Goal: Task Accomplishment & Management: Manage account settings

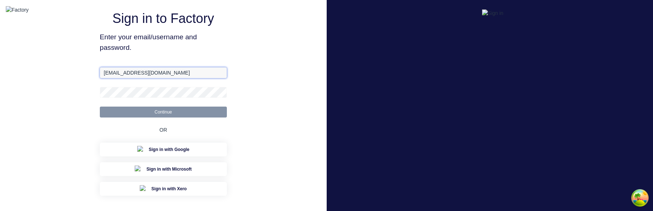
click at [148, 78] on input "[EMAIL_ADDRESS][DOMAIN_NAME]" at bounding box center [163, 72] width 127 height 11
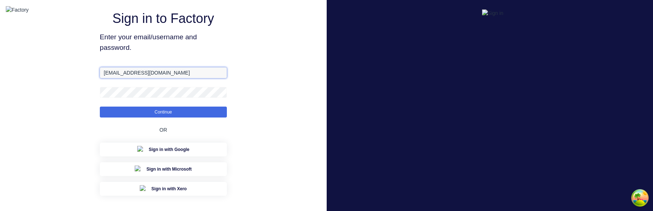
click at [148, 78] on input "[EMAIL_ADDRESS][DOMAIN_NAME]" at bounding box center [163, 72] width 127 height 11
click at [148, 78] on input "aimon@factory.app" at bounding box center [163, 72] width 127 height 11
paste input "+1@xero.factory.app"
type input "aimon+1@xero.factory.app"
click at [100, 106] on button "Continue" at bounding box center [163, 111] width 127 height 11
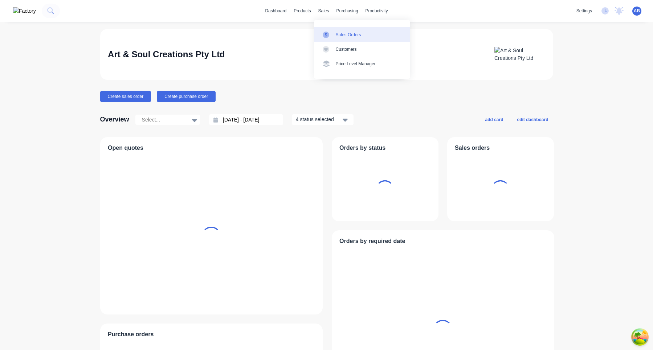
click at [340, 33] on div "Sales Orders" at bounding box center [348, 35] width 25 height 7
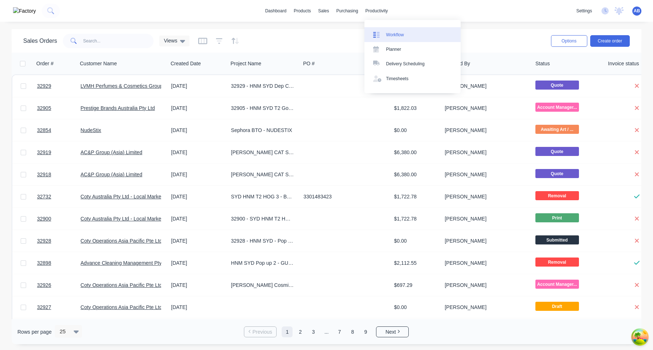
click at [391, 32] on div "Workflow" at bounding box center [395, 35] width 18 height 7
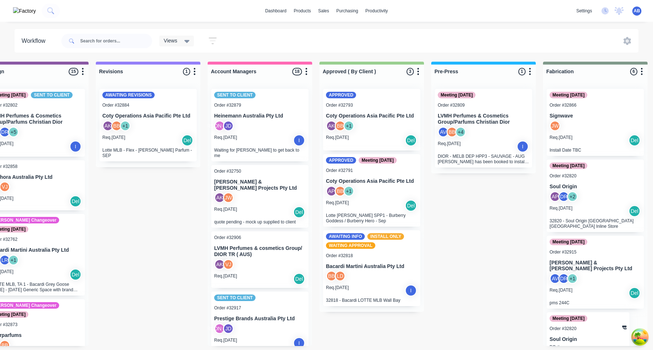
scroll to position [0, 345]
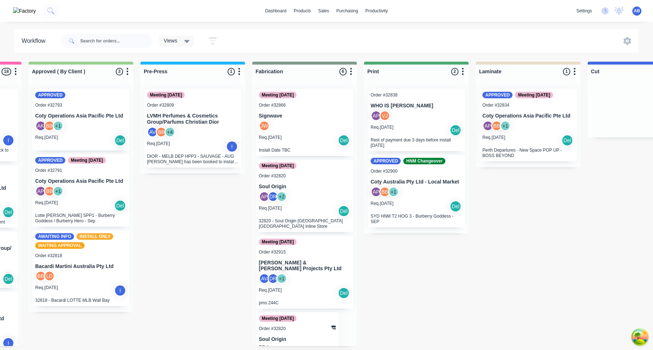
scroll to position [0, 645]
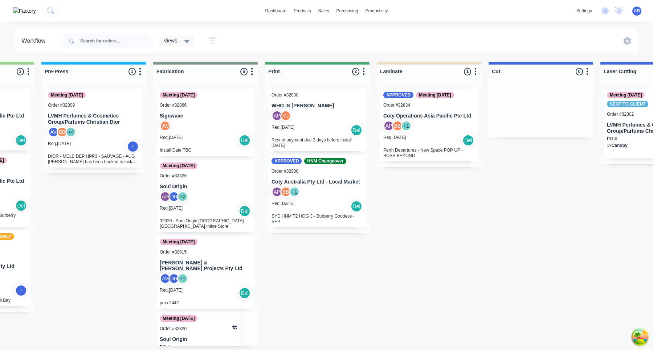
click at [476, 73] on icon "button" at bounding box center [476, 71] width 2 height 9
click at [501, 178] on div "Submitted 3 Status colour #273444 hex #273444 Save Cancel Summaries Total order…" at bounding box center [586, 208] width 2474 height 293
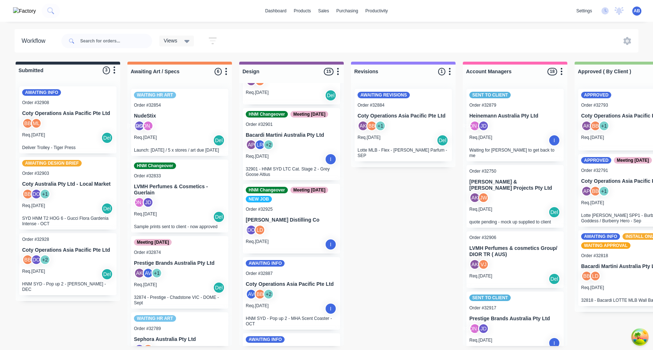
scroll to position [433, 0]
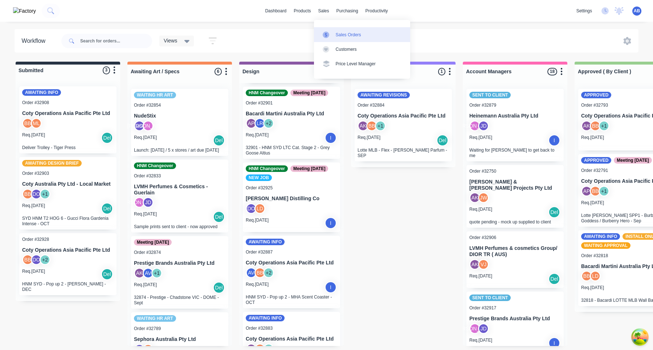
click at [336, 33] on div "Sales Orders" at bounding box center [348, 35] width 25 height 7
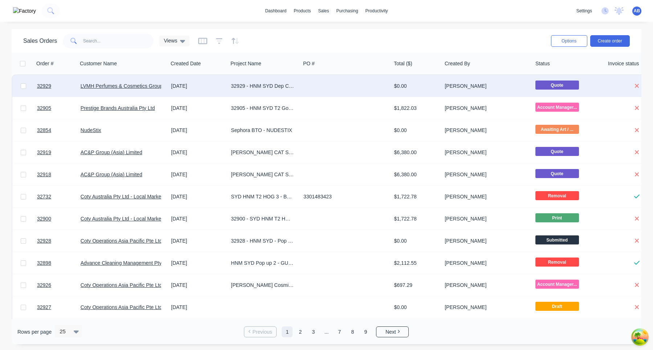
click at [204, 86] on div "11 Aug 2025" at bounding box center [198, 85] width 54 height 7
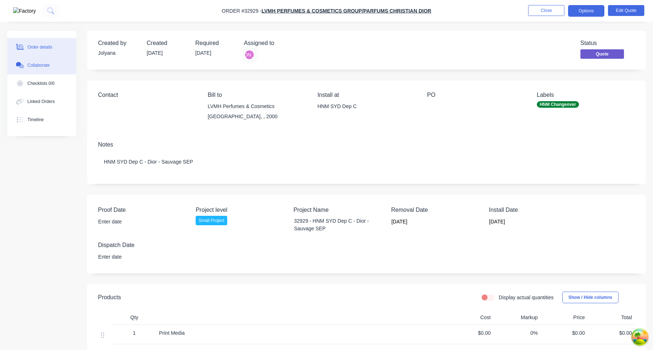
click at [56, 72] on button "Collaborate" at bounding box center [41, 65] width 69 height 18
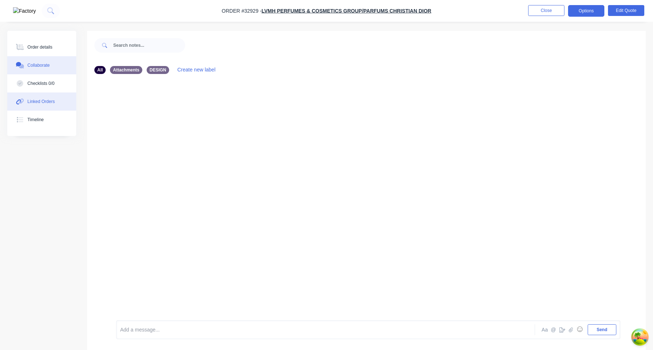
click at [55, 95] on button "Linked Orders" at bounding box center [41, 102] width 69 height 18
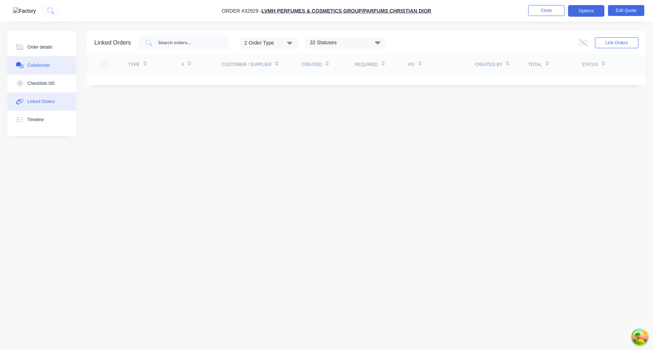
click at [68, 66] on button "Collaborate" at bounding box center [41, 65] width 69 height 18
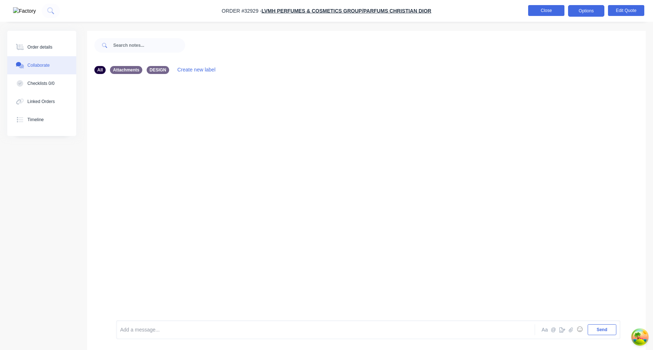
click at [549, 14] on button "Close" at bounding box center [546, 10] width 36 height 11
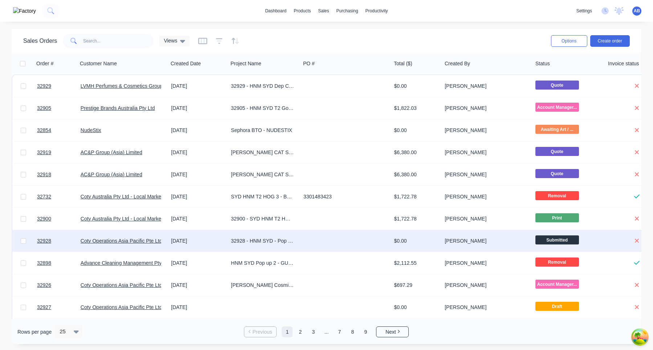
click at [326, 210] on div at bounding box center [346, 241] width 91 height 22
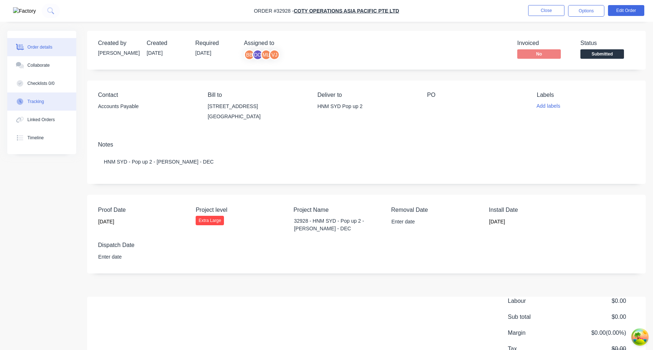
click at [49, 102] on button "Tracking" at bounding box center [41, 102] width 69 height 18
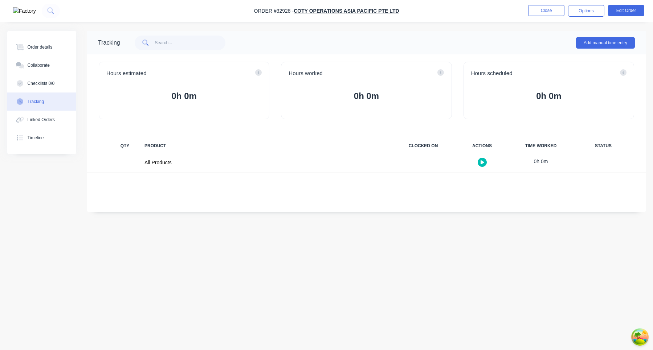
click at [602, 166] on div "All Products 0h 0m" at bounding box center [366, 163] width 559 height 19
click at [605, 163] on div "All Products 0h 0m" at bounding box center [366, 163] width 559 height 19
click at [552, 12] on button "Close" at bounding box center [546, 10] width 36 height 11
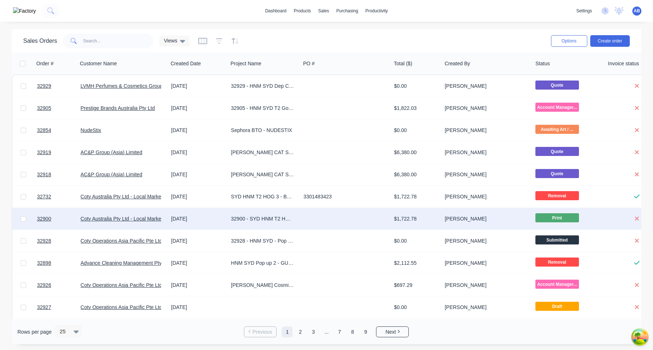
click at [304, 210] on div at bounding box center [346, 219] width 91 height 22
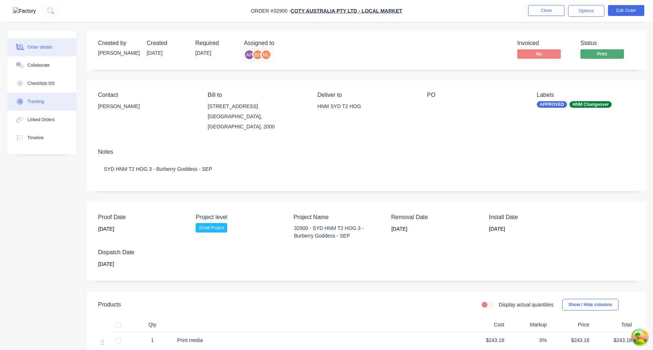
click at [42, 102] on div "Tracking" at bounding box center [36, 101] width 17 height 7
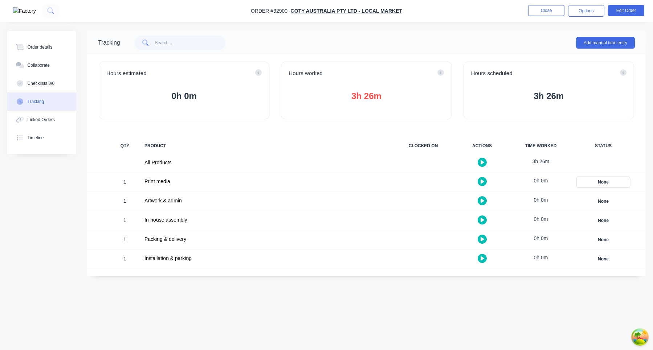
click at [607, 180] on div "None" at bounding box center [603, 182] width 52 height 9
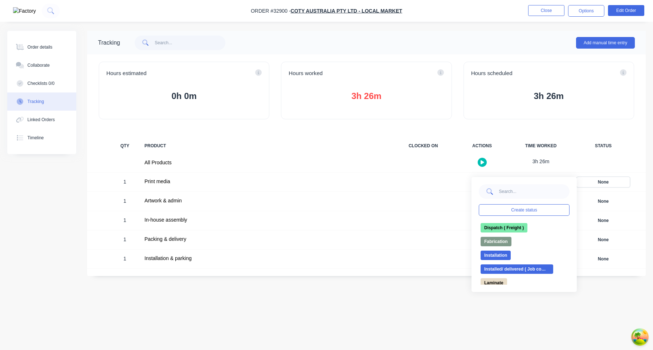
scroll to position [130, 0]
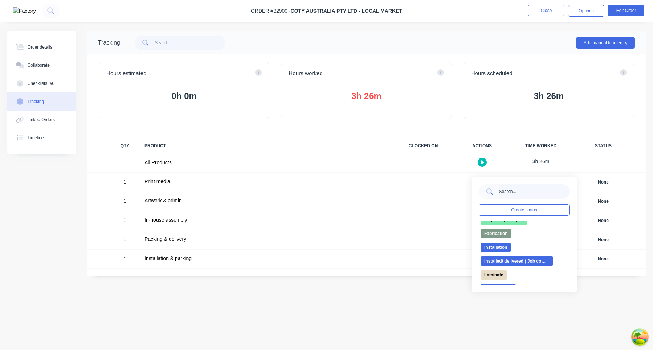
click at [518, 195] on input "text" at bounding box center [534, 191] width 71 height 15
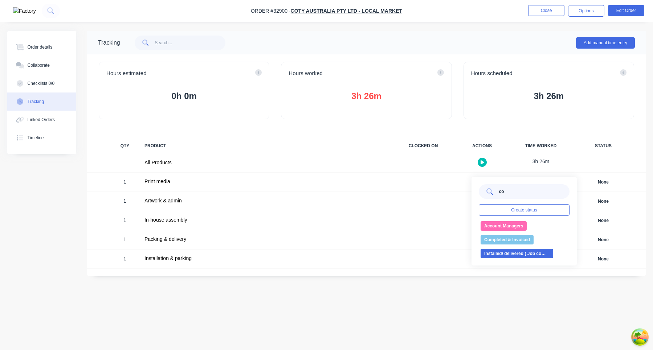
type input "c"
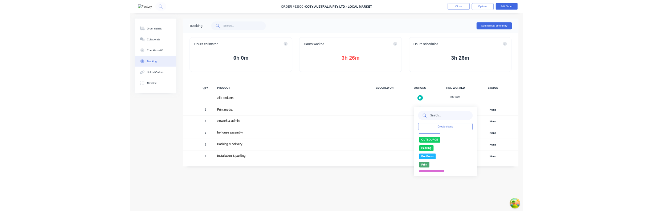
scroll to position [249, 0]
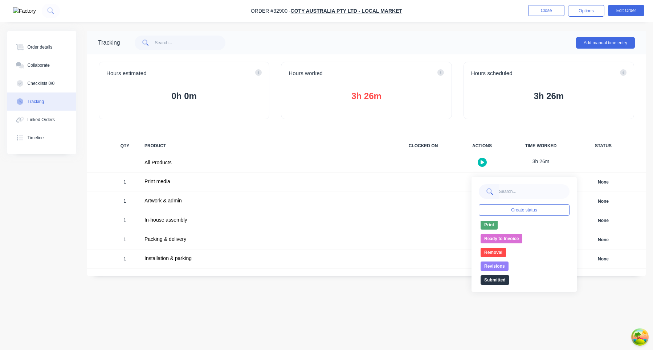
click at [438, 54] on div "Tracking Add manual time entry" at bounding box center [366, 43] width 559 height 24
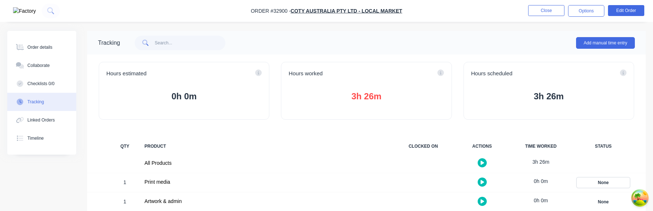
click at [602, 182] on div "None" at bounding box center [603, 182] width 52 height 9
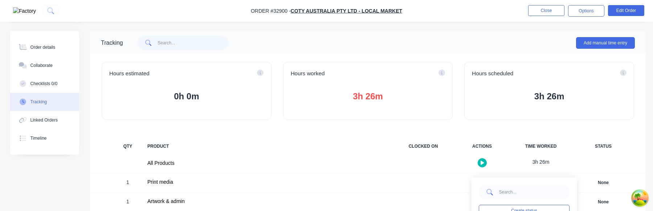
click at [426, 186] on div at bounding box center [423, 182] width 54 height 19
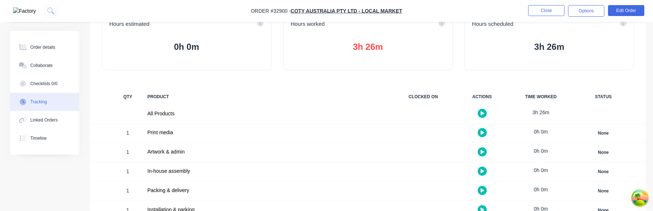
scroll to position [66, 0]
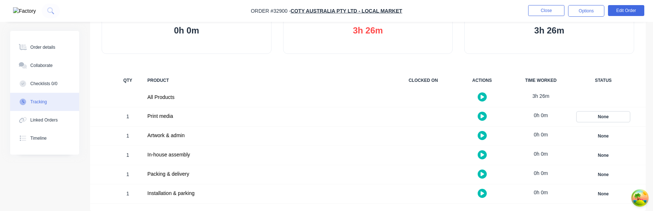
click at [606, 116] on div "None" at bounding box center [603, 116] width 52 height 9
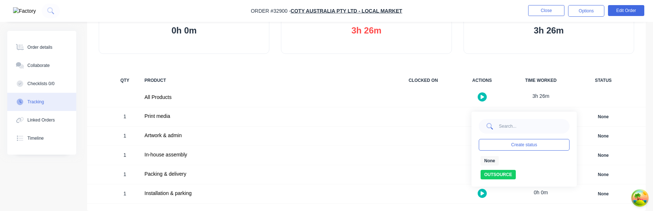
click at [518, 66] on div "Tracking Add manual time entry Hours estimated 0h 0m Hours worked 3h 26m Hours …" at bounding box center [366, 87] width 559 height 245
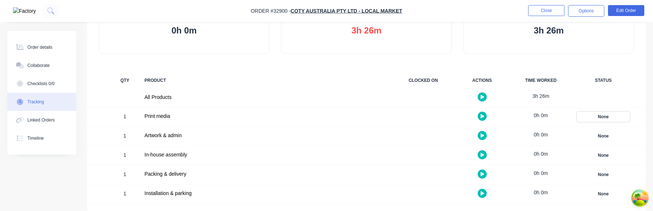
click at [607, 119] on div "None" at bounding box center [603, 116] width 52 height 9
click at [476, 55] on div "Hours estimated 0h 0m Hours worked 3h 26m Hours scheduled 3h 26m" at bounding box center [366, 25] width 559 height 72
click at [607, 116] on div "None" at bounding box center [603, 116] width 52 height 9
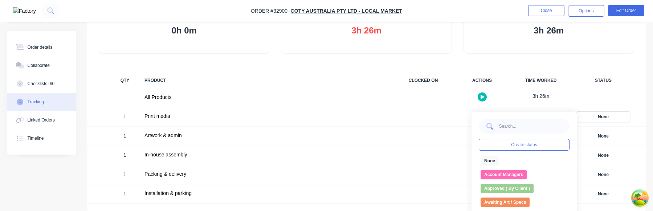
click at [606, 115] on div "None" at bounding box center [603, 116] width 52 height 9
click at [584, 41] on div "Hours scheduled 3h 26m" at bounding box center [549, 25] width 170 height 58
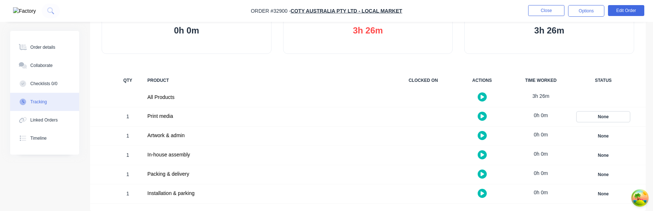
click at [603, 119] on div "None" at bounding box center [603, 116] width 52 height 9
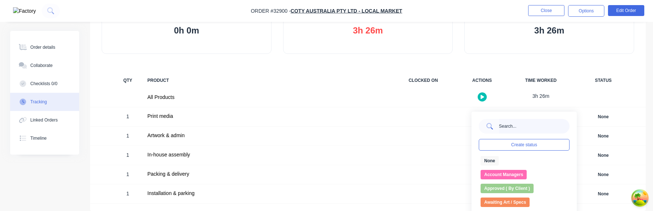
click at [513, 124] on input "text" at bounding box center [534, 126] width 71 height 15
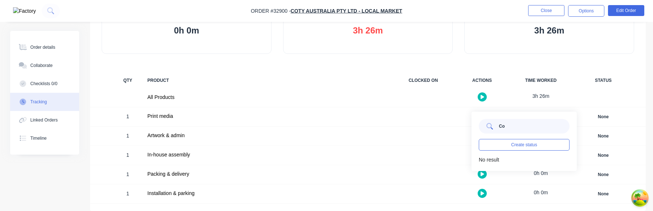
type input "C"
type input "Complete"
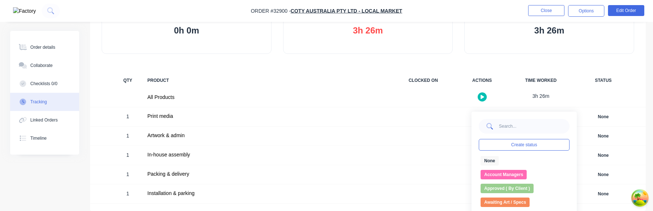
click at [549, 65] on div "Tracking Add manual time entry Hours estimated 0h 0m Hours worked 3h 26m Hours …" at bounding box center [368, 87] width 556 height 245
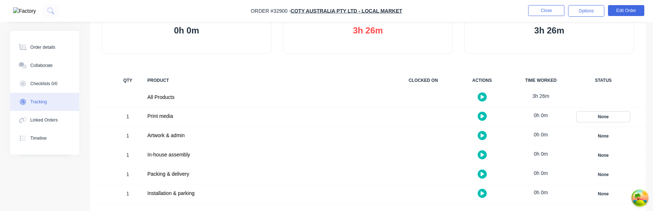
click at [610, 118] on div "None" at bounding box center [603, 116] width 52 height 9
click at [602, 95] on div "All Products 3h 26m" at bounding box center [366, 97] width 559 height 19
click at [602, 115] on div "None" at bounding box center [603, 116] width 52 height 9
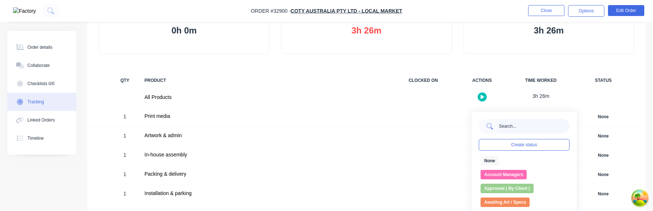
click at [521, 133] on input "text" at bounding box center [534, 126] width 71 height 15
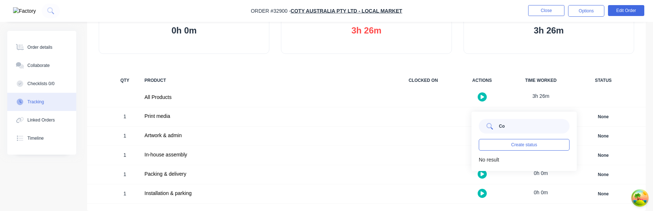
type input "C"
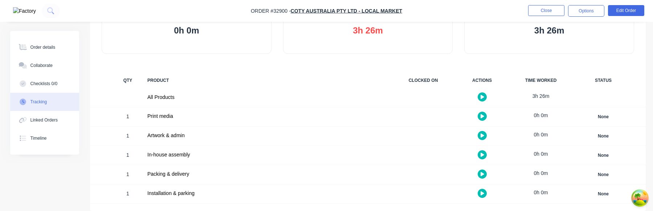
click at [595, 85] on div "STATUS" at bounding box center [604, 80] width 62 height 15
click at [607, 113] on div "None" at bounding box center [603, 116] width 52 height 9
click at [608, 154] on div "None" at bounding box center [603, 154] width 52 height 9
click at [421, 168] on div "Tracking Add manual time entry Hours estimated 0h 0m Hours worked 3h 26m Hours …" at bounding box center [368, 87] width 556 height 245
click at [609, 138] on div "None" at bounding box center [603, 135] width 52 height 9
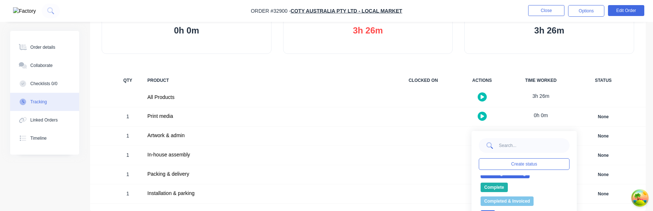
scroll to position [76, 0]
click at [504, 188] on button "Complete" at bounding box center [494, 186] width 27 height 9
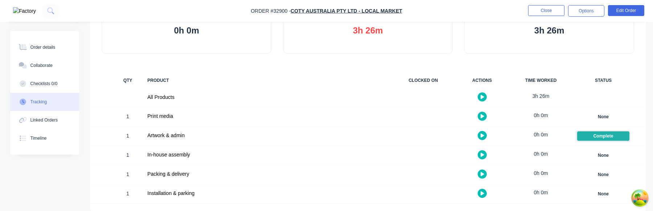
click at [606, 133] on div "Complete" at bounding box center [603, 135] width 52 height 9
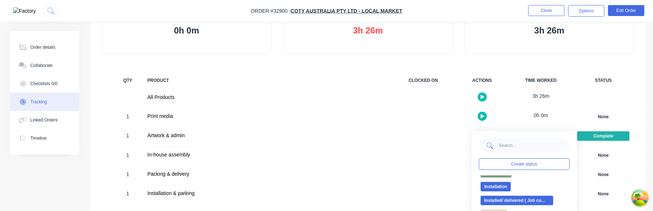
scroll to position [167, 0]
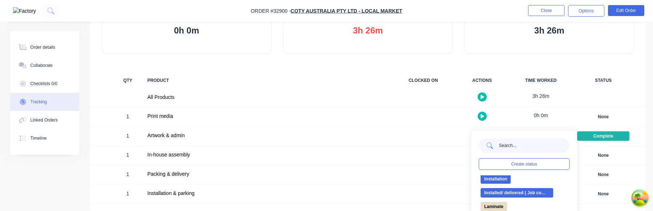
click at [520, 146] on input "text" at bounding box center [534, 145] width 71 height 15
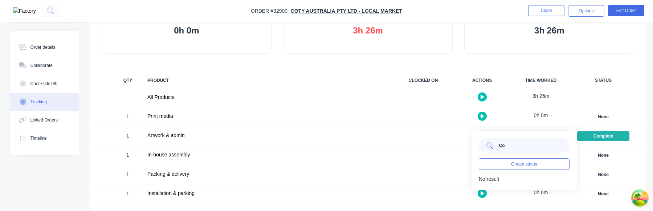
type input "C"
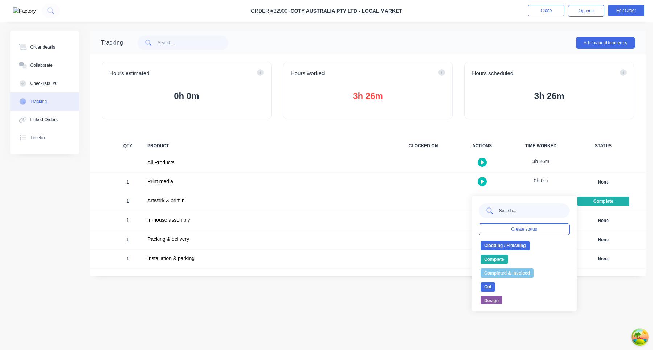
type input "C"
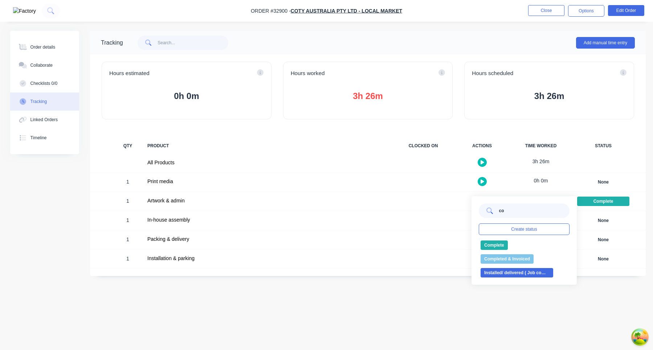
type input "c"
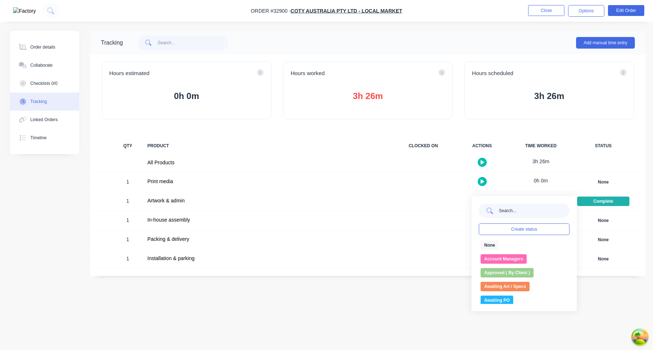
type input "C"
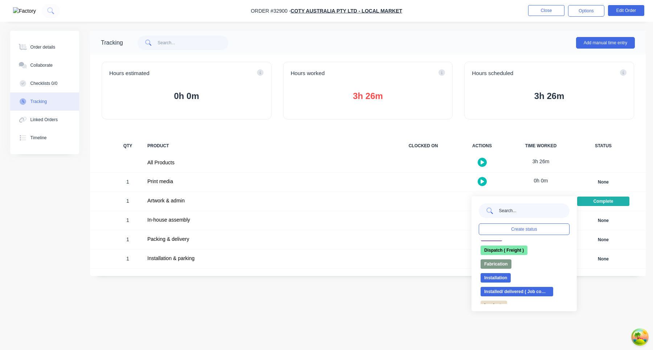
scroll to position [134, 0]
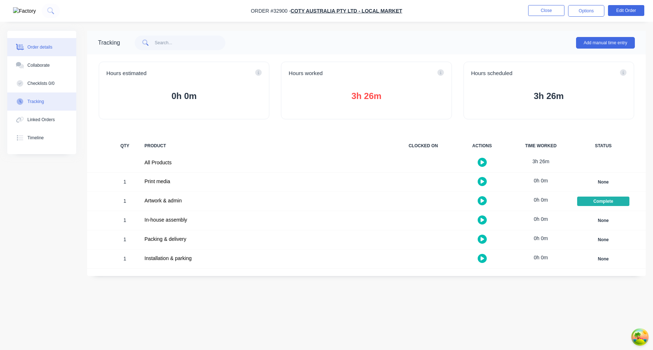
click at [41, 46] on div "Order details" at bounding box center [40, 47] width 25 height 7
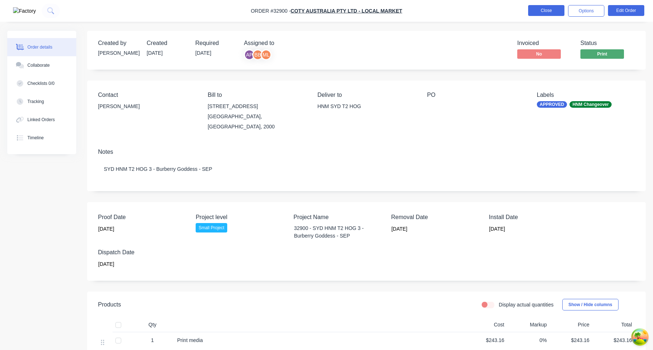
click at [555, 13] on button "Close" at bounding box center [546, 10] width 36 height 11
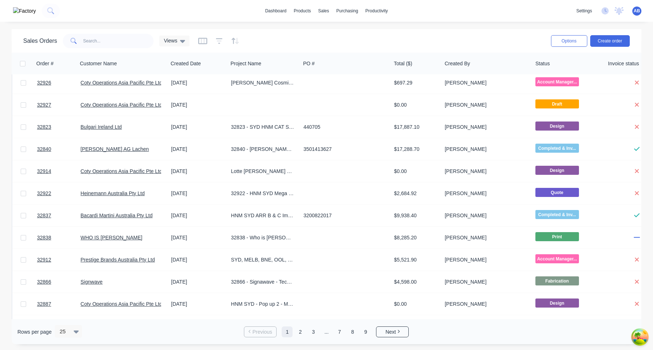
scroll to position [217, 0]
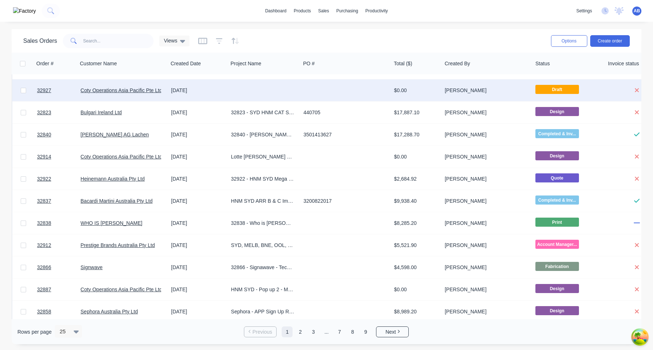
click at [361, 98] on div at bounding box center [346, 91] width 91 height 22
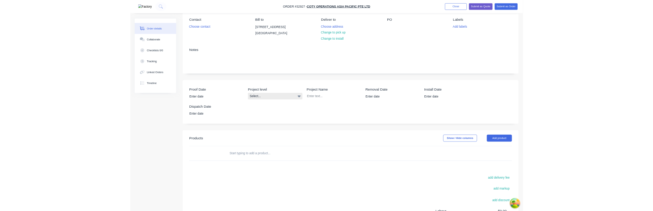
scroll to position [182, 0]
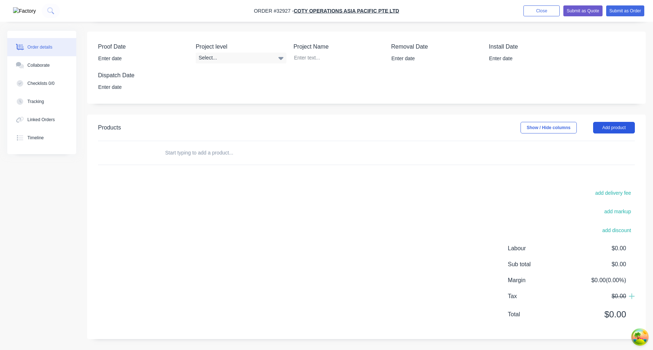
click at [631, 125] on button "Add product" at bounding box center [614, 128] width 42 height 12
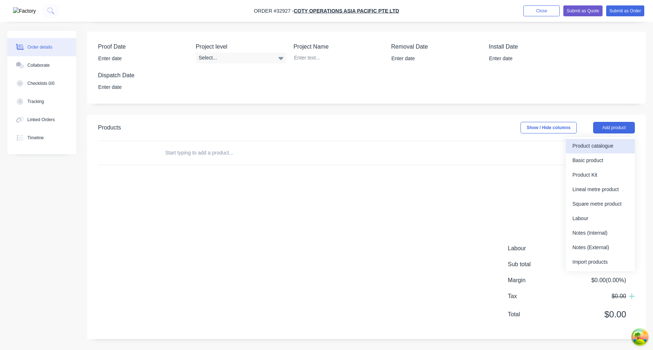
click at [614, 147] on div "Product catalogue" at bounding box center [601, 146] width 56 height 11
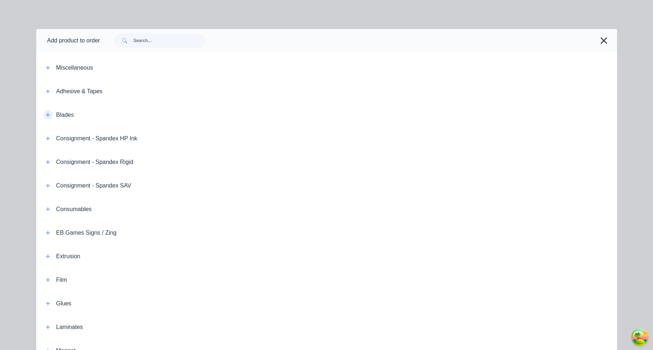
click at [47, 116] on icon "button" at bounding box center [48, 115] width 4 height 5
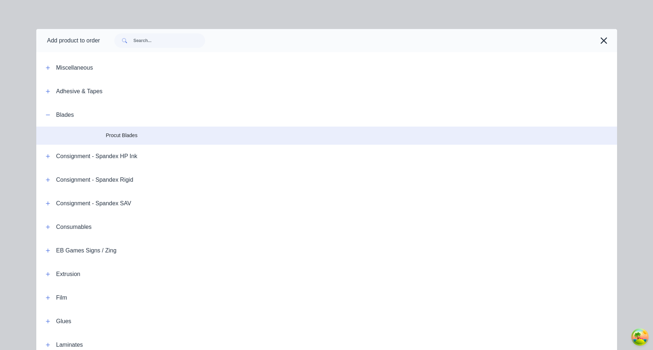
click at [151, 142] on td "Procut Blades" at bounding box center [361, 136] width 511 height 18
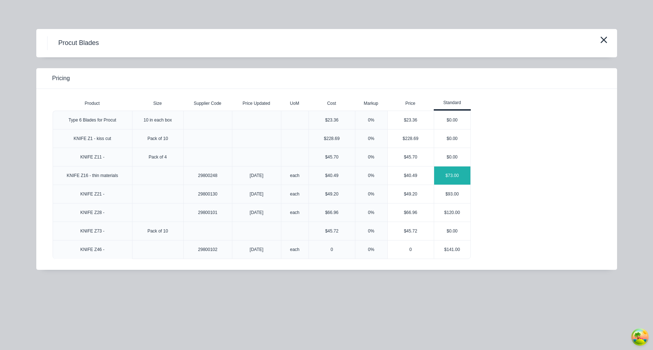
click at [451, 177] on div "$73.00" at bounding box center [452, 176] width 36 height 18
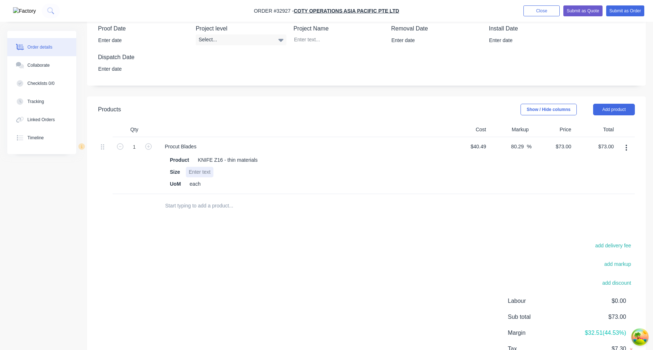
click at [204, 178] on div at bounding box center [200, 172] width 28 height 11
click at [270, 210] on div "Products Show / Hide columns Add product Qty Cost Markup Price Total 1 Procut B…" at bounding box center [366, 245] width 559 height 296
click at [202, 178] on div "asdfadf" at bounding box center [197, 172] width 23 height 11
click at [257, 210] on div "Products Show / Hide columns Add product Qty Cost Markup Price Total 1 Procut B…" at bounding box center [366, 245] width 559 height 296
click at [248, 178] on div "asdfadf asdf asdfasdf asdf asdf" at bounding box center [224, 172] width 76 height 11
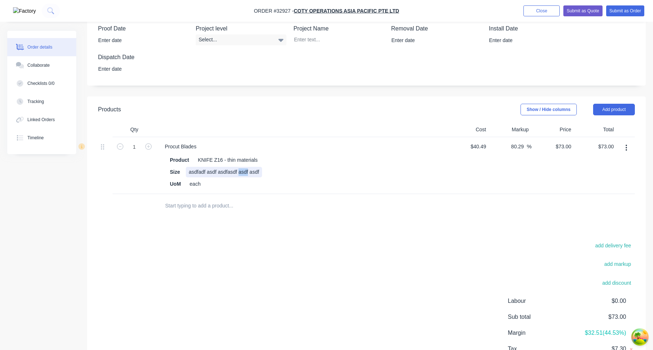
click at [248, 178] on div "asdfadf asdf asdfasdf asdf asdf" at bounding box center [224, 172] width 76 height 11
click at [309, 210] on div "Products Show / Hide columns Add product Qty Cost Markup Price Total 1 Procut B…" at bounding box center [366, 245] width 559 height 296
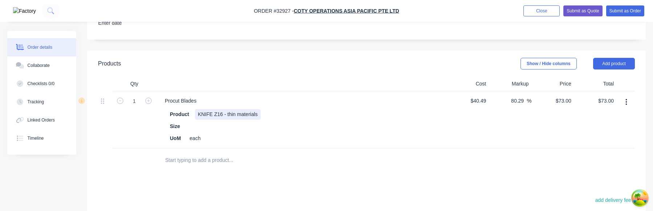
scroll to position [244, 0]
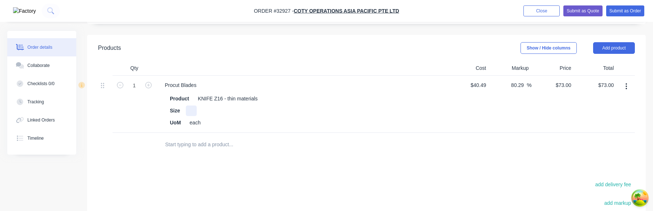
click at [194, 116] on div at bounding box center [191, 110] width 11 height 11
click at [247, 116] on div "asdfasdfa asdfasdf 123123 12asdfasd" at bounding box center [232, 110] width 92 height 11
copy div "123123"
click at [282, 151] on input "text" at bounding box center [237, 144] width 145 height 15
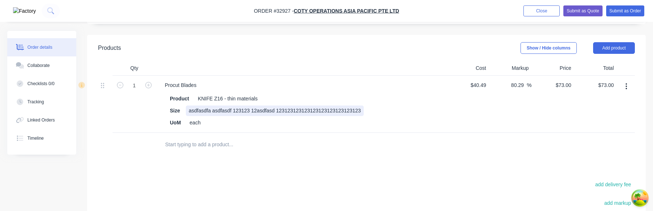
click at [232, 116] on div "asdfasdfa asdfasdf 123123 12asdfasd 123123123123123123123123123123" at bounding box center [275, 110] width 178 height 11
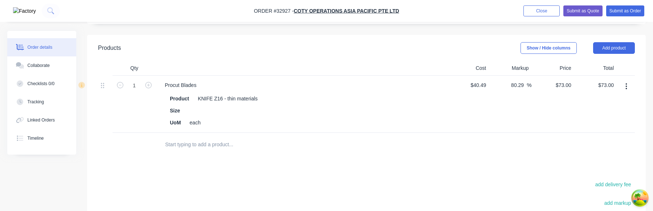
click at [198, 116] on div "Size" at bounding box center [300, 110] width 266 height 11
click at [190, 116] on div at bounding box center [191, 110] width 11 height 11
click at [194, 116] on div at bounding box center [191, 110] width 11 height 11
click at [318, 186] on div "Products Show / Hide columns Add product Qty Cost Markup Price Total 1 Procut B…" at bounding box center [366, 183] width 559 height 296
click at [305, 116] on div "asdfasdf asdfasdf asdf asd f123123 asdfasdf 123123" at bounding box center [248, 110] width 125 height 11
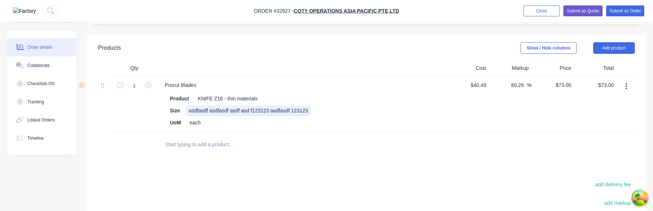
click at [300, 116] on div "asdfasdf asdfasdf asdf asd f123123 asdfasdf 123123" at bounding box center [248, 110] width 125 height 11
click at [359, 133] on div "Procut Blades Product KNIFE Z16 - thin materials Size UoM each" at bounding box center [301, 104] width 290 height 57
click at [324, 128] on div "UoM each" at bounding box center [300, 122] width 266 height 11
click at [216, 116] on div "Size" at bounding box center [300, 110] width 266 height 11
click at [191, 116] on div "a" at bounding box center [191, 110] width 11 height 11
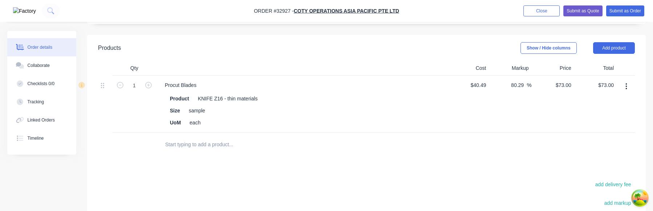
click at [243, 156] on div at bounding box center [286, 145] width 261 height 24
click at [626, 90] on icon "button" at bounding box center [626, 86] width 1 height 7
click at [586, 154] on div "Delete" at bounding box center [601, 149] width 56 height 11
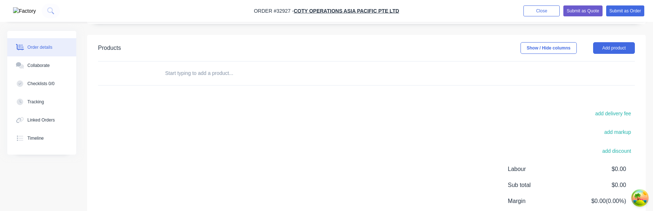
click at [612, 61] on header "Products Show / Hide columns Add product" at bounding box center [366, 48] width 559 height 26
click at [615, 54] on button "Add product" at bounding box center [614, 48] width 42 height 12
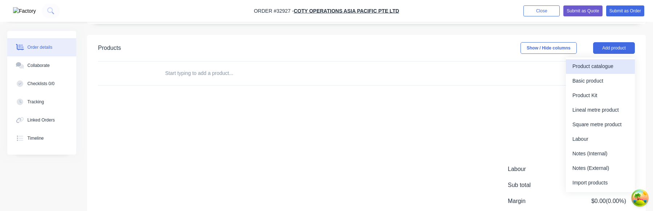
click at [598, 72] on div "Product catalogue" at bounding box center [601, 66] width 56 height 11
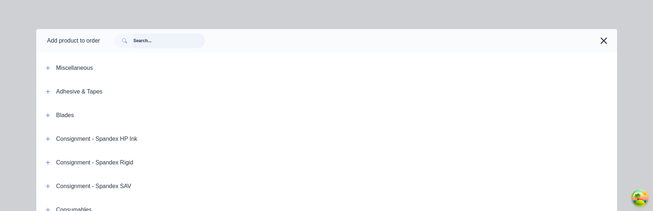
click at [158, 42] on input "text" at bounding box center [169, 40] width 72 height 15
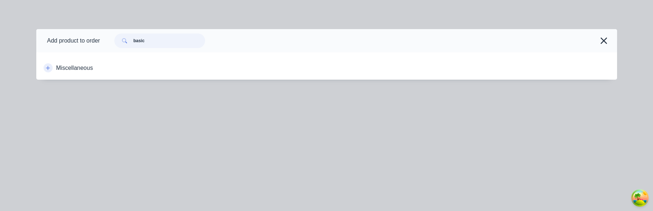
type input "basic"
click at [49, 69] on icon "button" at bounding box center [48, 67] width 4 height 5
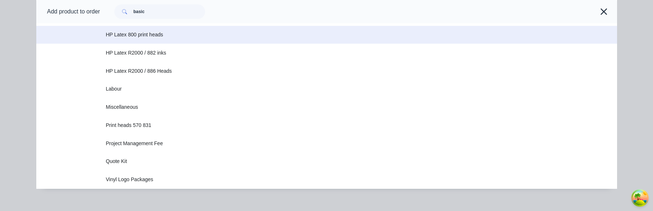
scroll to position [100, 0]
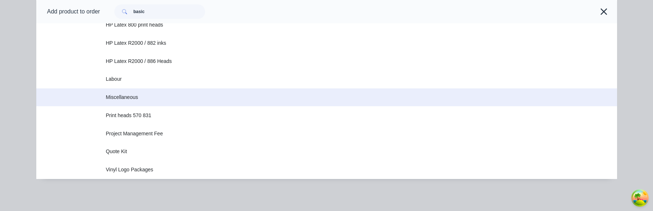
click at [143, 98] on span "Miscellaneous" at bounding box center [310, 97] width 409 height 8
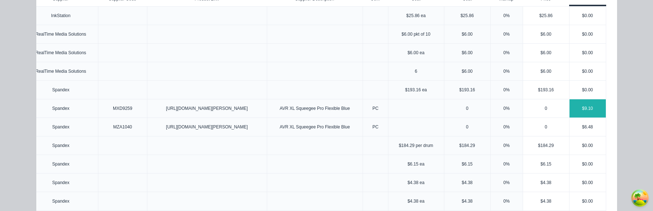
scroll to position [111, 0]
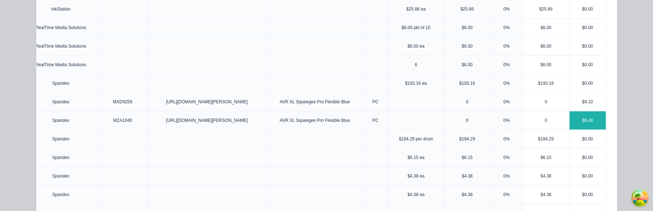
click at [588, 129] on div "$6.48" at bounding box center [588, 120] width 36 height 18
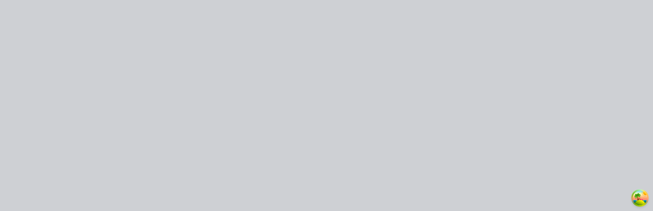
type input "$6.48"
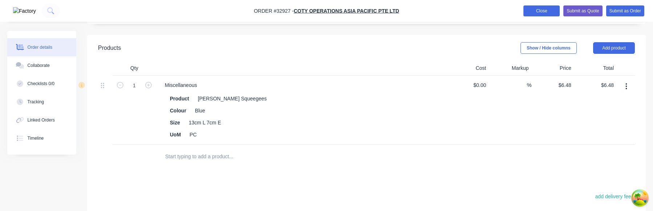
click at [532, 7] on button "Close" at bounding box center [542, 10] width 36 height 11
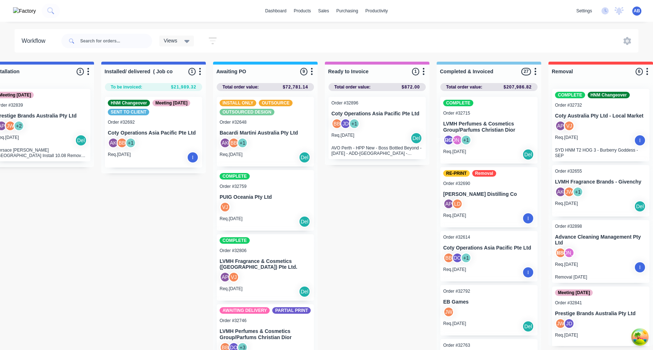
scroll to position [0, 1821]
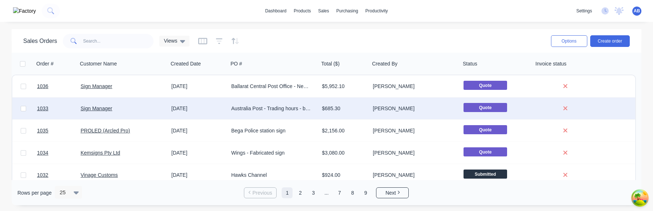
scroll to position [59, 0]
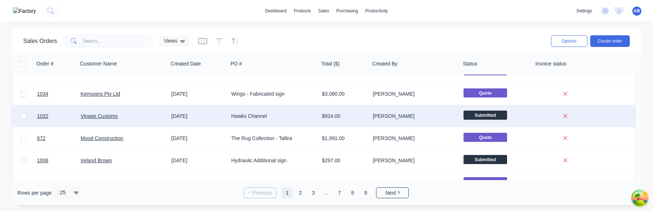
click at [375, 117] on div "[PERSON_NAME]" at bounding box center [413, 115] width 81 height 7
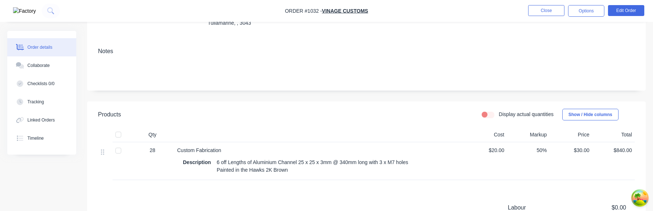
scroll to position [192, 0]
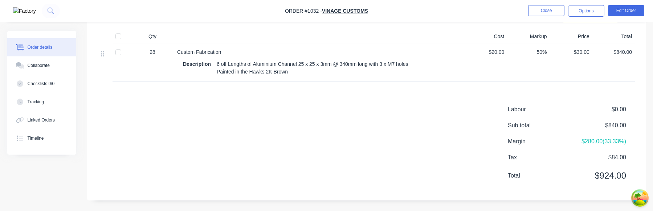
click at [268, 69] on div "6 off Lengths of Aluminium Channel 25 x 25 x 3mm @ 340mm long with 3 x M7 holes…" at bounding box center [313, 68] width 198 height 18
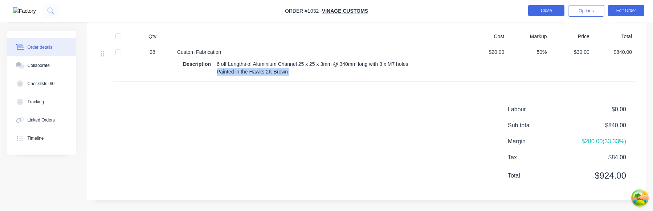
click at [541, 11] on button "Close" at bounding box center [546, 10] width 36 height 11
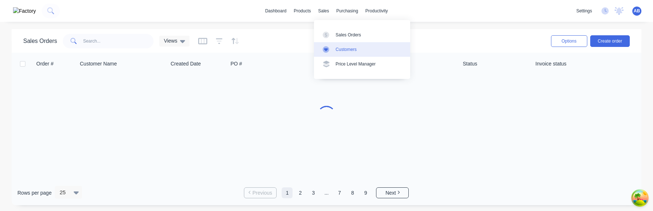
click at [340, 46] on link "Customers" at bounding box center [362, 49] width 96 height 15
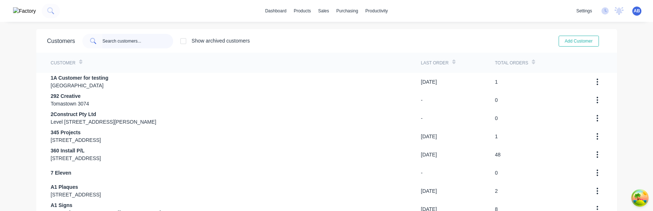
click at [152, 41] on input "text" at bounding box center [137, 41] width 71 height 15
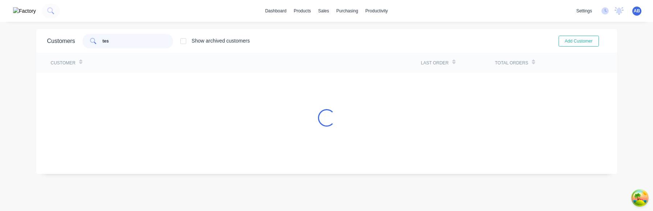
type input "test"
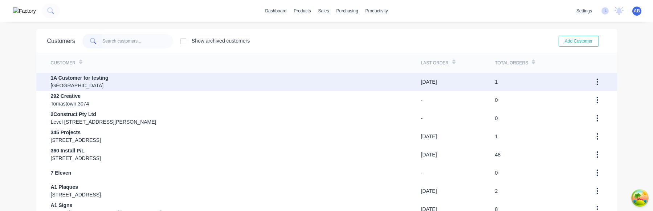
click at [191, 77] on div "1A Customer for testing Australia" at bounding box center [236, 82] width 370 height 18
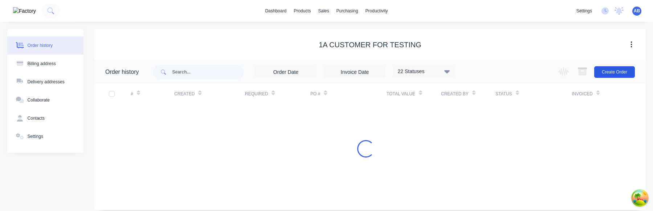
click at [626, 72] on button "Create Order" at bounding box center [614, 72] width 41 height 12
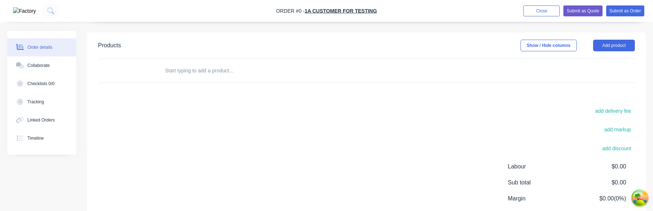
scroll to position [151, 0]
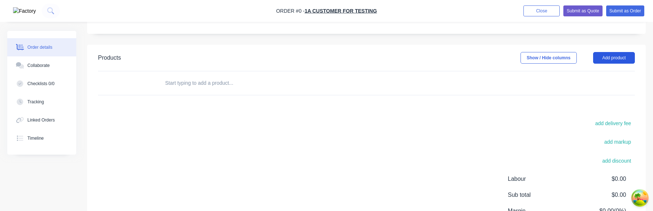
click at [613, 59] on button "Add product" at bounding box center [614, 58] width 42 height 12
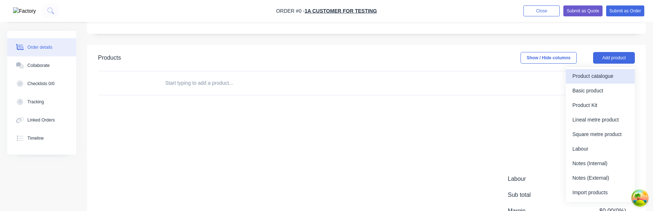
click at [604, 76] on div "Product catalogue" at bounding box center [601, 76] width 56 height 11
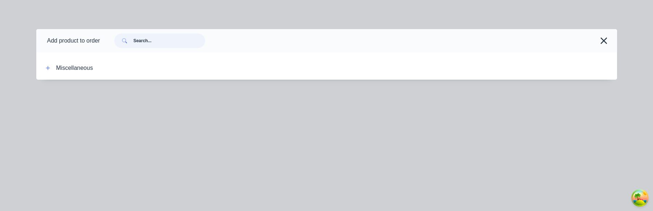
click at [184, 40] on input "text" at bounding box center [169, 40] width 72 height 15
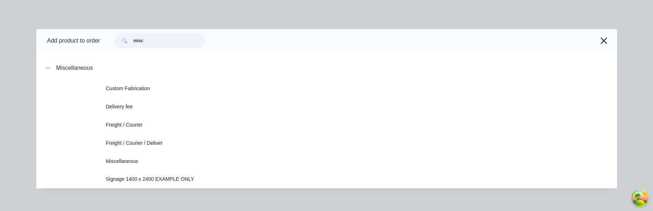
type input "misc"
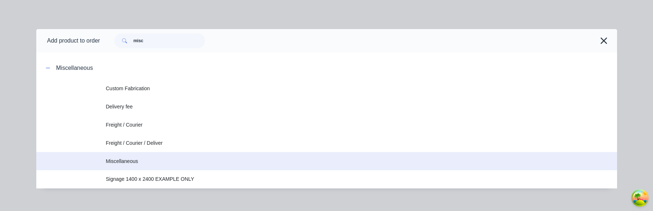
click at [283, 159] on span "Miscellaneous" at bounding box center [310, 161] width 409 height 8
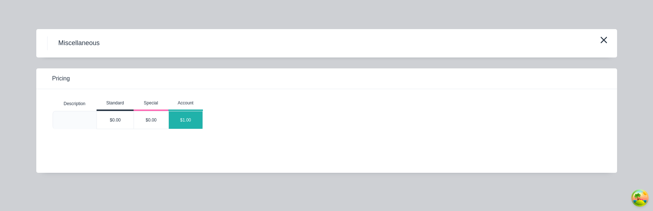
click at [194, 121] on div "$1.00" at bounding box center [186, 119] width 34 height 17
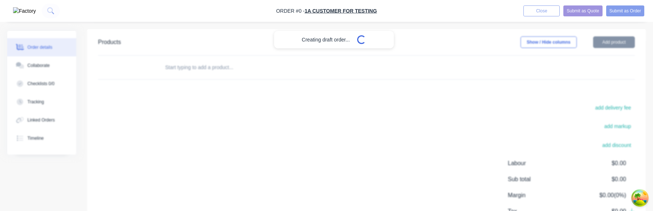
scroll to position [167, 0]
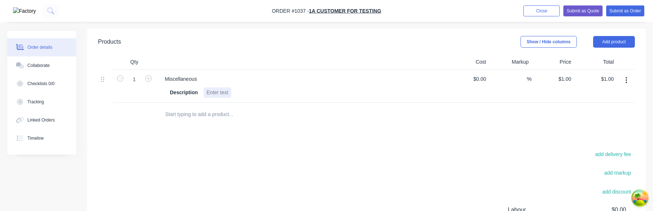
click at [226, 92] on div at bounding box center [218, 92] width 28 height 11
paste div
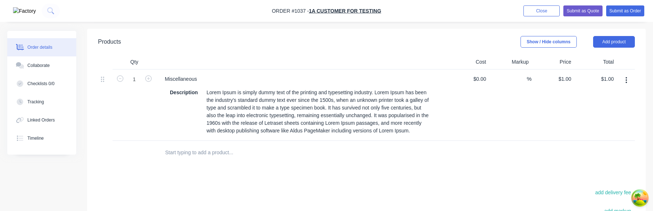
click at [313, 164] on div at bounding box center [286, 153] width 261 height 24
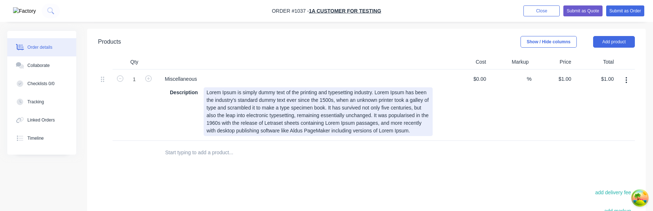
click at [271, 136] on div "Lorem Ipsum is simply dummy text of the printing and typesetting industry. Lore…" at bounding box center [318, 111] width 229 height 49
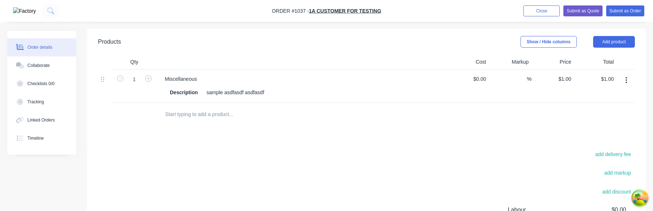
click at [430, 114] on div at bounding box center [366, 114] width 537 height 24
click at [240, 92] on div "sample asdfasdf asdfasdf" at bounding box center [236, 92] width 64 height 11
click at [219, 93] on div "Description" at bounding box center [300, 92] width 266 height 11
click at [212, 93] on div at bounding box center [209, 92] width 11 height 11
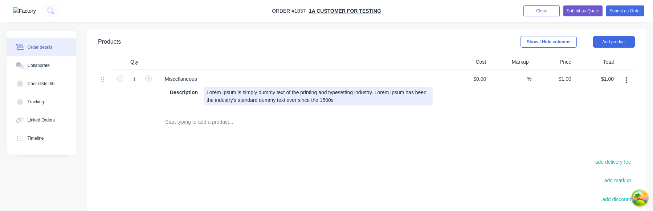
click at [336, 106] on div "Miscellaneous Description Lorem Ipsum is simply dummy text of the printing and …" at bounding box center [301, 89] width 290 height 41
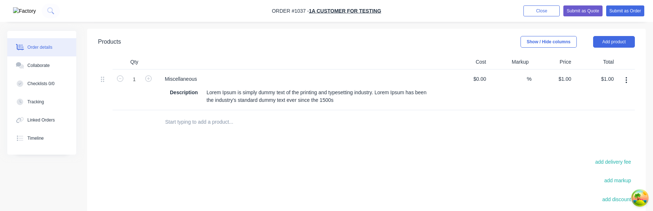
click at [627, 79] on icon "button" at bounding box center [627, 80] width 2 height 8
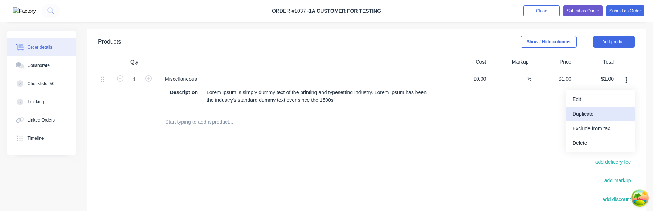
click at [611, 110] on div "Duplicate" at bounding box center [601, 114] width 56 height 11
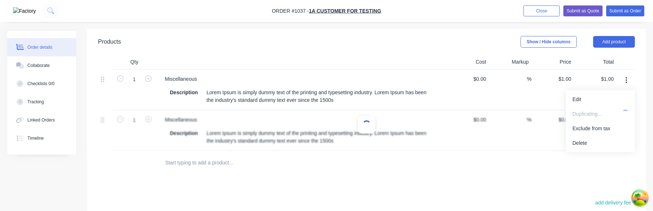
type input "$1.00"
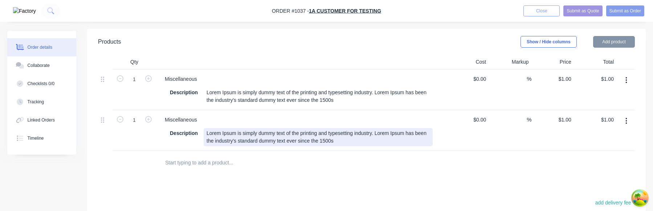
click at [357, 141] on div "Lorem Ipsum is simply dummy text of the printing and typesetting industry. Lore…" at bounding box center [318, 137] width 229 height 18
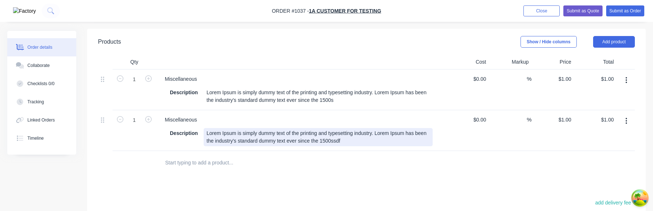
click at [365, 142] on div "Lorem Ipsum is simply dummy text of the printing and typesetting industry. Lore…" at bounding box center [318, 137] width 229 height 18
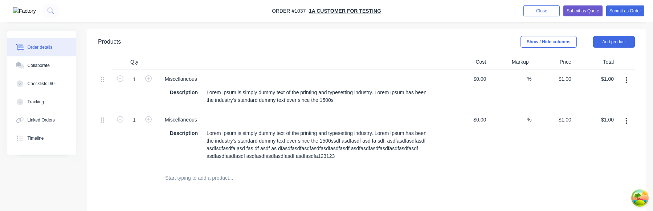
click at [479, 151] on div "$0.00 $0.00" at bounding box center [468, 138] width 42 height 56
click at [626, 122] on icon "button" at bounding box center [627, 121] width 2 height 8
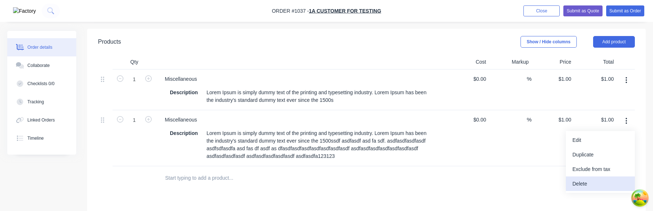
click at [594, 183] on div "Delete" at bounding box center [601, 183] width 56 height 11
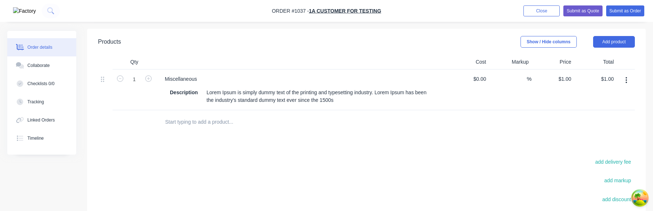
click at [628, 80] on button "button" at bounding box center [626, 80] width 17 height 13
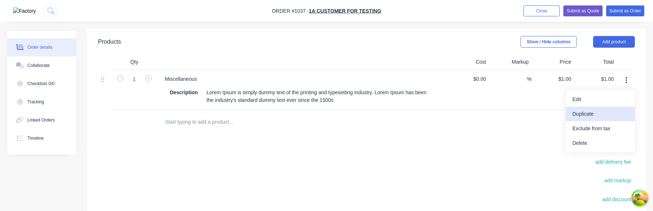
click at [602, 115] on div "Duplicate" at bounding box center [601, 114] width 56 height 11
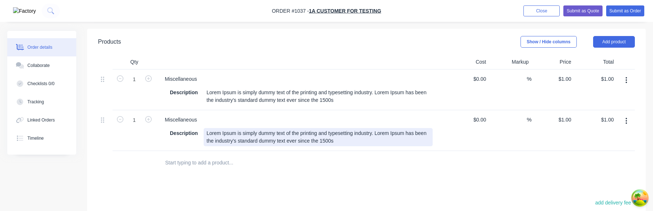
click at [361, 142] on div "Lorem Ipsum is simply dummy text of the printing and typesetting industry. Lore…" at bounding box center [318, 137] width 229 height 18
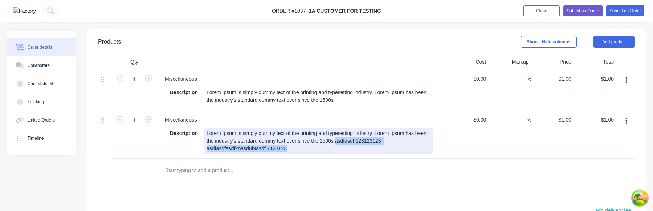
drag, startPoint x: 388, startPoint y: 150, endPoint x: 355, endPoint y: 141, distance: 34.3
click at [355, 141] on div "Lorem Ipsum is simply dummy text of the printing and typesetting industry. Lore…" at bounding box center [318, 141] width 229 height 26
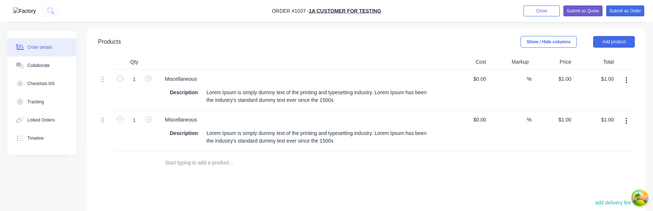
click at [392, 157] on div at bounding box center [287, 162] width 256 height 15
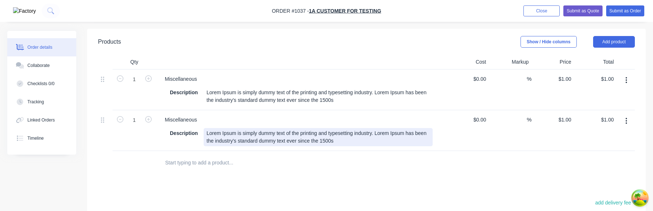
click at [355, 139] on div "Lorem Ipsum is simply dummy text of the printing and typesetting industry. Lore…" at bounding box center [318, 137] width 229 height 18
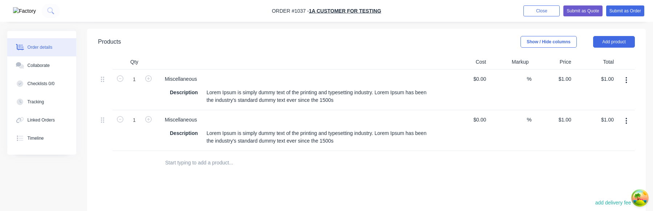
click at [626, 121] on icon "button" at bounding box center [626, 121] width 1 height 7
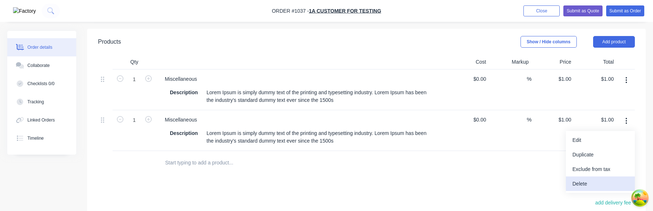
click at [588, 184] on div "Delete" at bounding box center [601, 183] width 56 height 11
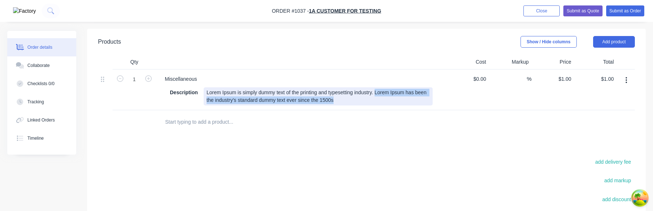
drag, startPoint x: 391, startPoint y: 99, endPoint x: 386, endPoint y: 91, distance: 9.7
click at [386, 91] on div "Lorem Ipsum is simply dummy text of the printing and typesetting industry. Lore…" at bounding box center [318, 96] width 229 height 18
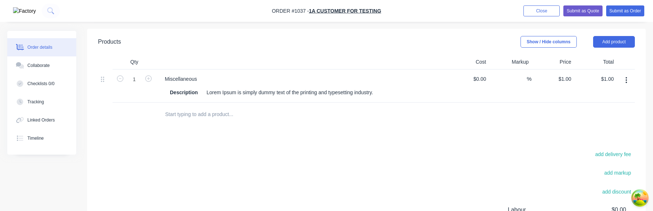
click at [577, 106] on div at bounding box center [366, 114] width 537 height 24
click at [628, 82] on button "button" at bounding box center [626, 80] width 17 height 13
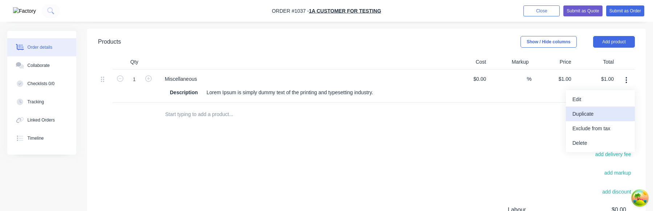
click at [605, 119] on div "Duplicate" at bounding box center [601, 114] width 56 height 11
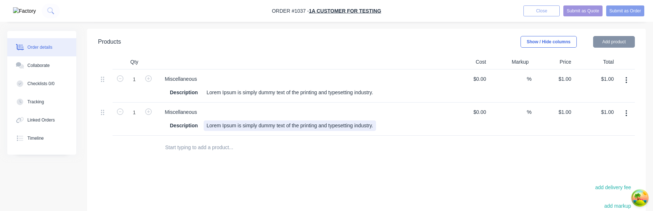
click at [376, 127] on div "Lorem Ipsum is simply dummy text of the printing and typesetting industry." at bounding box center [290, 125] width 172 height 11
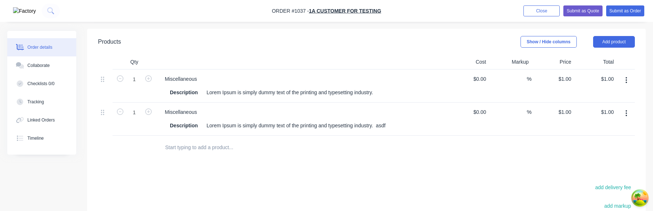
click at [628, 113] on button "button" at bounding box center [626, 113] width 17 height 13
click at [584, 176] on div "Delete" at bounding box center [601, 176] width 56 height 11
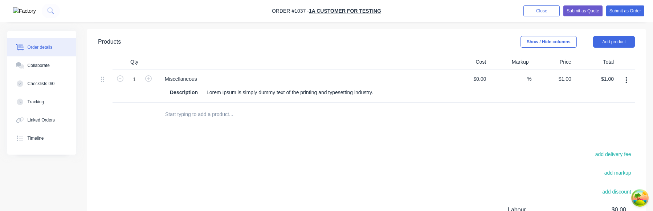
click at [626, 81] on icon "button" at bounding box center [627, 80] width 2 height 8
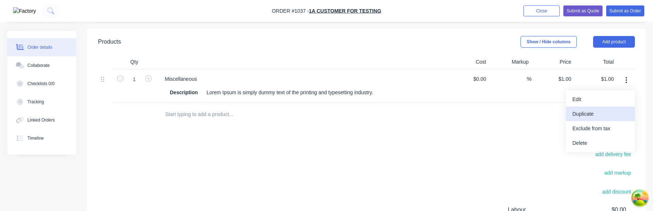
click at [607, 111] on div "Duplicate" at bounding box center [601, 114] width 56 height 11
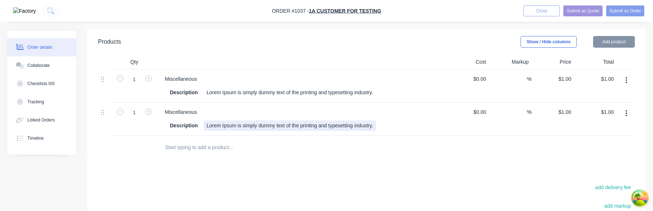
click at [390, 126] on div "Description Lorem Ipsum is simply dummy text of the printing and typesetting in…" at bounding box center [300, 125] width 266 height 11
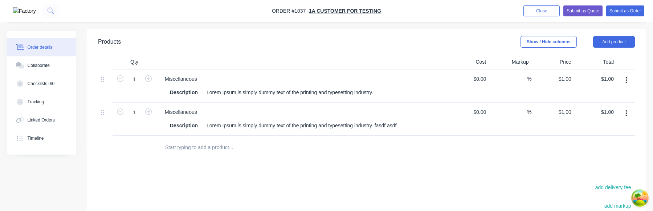
click at [626, 113] on icon "button" at bounding box center [627, 113] width 2 height 8
click at [588, 175] on div "Delete" at bounding box center [601, 176] width 56 height 11
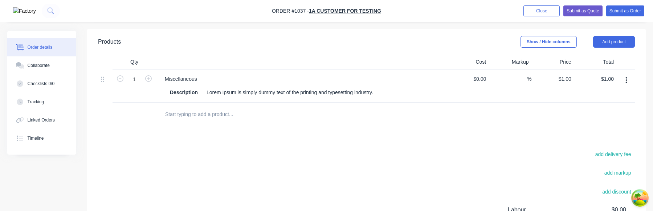
click at [626, 80] on icon "button" at bounding box center [626, 80] width 1 height 7
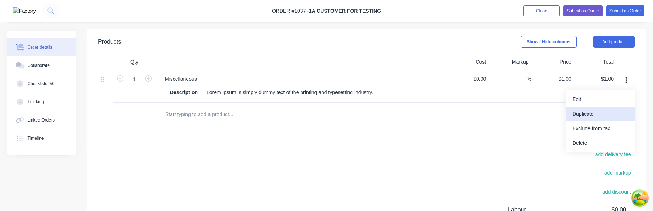
click at [602, 112] on div "Duplicate" at bounding box center [601, 114] width 56 height 11
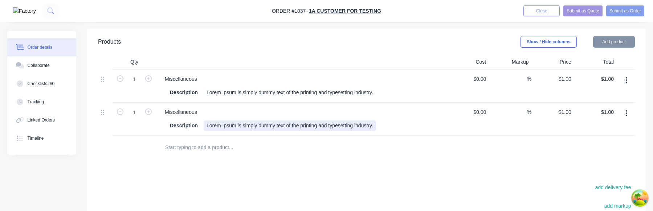
click at [390, 126] on div "Description Lorem Ipsum is simply dummy text of the printing and typesetting in…" at bounding box center [300, 125] width 266 height 11
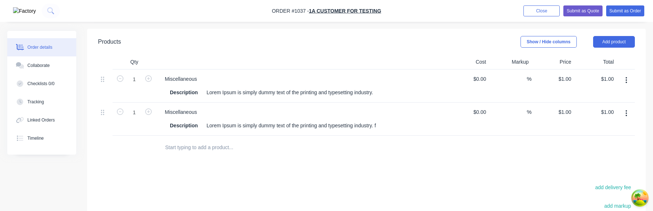
click at [626, 111] on icon "button" at bounding box center [627, 113] width 2 height 8
click at [578, 173] on div "Delete" at bounding box center [601, 176] width 56 height 11
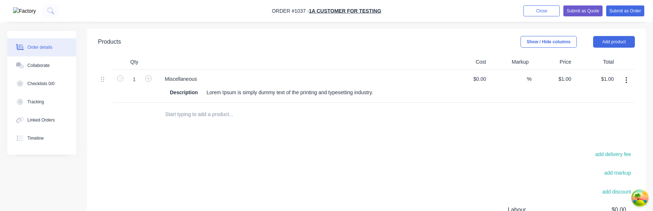
click at [629, 80] on button "button" at bounding box center [626, 80] width 17 height 13
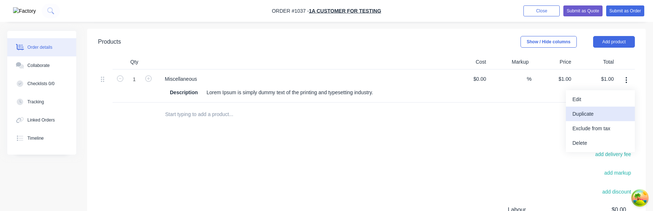
click at [603, 115] on div "Duplicate" at bounding box center [601, 114] width 56 height 11
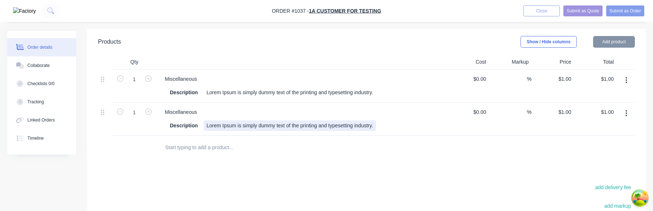
click at [390, 126] on div "Description Lorem Ipsum is simply dummy text of the printing and typesetting in…" at bounding box center [300, 125] width 266 height 11
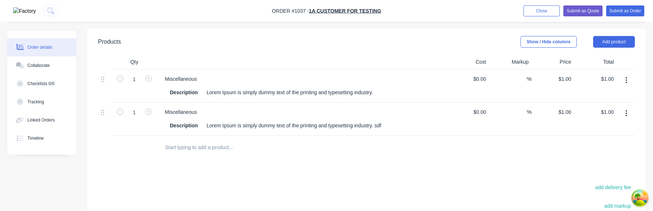
click at [405, 143] on div at bounding box center [287, 147] width 256 height 15
click at [631, 112] on button "button" at bounding box center [626, 113] width 17 height 13
click at [583, 173] on div "Delete" at bounding box center [601, 176] width 56 height 11
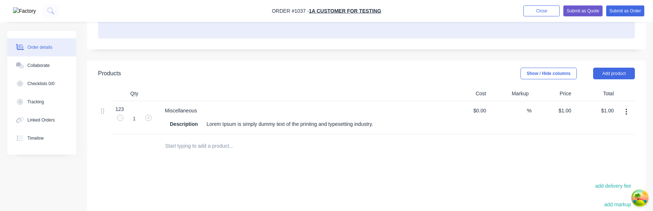
scroll to position [137, 0]
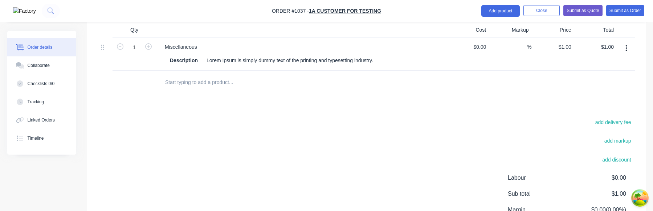
scroll to position [192, 0]
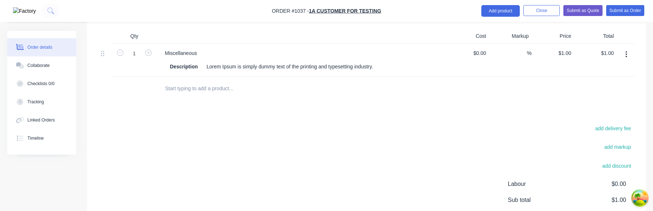
click at [628, 53] on button "button" at bounding box center [626, 54] width 17 height 13
click at [605, 90] on div "Duplicate" at bounding box center [601, 88] width 56 height 11
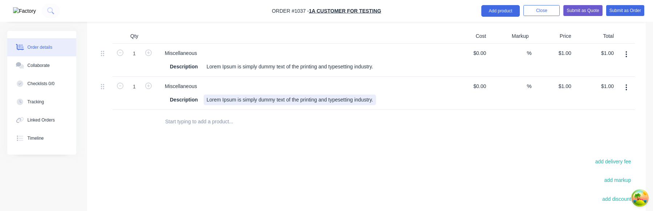
click at [392, 100] on div "Description Lorem Ipsum is simply dummy text of the printing and typesetting in…" at bounding box center [300, 99] width 266 height 11
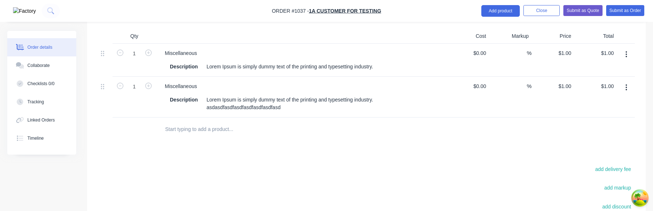
click at [389, 130] on div at bounding box center [287, 129] width 256 height 15
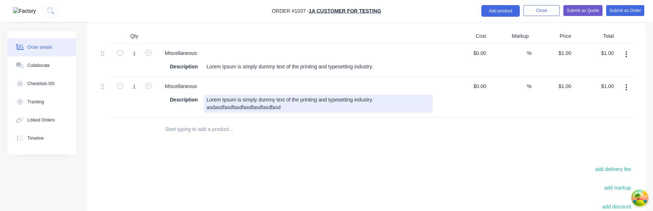
click at [371, 103] on div "Lorem Ipsum is simply dummy text of the printing and typesetting industry. asda…" at bounding box center [318, 103] width 229 height 18
click at [365, 109] on div "Lorem Ipsum is simply dummy text of the printing and typesetting industry. asda…" at bounding box center [318, 103] width 229 height 18
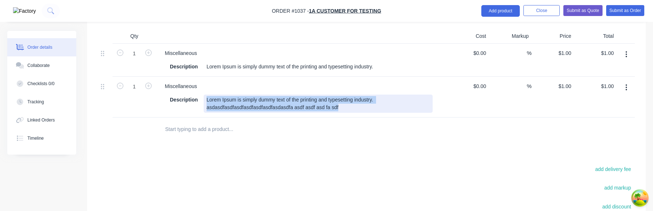
click at [365, 109] on div "Lorem Ipsum is simply dummy text of the printing and typesetting industry. asda…" at bounding box center [318, 103] width 229 height 18
click at [630, 86] on button "button" at bounding box center [626, 87] width 17 height 13
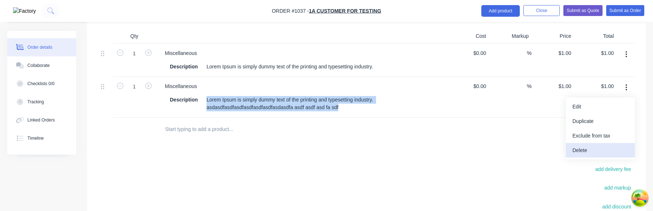
click at [596, 148] on div "Delete" at bounding box center [601, 150] width 56 height 11
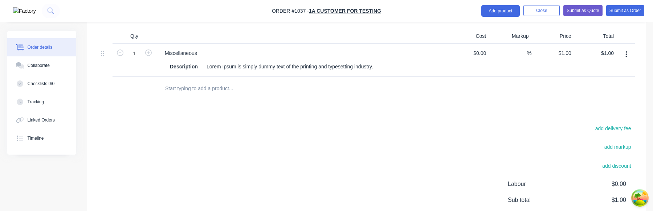
click at [628, 54] on button "button" at bounding box center [626, 54] width 17 height 13
click at [601, 89] on div "Duplicate" at bounding box center [601, 88] width 56 height 11
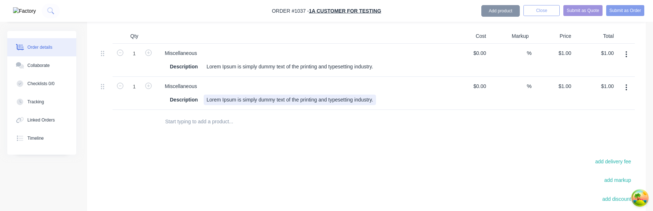
click at [389, 100] on div "Description Lorem Ipsum is simply dummy text of the printing and typesetting in…" at bounding box center [300, 99] width 266 height 11
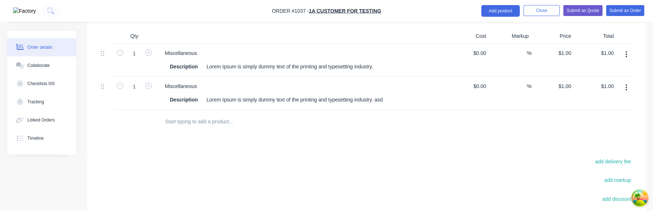
click at [625, 84] on button "button" at bounding box center [626, 87] width 17 height 13
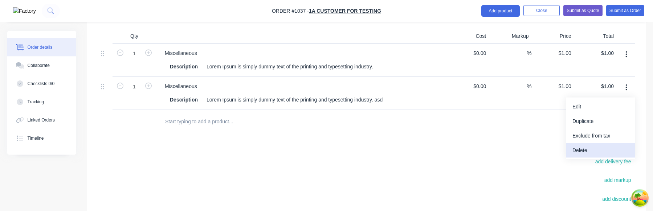
click at [579, 145] on div "Delete" at bounding box center [601, 150] width 56 height 11
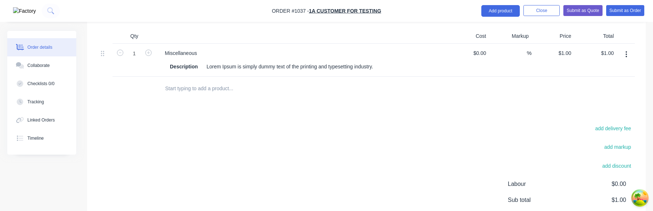
click at [628, 52] on button "button" at bounding box center [626, 54] width 17 height 13
click at [601, 89] on div "Duplicate" at bounding box center [601, 88] width 56 height 11
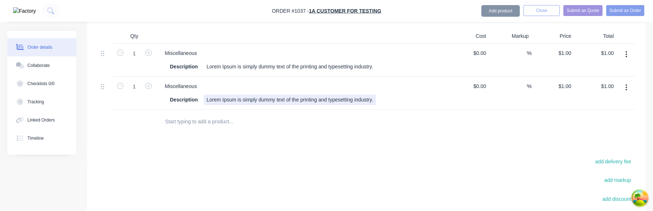
click at [393, 101] on div "Description Lorem Ipsum is simply dummy text of the printing and typesetting in…" at bounding box center [300, 99] width 266 height 11
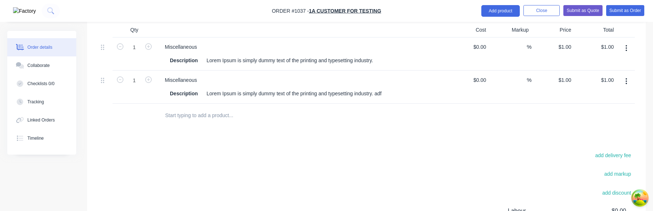
scroll to position [179, 0]
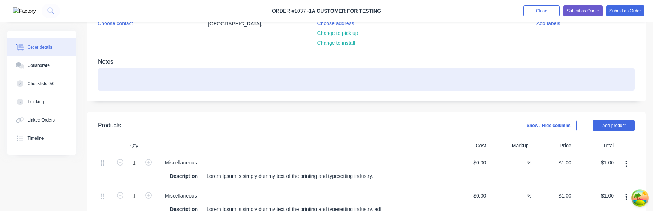
scroll to position [88, 0]
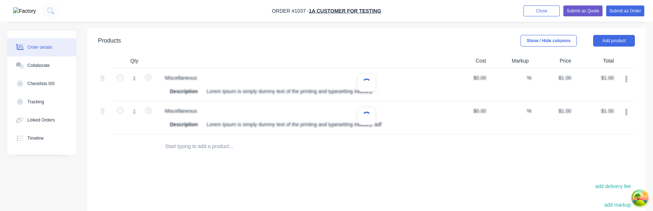
scroll to position [161, 0]
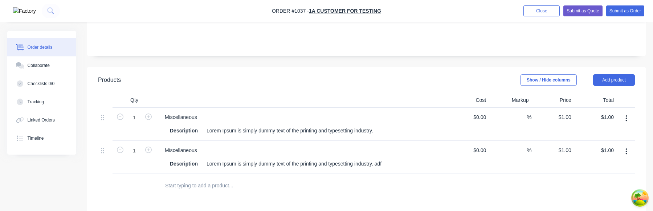
scroll to position [130, 0]
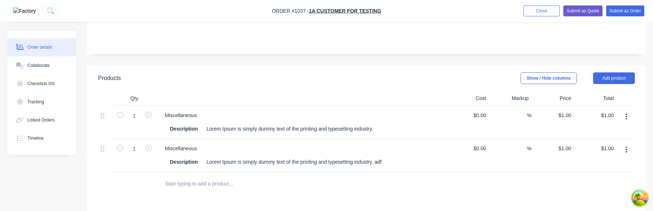
click at [627, 151] on button "button" at bounding box center [626, 149] width 17 height 13
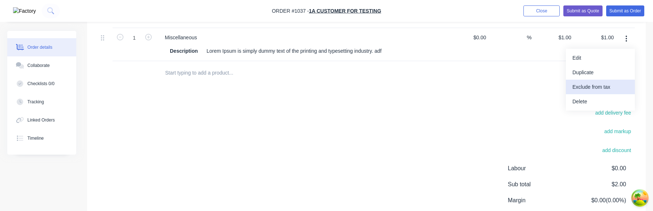
scroll to position [249, 0]
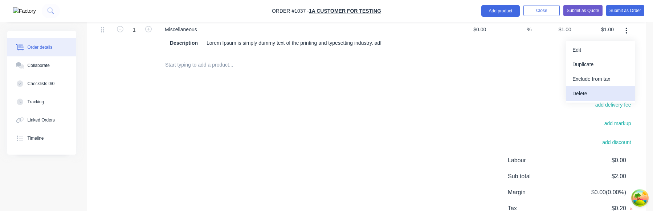
click at [589, 96] on div "Delete" at bounding box center [601, 93] width 56 height 11
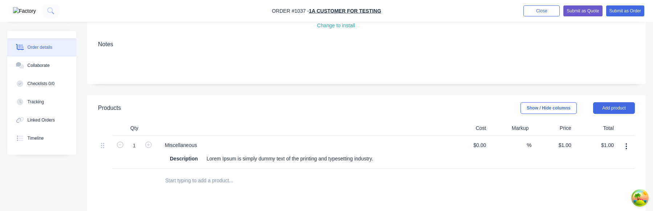
scroll to position [112, 0]
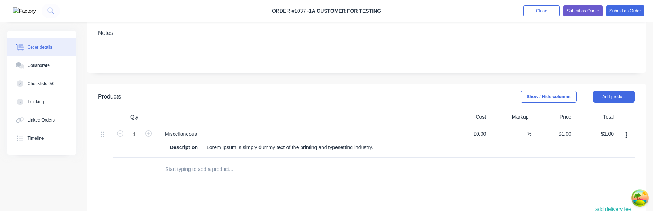
click at [629, 135] on button "button" at bounding box center [626, 135] width 17 height 13
click at [598, 169] on div "Duplicate" at bounding box center [601, 168] width 56 height 11
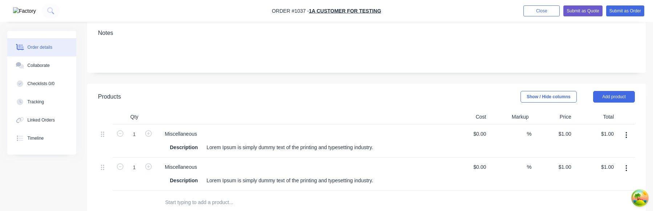
click at [627, 168] on icon "button" at bounding box center [627, 168] width 2 height 8
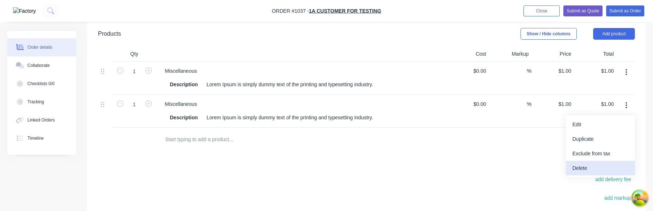
click at [593, 166] on div "Delete" at bounding box center [601, 168] width 56 height 11
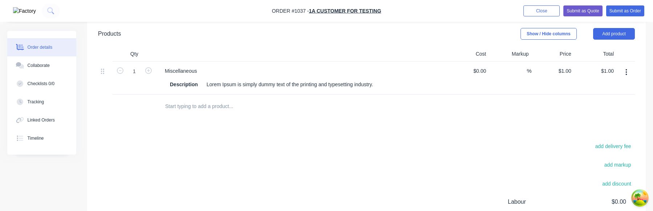
click at [626, 70] on icon "button" at bounding box center [627, 72] width 2 height 8
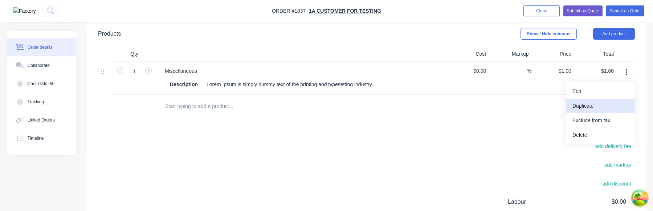
click at [603, 109] on div "Duplicate" at bounding box center [601, 106] width 56 height 11
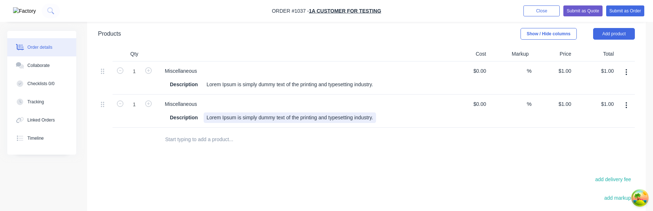
click at [376, 119] on div "Lorem Ipsum is simply dummy text of the printing and typesetting industry." at bounding box center [290, 117] width 172 height 11
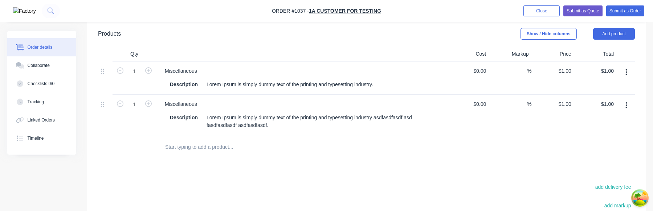
click at [392, 140] on div at bounding box center [287, 146] width 256 height 15
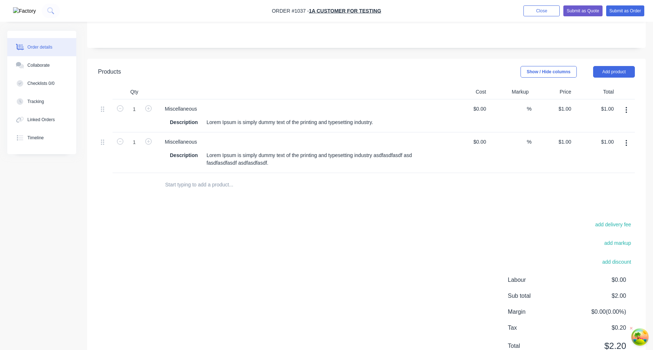
scroll to position [168, 0]
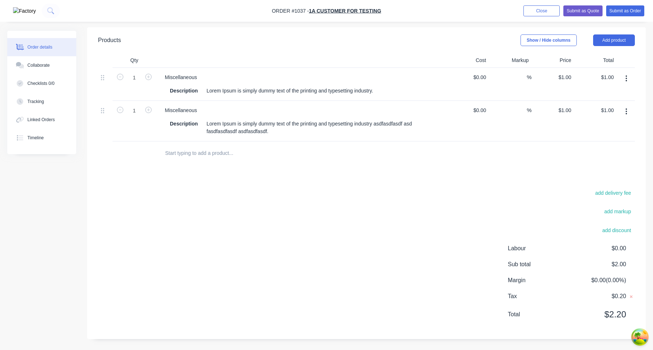
click at [627, 109] on icon "button" at bounding box center [626, 112] width 1 height 7
click at [603, 176] on div "Delete" at bounding box center [601, 174] width 56 height 11
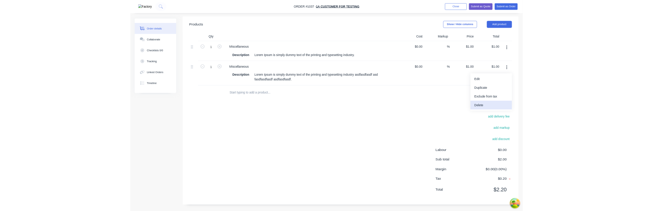
scroll to position [127, 0]
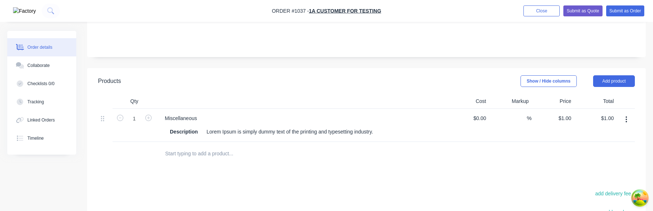
click at [627, 117] on button "button" at bounding box center [626, 119] width 17 height 13
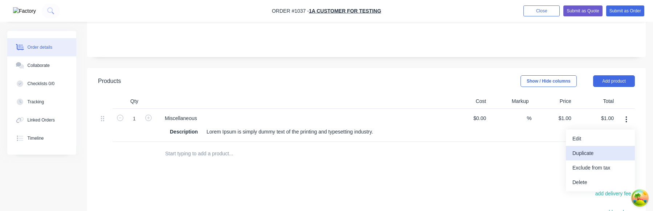
click at [607, 152] on div "Duplicate" at bounding box center [601, 153] width 56 height 11
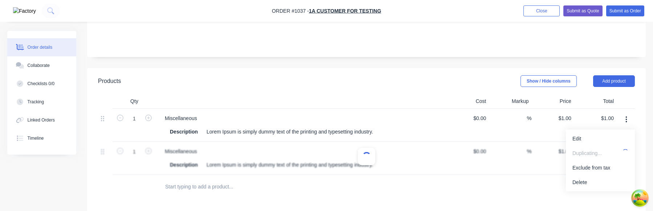
scroll to position [155, 0]
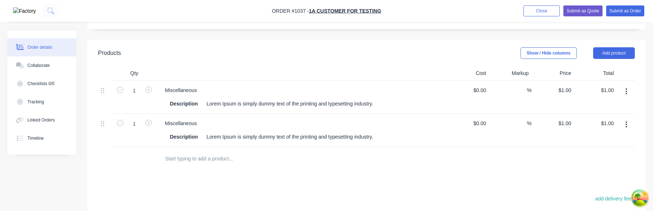
click at [629, 125] on button "button" at bounding box center [626, 124] width 17 height 13
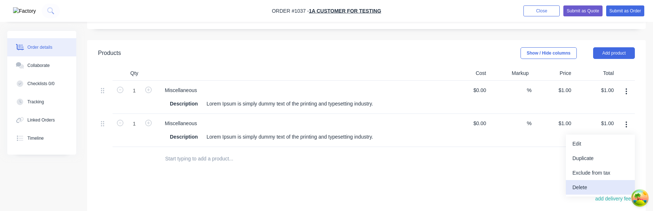
click at [599, 187] on div "Delete" at bounding box center [601, 187] width 56 height 11
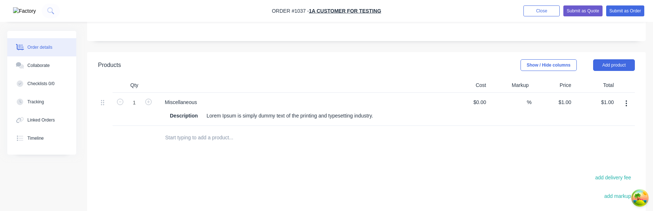
scroll to position [139, 0]
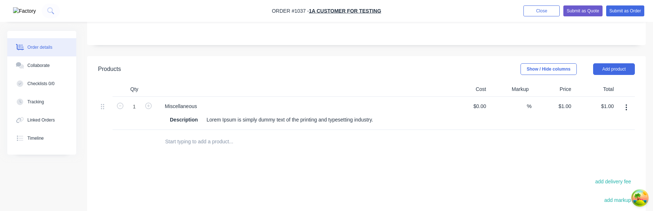
click at [625, 106] on button "button" at bounding box center [626, 107] width 17 height 13
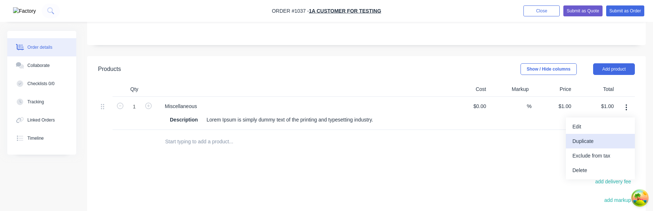
click at [609, 140] on div "Duplicate" at bounding box center [601, 141] width 56 height 11
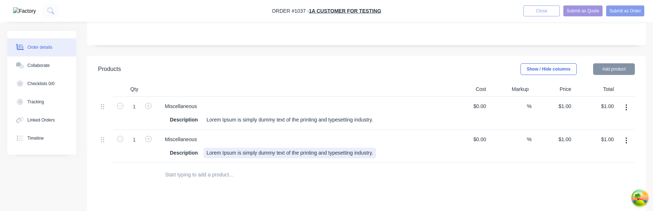
click at [376, 154] on div "Lorem Ipsum is simply dummy text of the printing and typesetting industry." at bounding box center [290, 152] width 172 height 11
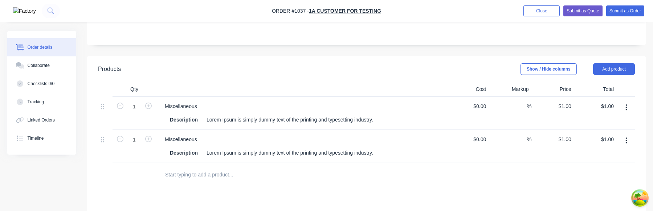
click at [412, 173] on div at bounding box center [287, 174] width 256 height 15
click at [376, 151] on div "Lorem Ipsum is simply dummy text of the printing and typesetting industry." at bounding box center [290, 152] width 172 height 11
click at [626, 138] on icon "button" at bounding box center [627, 141] width 2 height 8
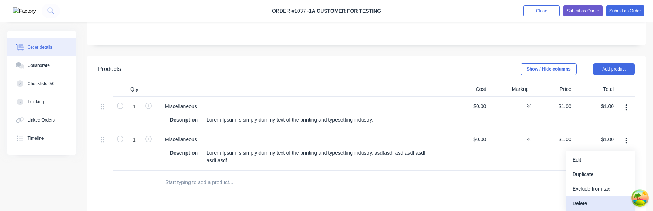
click at [592, 200] on div "Delete" at bounding box center [601, 203] width 56 height 11
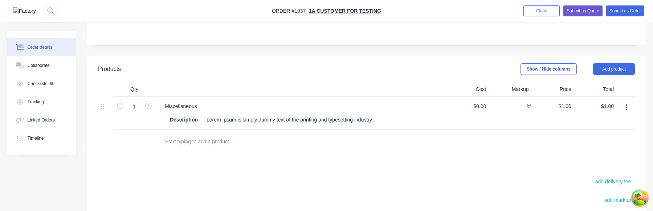
click at [626, 105] on icon "button" at bounding box center [626, 107] width 1 height 7
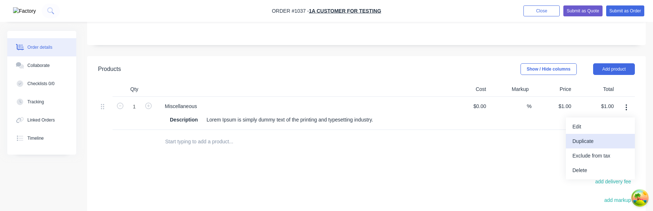
click at [607, 143] on div "Duplicate" at bounding box center [601, 141] width 56 height 11
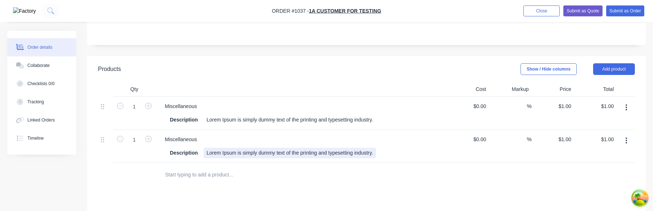
click at [390, 153] on div "Description Lorem Ipsum is simply dummy text of the printing and typesetting in…" at bounding box center [300, 152] width 266 height 11
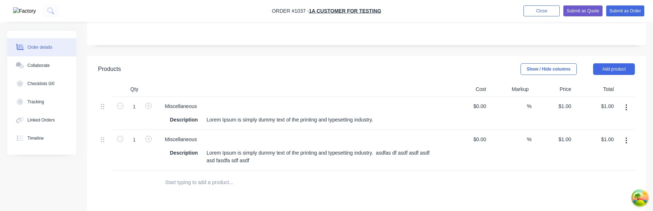
click at [629, 137] on button "button" at bounding box center [626, 140] width 17 height 13
click at [606, 205] on div "Delete" at bounding box center [601, 203] width 56 height 11
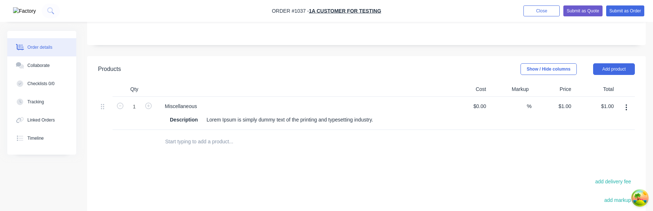
click at [626, 111] on button "button" at bounding box center [626, 107] width 17 height 13
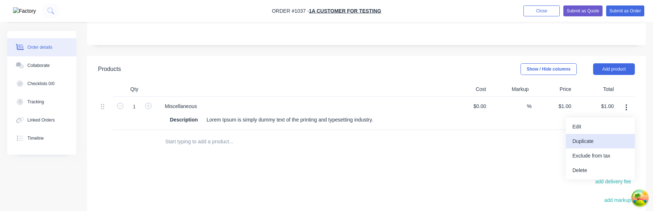
click at [609, 143] on div "Duplicate" at bounding box center [601, 141] width 56 height 11
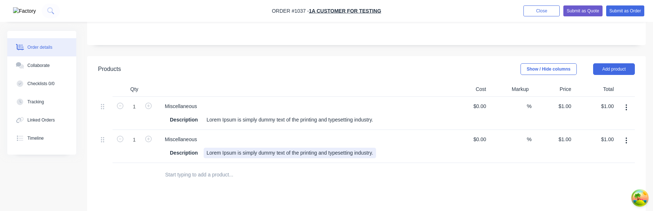
click at [390, 155] on div "Description Lorem Ipsum is simply dummy text of the printing and typesetting in…" at bounding box center [300, 152] width 266 height 11
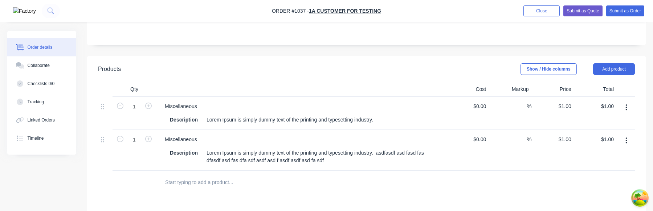
click at [434, 173] on div at bounding box center [366, 182] width 537 height 24
click at [628, 139] on button "button" at bounding box center [626, 140] width 17 height 13
click at [605, 200] on div "Delete" at bounding box center [601, 203] width 56 height 11
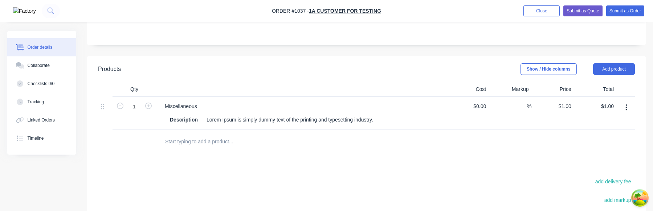
click at [628, 109] on button "button" at bounding box center [626, 107] width 17 height 13
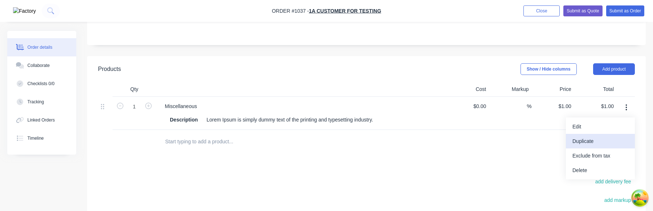
click at [606, 143] on div "Duplicate" at bounding box center [601, 141] width 56 height 11
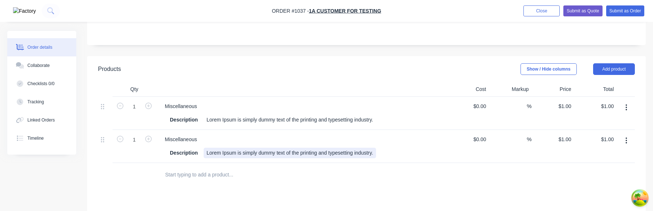
click at [376, 154] on div "Lorem Ipsum is simply dummy text of the printing and typesetting industry." at bounding box center [290, 152] width 172 height 11
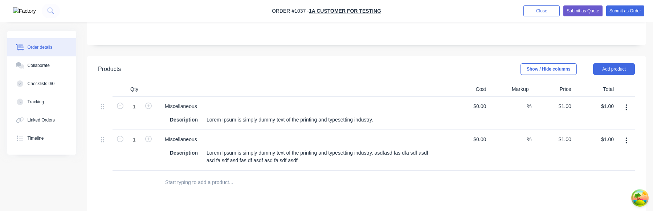
click at [390, 175] on div at bounding box center [287, 182] width 256 height 15
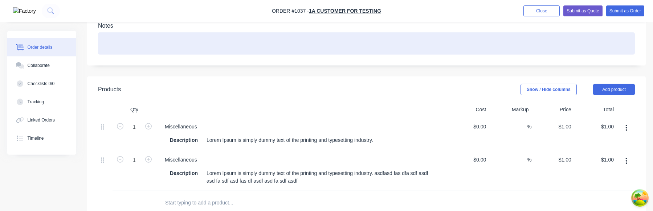
scroll to position [168, 0]
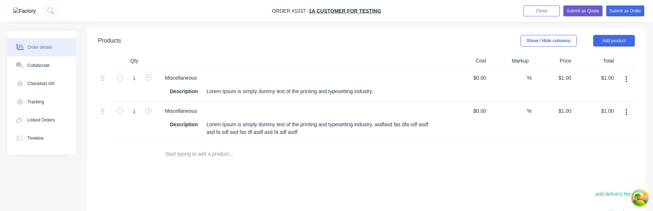
click at [626, 111] on icon "button" at bounding box center [627, 112] width 2 height 8
click at [603, 175] on div "Delete" at bounding box center [601, 175] width 56 height 11
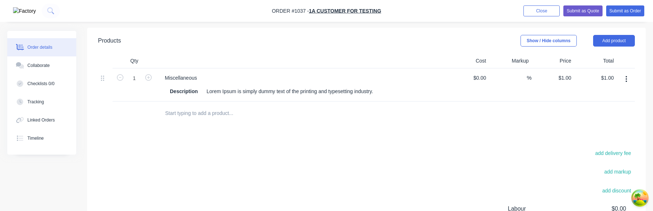
click at [626, 78] on icon "button" at bounding box center [626, 79] width 1 height 7
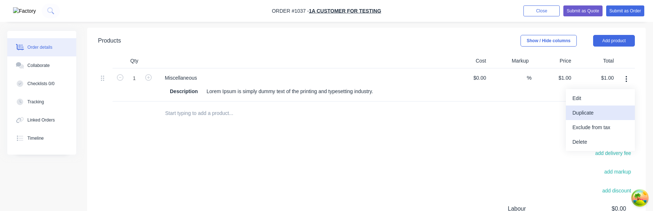
click at [611, 111] on div "Duplicate" at bounding box center [601, 112] width 56 height 11
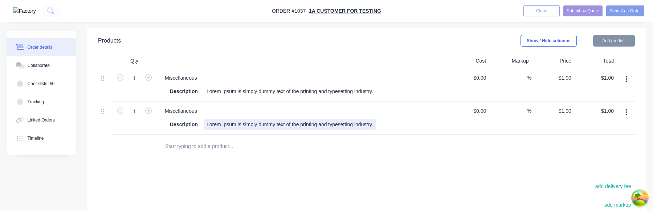
click at [376, 125] on div "Lorem Ipsum is simply dummy text of the printing and typesetting industry." at bounding box center [290, 124] width 172 height 11
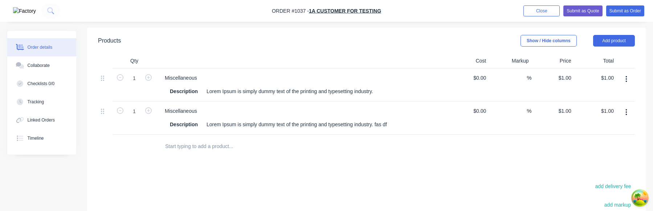
click at [529, 148] on div at bounding box center [366, 146] width 537 height 24
click at [626, 110] on icon "button" at bounding box center [627, 112] width 2 height 8
click at [593, 175] on div "Delete" at bounding box center [601, 175] width 56 height 11
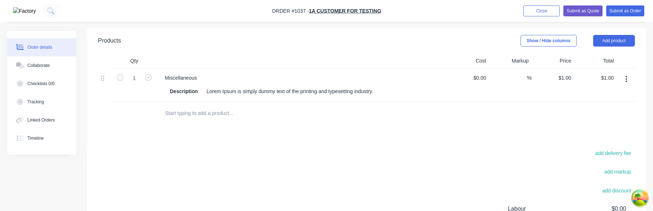
click at [628, 82] on button "button" at bounding box center [626, 79] width 17 height 13
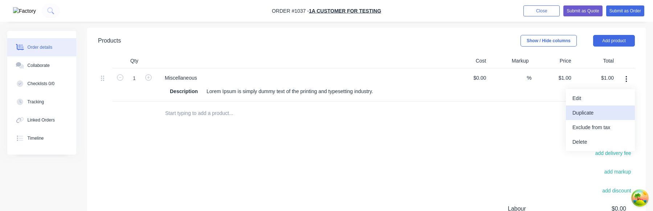
click at [607, 113] on div "Duplicate" at bounding box center [601, 112] width 56 height 11
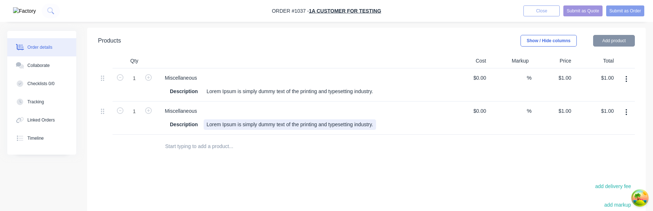
click at [376, 126] on div "Lorem Ipsum is simply dummy text of the printing and typesetting industry." at bounding box center [290, 124] width 172 height 11
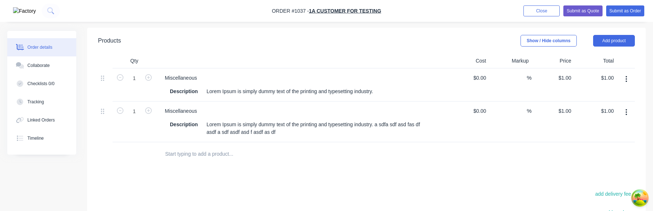
click at [388, 177] on div "Products Show / Hide columns Add product Qty Cost Markup Price Total 1 Miscella…" at bounding box center [366, 184] width 559 height 312
click at [627, 115] on icon "button" at bounding box center [627, 112] width 2 height 8
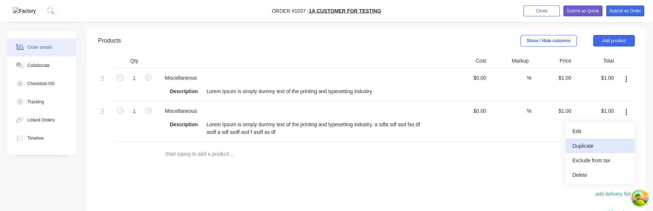
click at [611, 143] on div "Duplicate" at bounding box center [601, 146] width 56 height 11
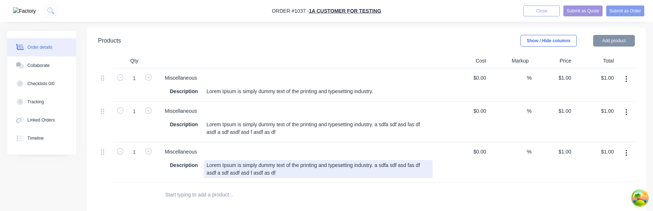
click at [301, 175] on div "Lorem Ipsum is simply dummy text of the printing and typesetting industry. a sd…" at bounding box center [318, 169] width 229 height 18
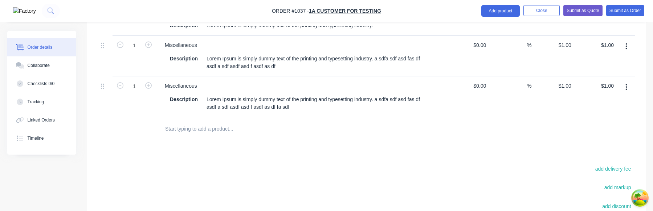
scroll to position [205, 0]
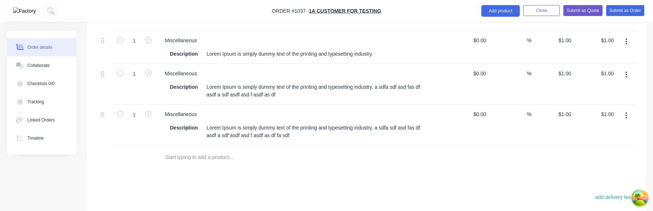
click at [625, 116] on button "button" at bounding box center [626, 115] width 17 height 13
click at [607, 152] on div "Duplicate" at bounding box center [601, 149] width 56 height 11
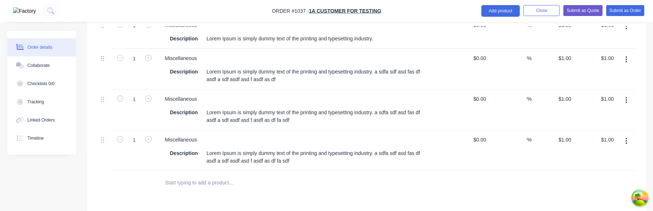
scroll to position [221, 0]
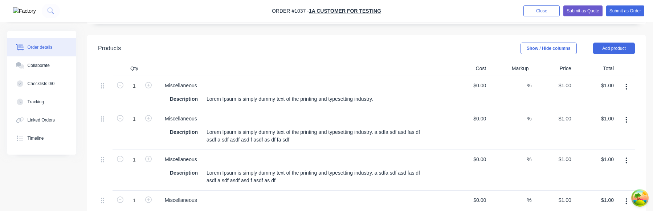
scroll to position [136, 0]
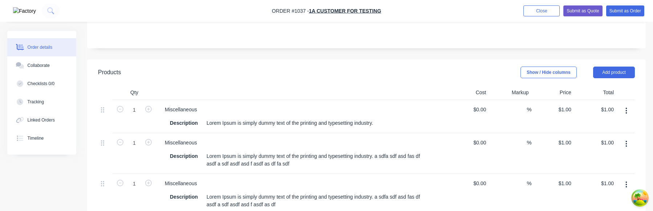
click at [626, 113] on icon "button" at bounding box center [626, 110] width 1 height 7
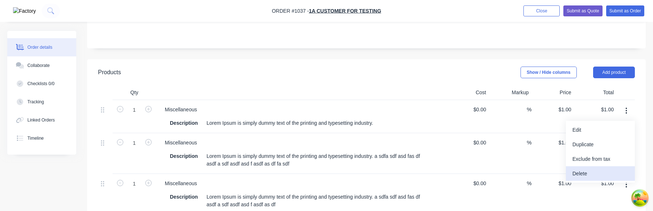
click at [600, 179] on button "Delete" at bounding box center [600, 173] width 69 height 15
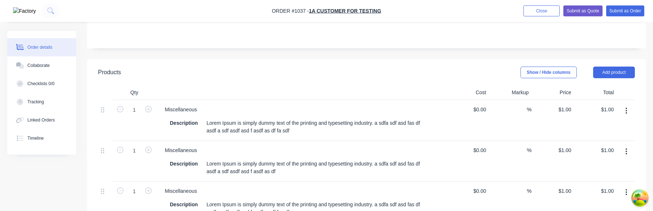
click at [625, 112] on button "button" at bounding box center [626, 110] width 17 height 13
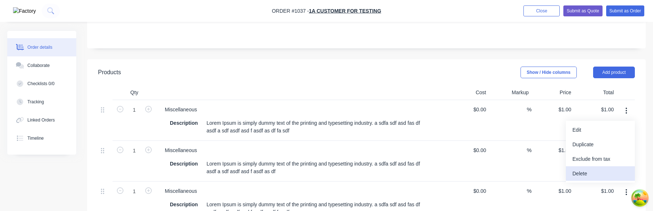
click at [603, 175] on div "Delete" at bounding box center [601, 173] width 56 height 11
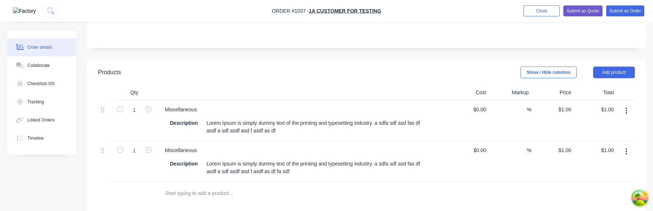
click at [625, 111] on button "button" at bounding box center [626, 110] width 17 height 13
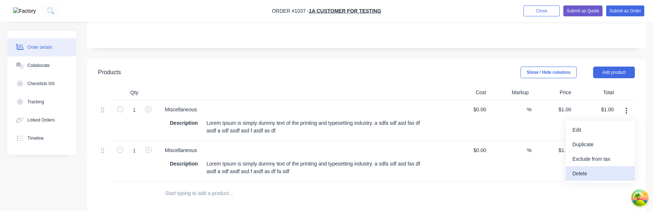
click at [590, 180] on button "Delete" at bounding box center [600, 173] width 69 height 15
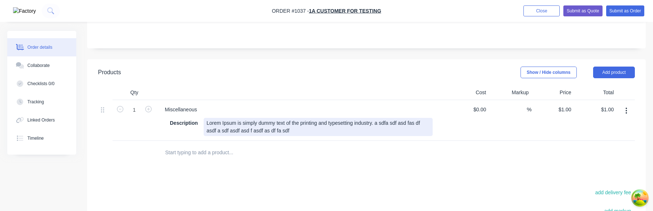
click at [374, 124] on div "Lorem Ipsum is simply dummy text of the printing and typesetting industry. a sd…" at bounding box center [318, 127] width 229 height 18
drag, startPoint x: 387, startPoint y: 123, endPoint x: 394, endPoint y: 131, distance: 10.3
click at [394, 131] on div "Lorem Ipsum is simply dummy text of the printing and typesetting industry. a sd…" at bounding box center [318, 127] width 229 height 18
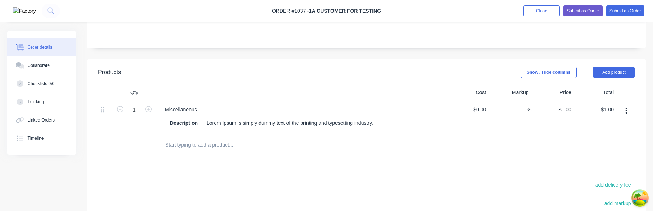
click at [401, 139] on div at bounding box center [287, 144] width 256 height 15
click at [627, 111] on icon "button" at bounding box center [627, 111] width 2 height 8
click at [604, 143] on div "Duplicate" at bounding box center [601, 144] width 56 height 11
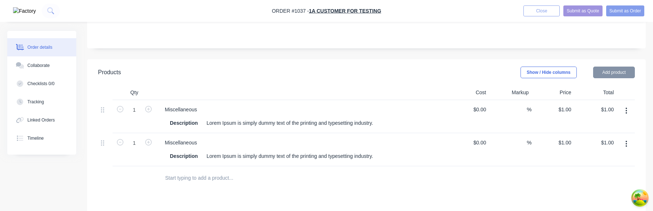
click at [390, 156] on div "Description Lorem Ipsum is simply dummy text of the printing and typesetting in…" at bounding box center [300, 156] width 266 height 11
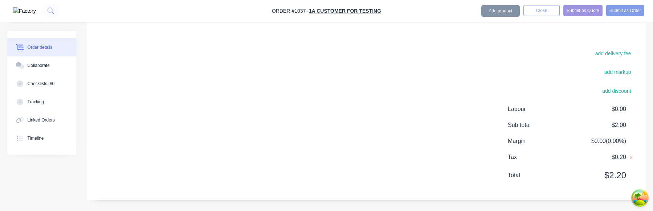
scroll to position [172, 0]
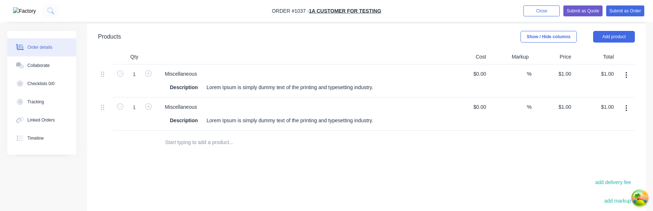
click at [626, 112] on button "button" at bounding box center [626, 108] width 17 height 13
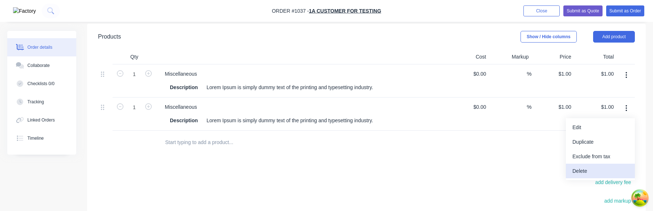
click at [606, 170] on div "Delete" at bounding box center [601, 171] width 56 height 11
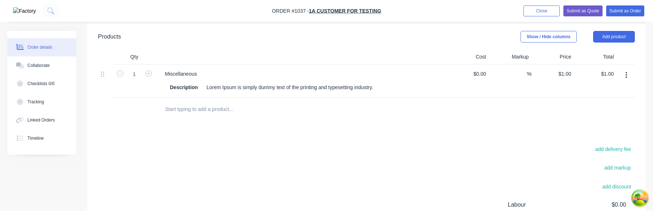
click at [626, 78] on icon "button" at bounding box center [627, 75] width 2 height 8
click at [609, 108] on div "Duplicate" at bounding box center [601, 108] width 56 height 11
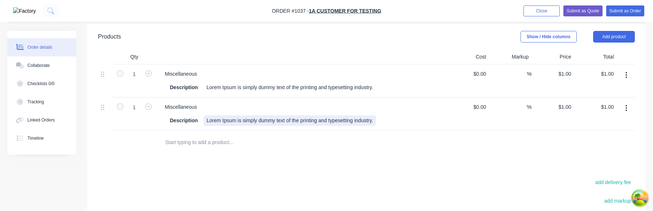
click at [376, 119] on div "Lorem Ipsum is simply dummy text of the printing and typesetting industry." at bounding box center [290, 120] width 172 height 11
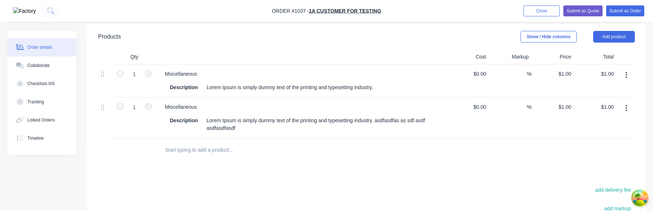
click at [427, 148] on div at bounding box center [366, 150] width 537 height 24
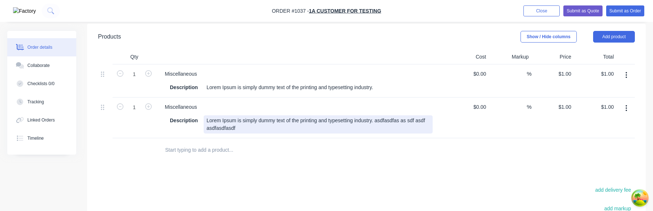
click at [422, 130] on div "Lorem Ipsum is simply dummy text of the printing and typesetting industry. asdf…" at bounding box center [318, 124] width 229 height 18
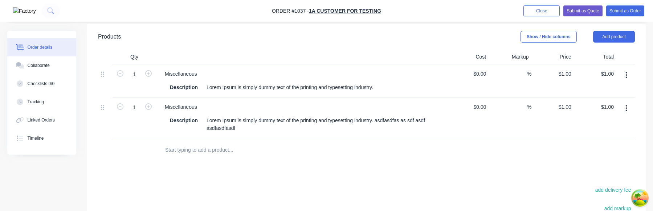
click at [625, 105] on button "button" at bounding box center [626, 108] width 17 height 13
click at [608, 141] on div "Duplicate" at bounding box center [601, 142] width 56 height 11
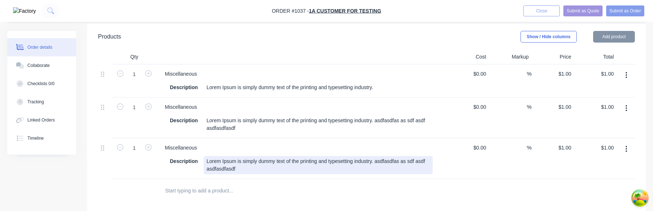
click at [342, 167] on div "Lorem Ipsum is simply dummy text of the printing and typesetting industry. asdf…" at bounding box center [318, 165] width 229 height 18
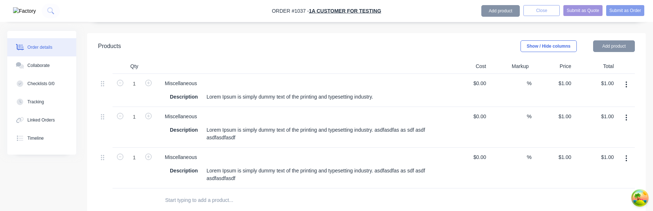
scroll to position [149, 0]
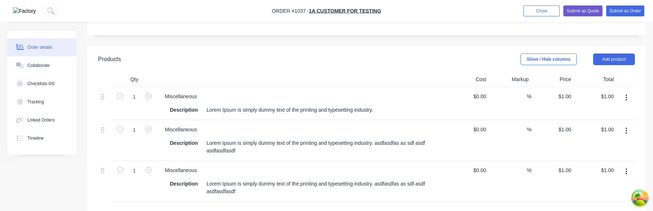
click at [627, 170] on icon "button" at bounding box center [627, 171] width 2 height 8
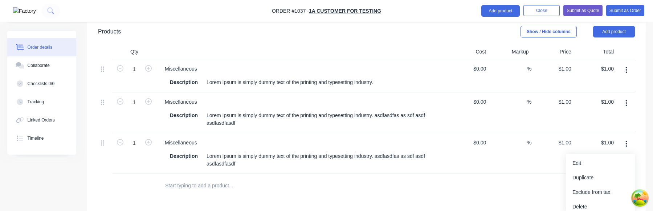
scroll to position [248, 0]
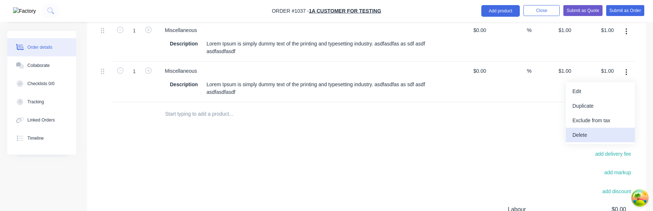
click at [598, 134] on div "Delete" at bounding box center [601, 135] width 56 height 11
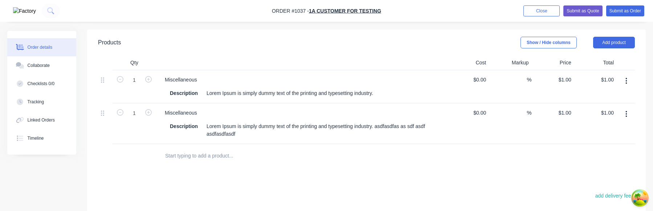
scroll to position [132, 0]
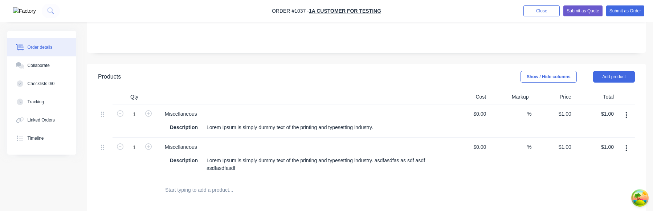
click at [627, 147] on icon "button" at bounding box center [626, 148] width 1 height 7
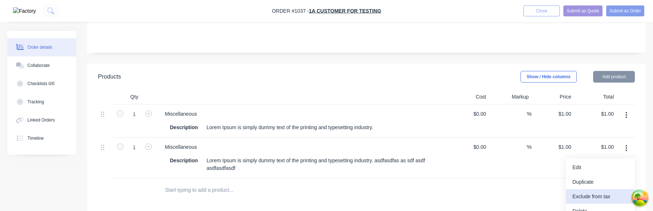
scroll to position [162, 0]
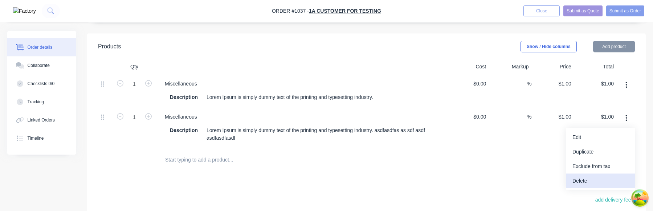
click at [593, 184] on div "Delete" at bounding box center [601, 180] width 56 height 11
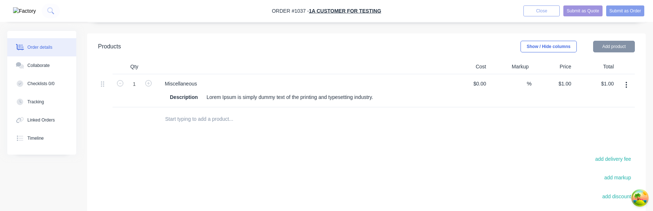
click at [627, 87] on icon "button" at bounding box center [626, 85] width 1 height 7
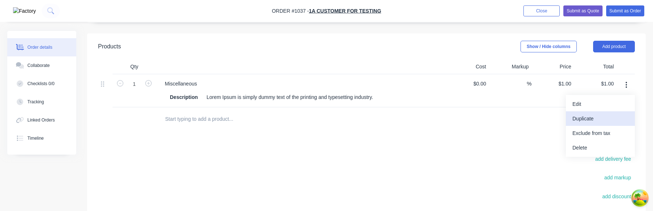
click at [606, 119] on div "Duplicate" at bounding box center [601, 118] width 56 height 11
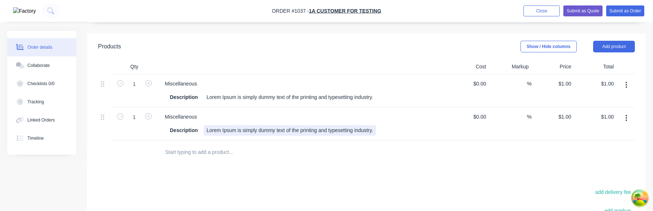
click at [390, 131] on div "Description Lorem Ipsum is simply dummy text of the printing and typesetting in…" at bounding box center [300, 130] width 266 height 11
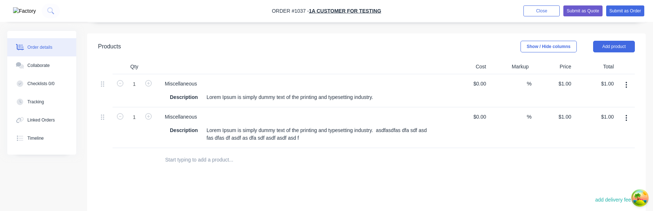
click at [431, 145] on div "Miscellaneous Description Lorem Ipsum is simply dummy text of the printing and …" at bounding box center [301, 127] width 290 height 41
click at [626, 118] on icon "button" at bounding box center [627, 118] width 2 height 8
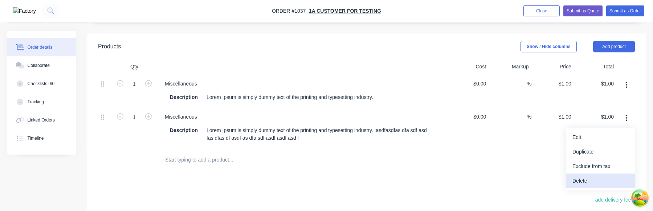
click at [592, 184] on div "Delete" at bounding box center [601, 180] width 56 height 11
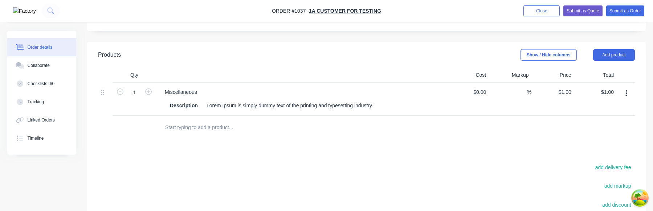
scroll to position [178, 0]
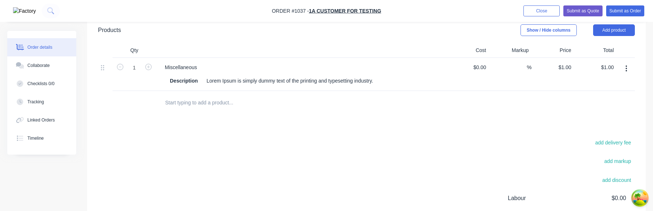
click at [626, 70] on icon "button" at bounding box center [627, 69] width 2 height 8
click at [599, 104] on div "Duplicate" at bounding box center [601, 102] width 56 height 11
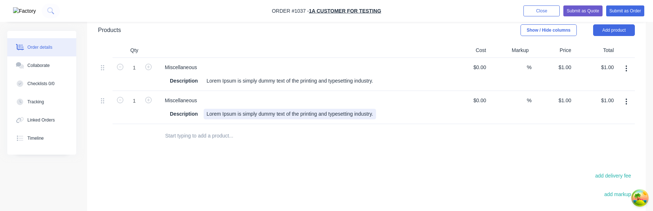
click at [391, 113] on div "Description Lorem Ipsum is simply dummy text of the printing and typesetting in…" at bounding box center [300, 114] width 266 height 11
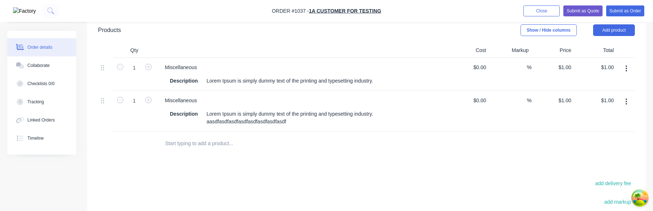
click at [436, 145] on div at bounding box center [366, 143] width 537 height 24
click at [628, 102] on button "button" at bounding box center [626, 101] width 17 height 13
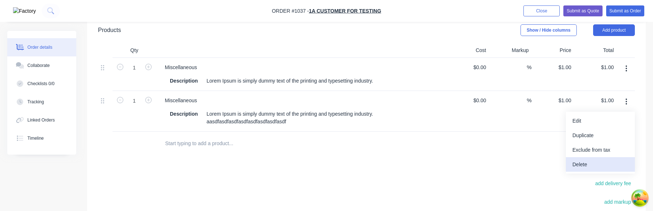
click at [603, 163] on div "Delete" at bounding box center [601, 164] width 56 height 11
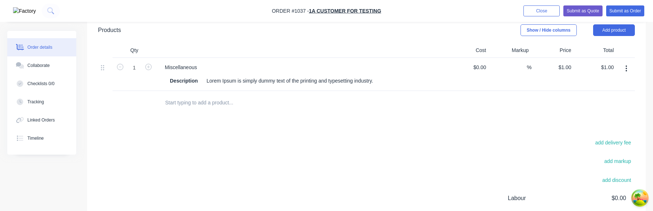
click at [626, 69] on icon "button" at bounding box center [627, 69] width 2 height 8
click at [602, 106] on div "Duplicate" at bounding box center [601, 102] width 56 height 11
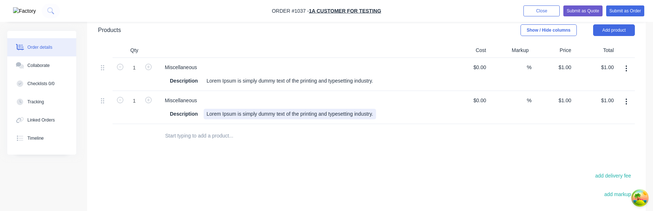
click at [394, 114] on div "Description Lorem Ipsum is simply dummy text of the printing and typesetting in…" at bounding box center [300, 114] width 266 height 11
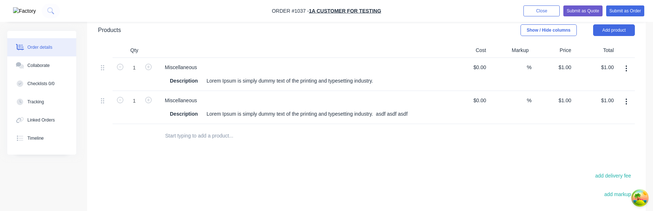
click at [627, 98] on icon "button" at bounding box center [627, 102] width 2 height 8
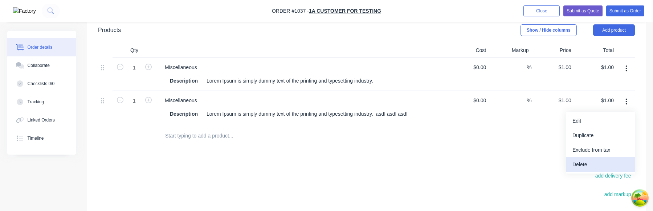
click at [597, 163] on div "Delete" at bounding box center [601, 164] width 56 height 11
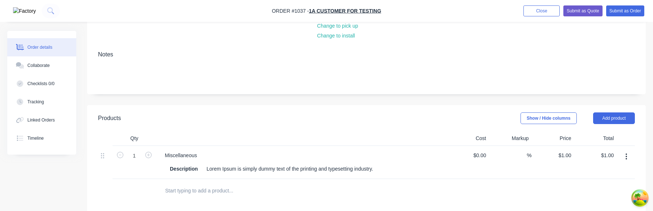
scroll to position [154, 0]
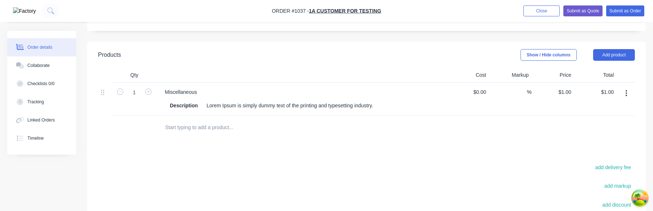
click at [623, 94] on button "button" at bounding box center [626, 93] width 17 height 13
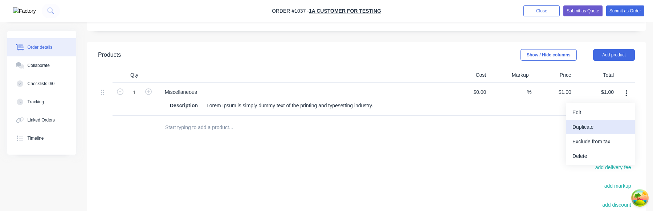
click at [599, 128] on div "Duplicate" at bounding box center [601, 127] width 56 height 11
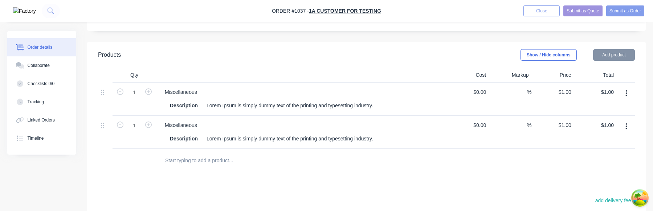
click at [391, 139] on div "Description Lorem Ipsum is simply dummy text of the printing and typesetting in…" at bounding box center [300, 138] width 266 height 11
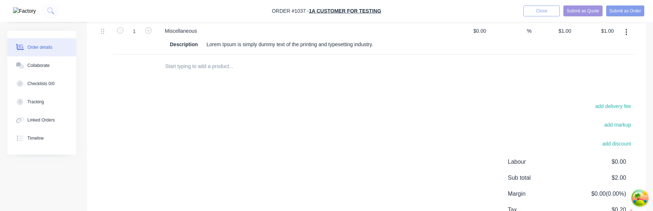
scroll to position [177, 0]
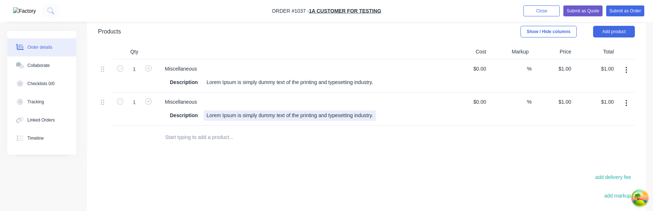
click at [376, 119] on div "Lorem Ipsum is simply dummy text of the printing and typesetting industry." at bounding box center [290, 115] width 172 height 11
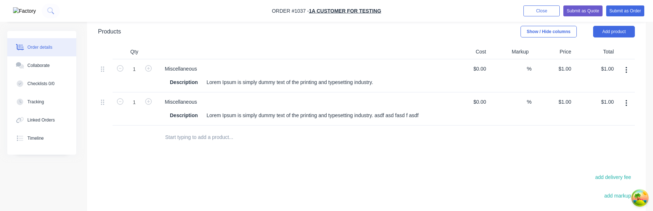
click at [575, 140] on div at bounding box center [366, 137] width 537 height 24
click at [627, 102] on button "button" at bounding box center [626, 103] width 17 height 13
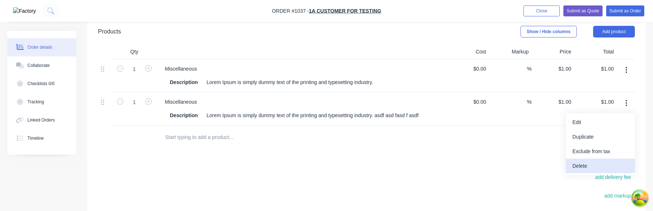
click at [587, 165] on div "Delete" at bounding box center [601, 165] width 56 height 11
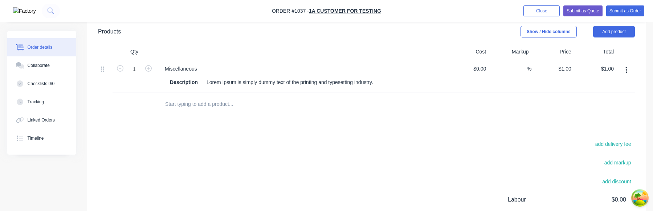
click at [627, 71] on icon "button" at bounding box center [627, 70] width 2 height 8
click at [618, 103] on div "Duplicate" at bounding box center [601, 103] width 56 height 11
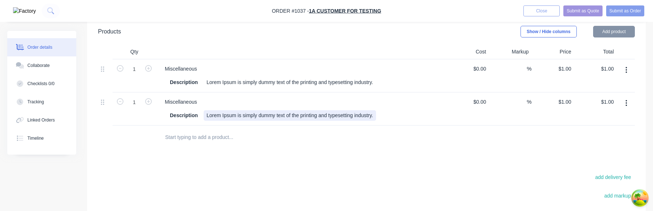
click at [376, 116] on div "Lorem Ipsum is simply dummy text of the printing and typesetting industry." at bounding box center [290, 115] width 172 height 11
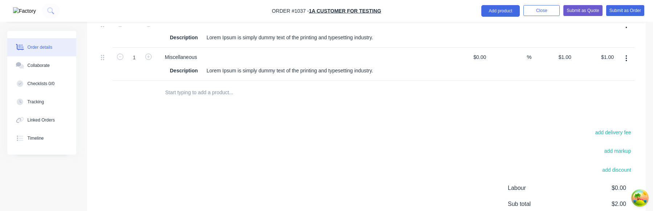
scroll to position [217, 0]
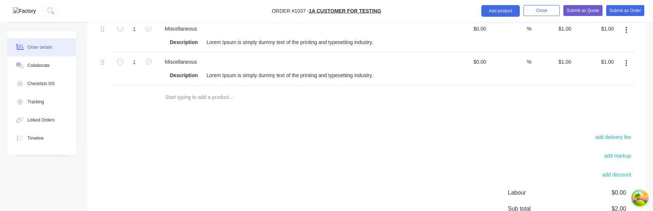
click at [634, 60] on button "button" at bounding box center [626, 63] width 17 height 13
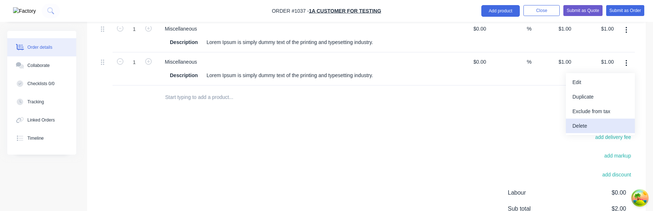
click at [593, 127] on div "Delete" at bounding box center [601, 126] width 56 height 11
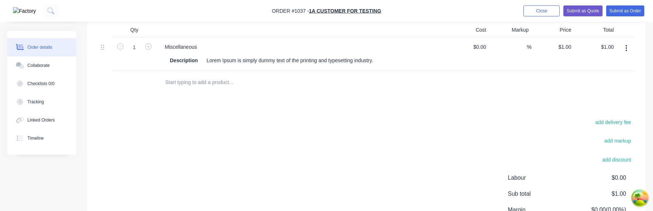
scroll to position [155, 0]
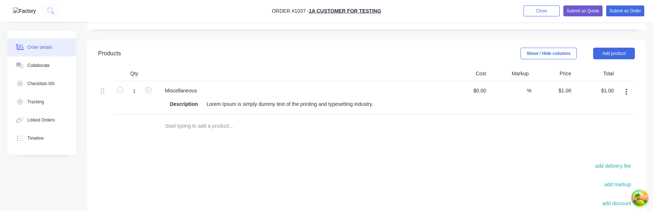
click at [623, 93] on button "button" at bounding box center [626, 91] width 17 height 13
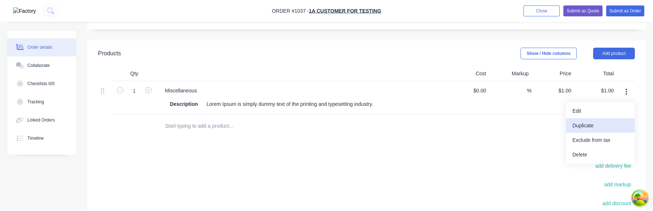
click at [605, 124] on div "Duplicate" at bounding box center [601, 125] width 56 height 11
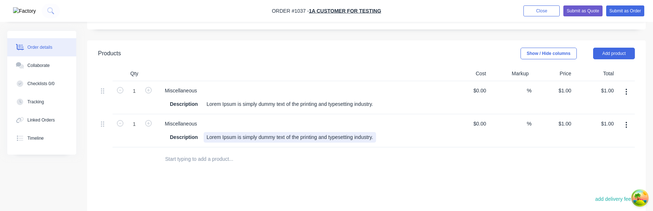
click at [376, 136] on div "Lorem Ipsum is simply dummy text of the printing and typesetting industry." at bounding box center [290, 137] width 172 height 11
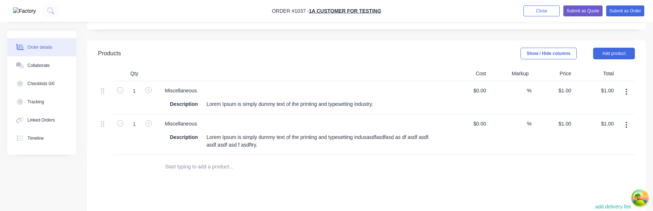
click at [383, 161] on div at bounding box center [287, 166] width 256 height 15
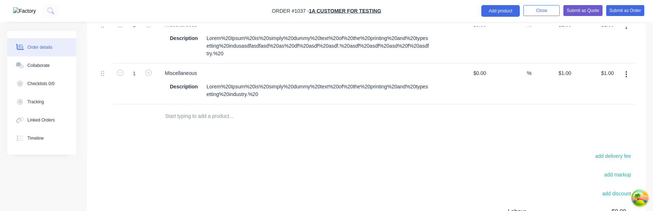
scroll to position [211, 0]
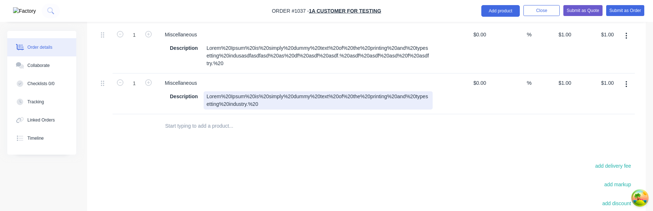
click at [423, 101] on div "Lorem%20Ipsum%20is%20simply%20dummy%20text%20of%20the%20printing%20and%20typese…" at bounding box center [318, 100] width 229 height 18
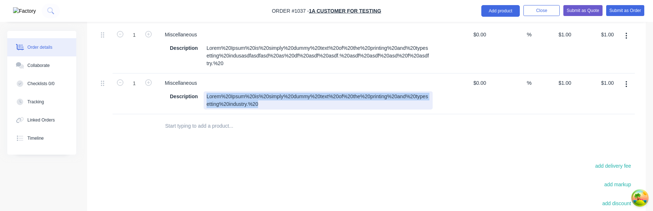
click at [423, 101] on div "Lorem%20Ipsum%20is%20simply%20dummy%20text%20of%20the%20printing%20and%20typese…" at bounding box center [318, 100] width 229 height 18
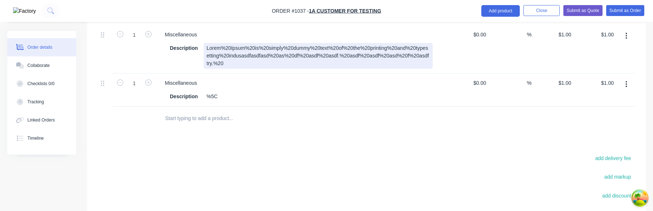
click at [393, 56] on div "Lorem%20Ipsum%20is%20simply%20dummy%20text%20of%20the%20printing%20and%20typese…" at bounding box center [318, 56] width 229 height 26
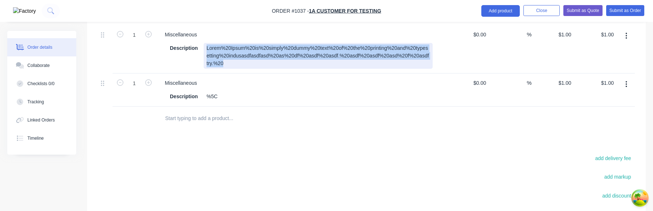
click at [393, 56] on div "Lorem%20Ipsum%20is%20simply%20dummy%20text%20of%20the%20printing%20and%20typese…" at bounding box center [318, 56] width 229 height 26
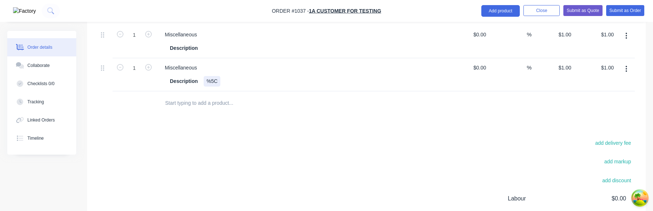
click at [215, 83] on div "%5C" at bounding box center [212, 81] width 17 height 11
click at [246, 72] on div "Miscellaneous" at bounding box center [301, 67] width 285 height 11
click at [213, 79] on div "%25" at bounding box center [212, 81] width 16 height 11
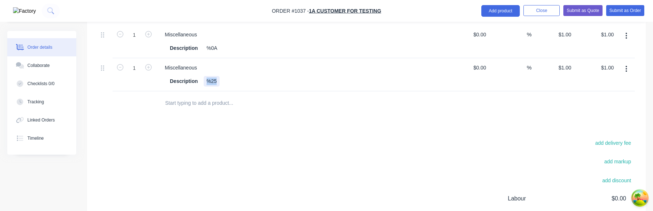
click at [213, 79] on div "%25" at bounding box center [212, 81] width 16 height 11
click at [289, 72] on div "Miscellaneous" at bounding box center [301, 67] width 285 height 11
click at [212, 52] on div "%0A" at bounding box center [212, 48] width 17 height 11
click at [215, 81] on div "%0A" at bounding box center [212, 81] width 17 height 11
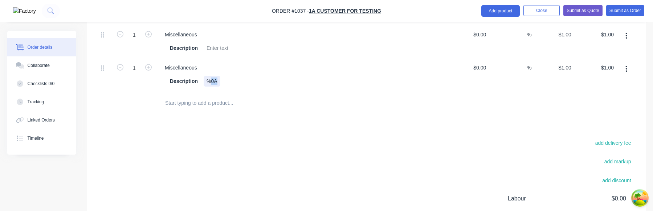
click at [215, 81] on div "%0A" at bounding box center [212, 81] width 17 height 11
click at [288, 106] on input "text" at bounding box center [237, 102] width 145 height 15
click at [538, 11] on button "Close" at bounding box center [542, 10] width 36 height 11
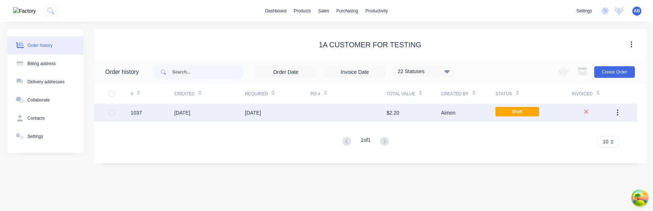
click at [465, 118] on div "Aimon" at bounding box center [468, 112] width 54 height 18
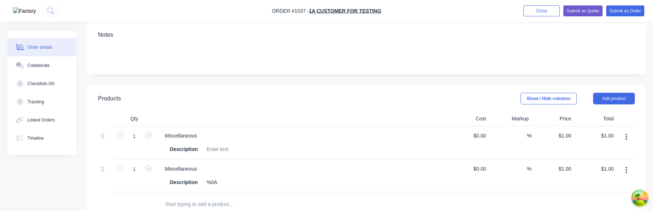
scroll to position [162, 0]
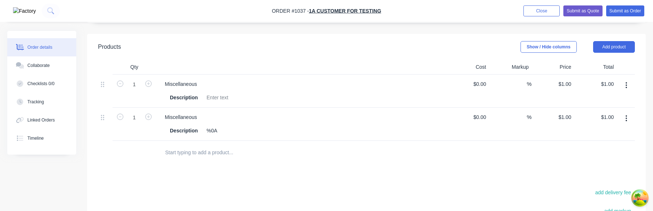
click at [628, 120] on button "button" at bounding box center [626, 118] width 17 height 13
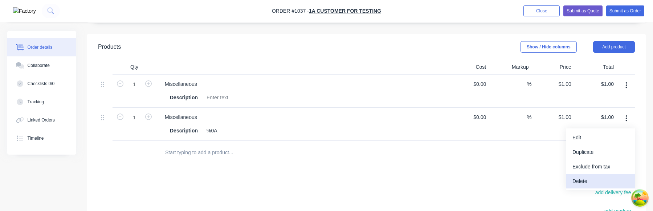
click at [587, 184] on div "Delete" at bounding box center [601, 181] width 56 height 11
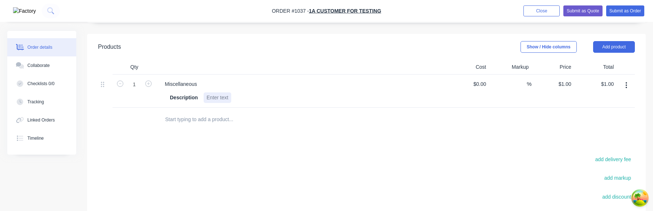
click at [233, 100] on div "Description" at bounding box center [300, 97] width 266 height 11
click at [268, 131] on div at bounding box center [286, 119] width 261 height 24
click at [245, 100] on div "Sampl%20ipsum" at bounding box center [226, 97] width 44 height 11
click at [630, 87] on button "button" at bounding box center [626, 85] width 17 height 13
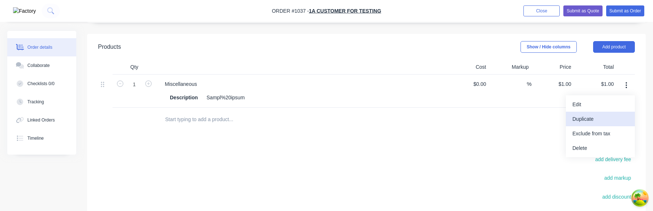
click at [613, 119] on div "Duplicate" at bounding box center [601, 119] width 56 height 11
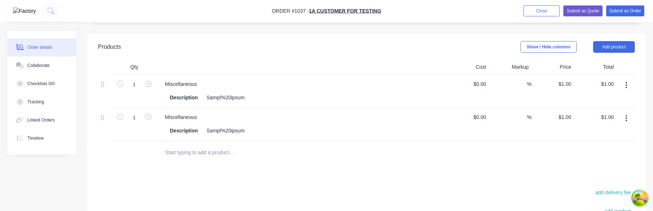
click at [626, 116] on icon "button" at bounding box center [627, 118] width 2 height 8
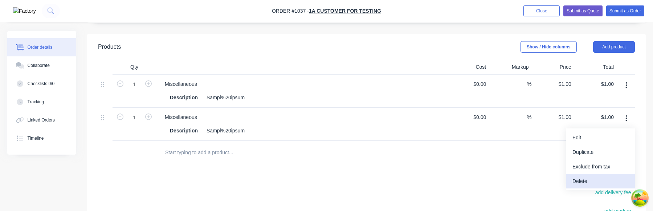
click at [584, 183] on div "Delete" at bounding box center [601, 181] width 56 height 11
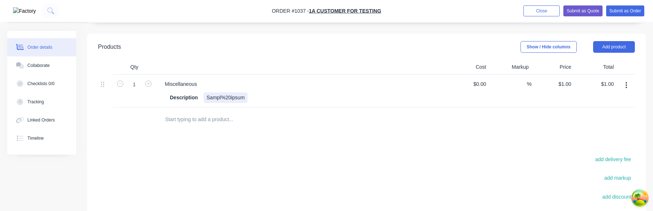
click at [232, 100] on div "Sampl%20ipsum" at bounding box center [226, 97] width 44 height 11
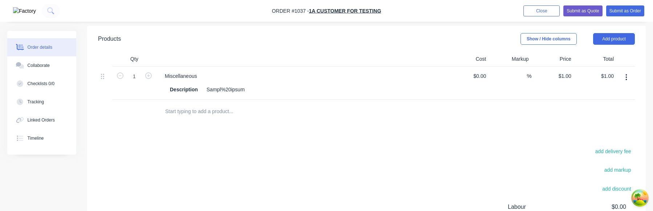
scroll to position [203, 0]
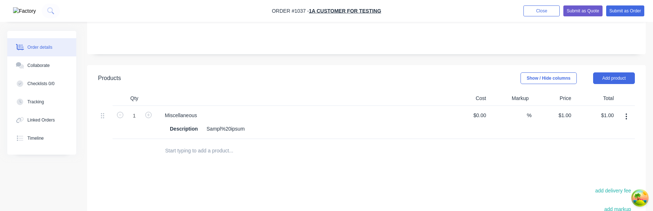
scroll to position [122, 0]
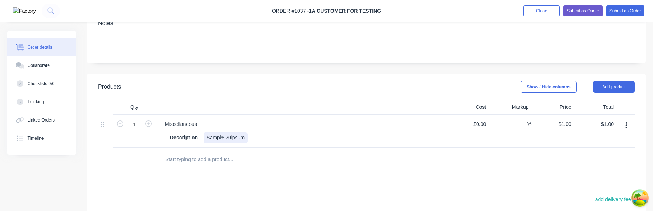
click at [227, 139] on div "Sampl%20ipsum" at bounding box center [226, 137] width 44 height 11
click at [305, 176] on div "Products Show / Hide columns Add product Qty Cost Markup Price Total 1 Miscella…" at bounding box center [366, 210] width 559 height 272
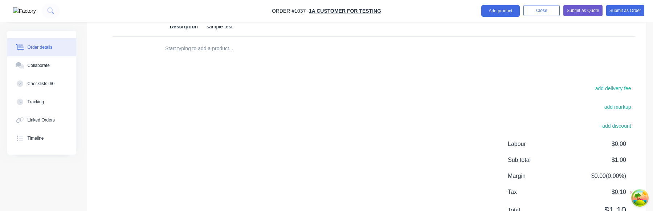
scroll to position [175, 0]
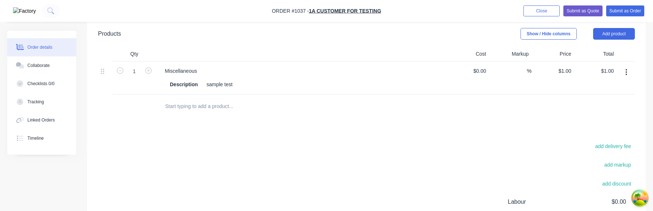
click at [627, 70] on icon "button" at bounding box center [627, 72] width 2 height 8
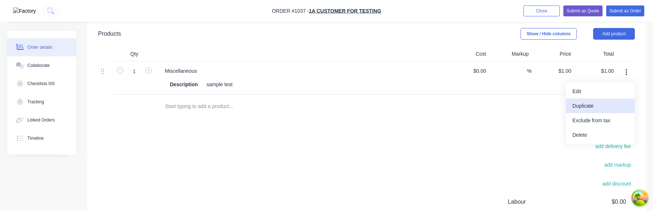
click at [604, 102] on div "Duplicate" at bounding box center [601, 106] width 56 height 11
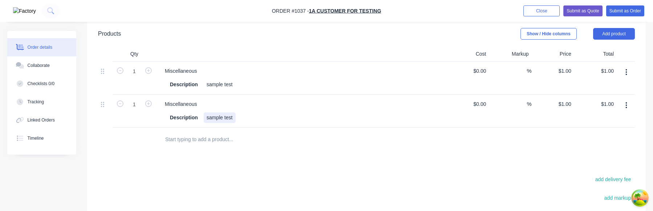
click at [244, 117] on div "Description sample test" at bounding box center [300, 117] width 266 height 11
click at [628, 102] on button "button" at bounding box center [626, 105] width 17 height 13
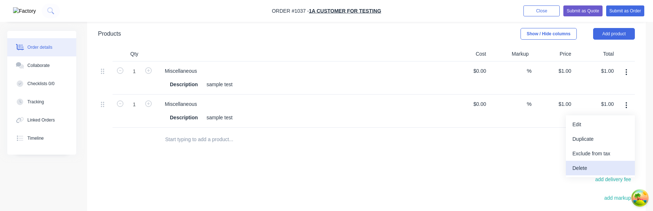
click at [584, 166] on div "Delete" at bounding box center [601, 168] width 56 height 11
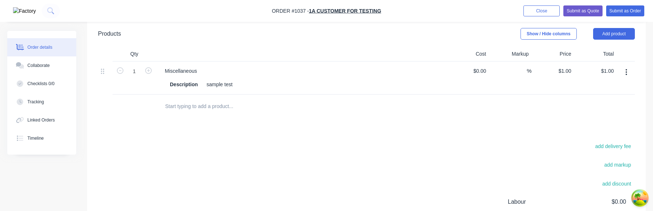
click at [627, 72] on icon "button" at bounding box center [627, 72] width 2 height 8
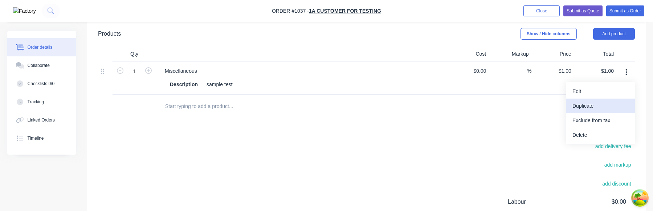
click at [602, 105] on div "Duplicate" at bounding box center [601, 106] width 56 height 11
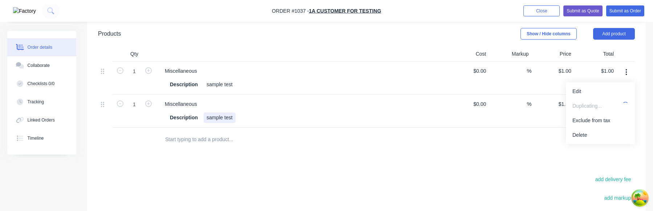
click at [243, 119] on div "Description sample test" at bounding box center [300, 117] width 266 height 11
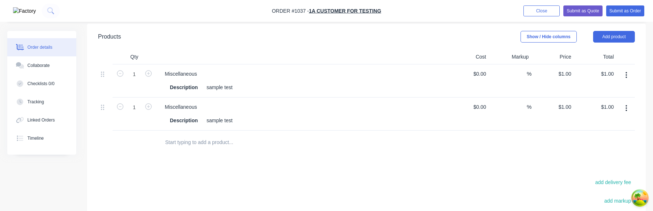
scroll to position [172, 0]
click at [626, 111] on button "button" at bounding box center [626, 107] width 17 height 13
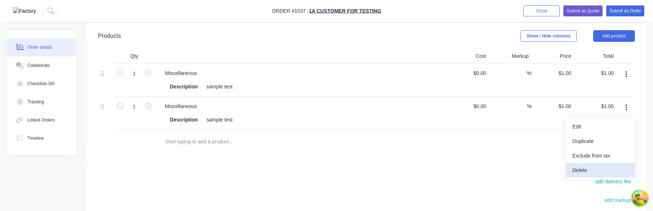
click at [594, 170] on div "Delete" at bounding box center [601, 170] width 56 height 11
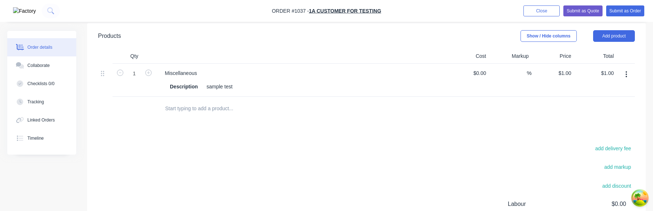
click at [623, 77] on button "button" at bounding box center [626, 74] width 17 height 13
click at [607, 112] on div "Duplicate" at bounding box center [601, 108] width 56 height 11
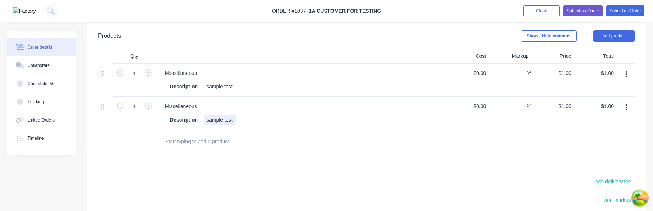
click at [231, 119] on div "sample test" at bounding box center [220, 119] width 32 height 11
click at [231, 119] on div "sample tesat" at bounding box center [221, 119] width 34 height 11
click at [293, 174] on div "Products Show / Hide columns Add product Qty Cost Markup Price Total 1 Miscella…" at bounding box center [366, 175] width 559 height 305
click at [628, 110] on button "button" at bounding box center [626, 107] width 17 height 13
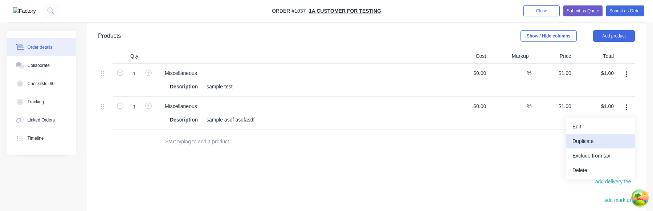
click at [588, 143] on div "Duplicate" at bounding box center [601, 141] width 56 height 11
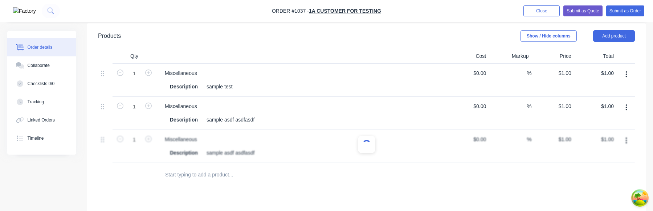
click at [239, 154] on div at bounding box center [366, 146] width 537 height 33
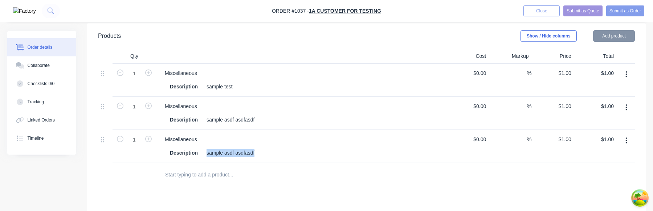
click at [239, 154] on div "sample asdf asdfasdf" at bounding box center [231, 152] width 54 height 11
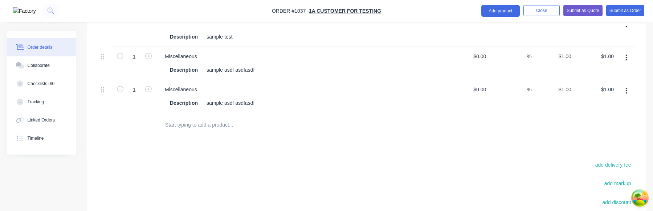
scroll to position [192, 0]
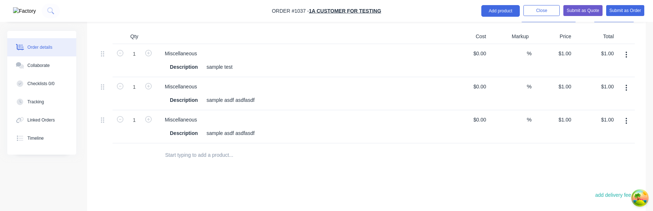
click at [629, 119] on button "button" at bounding box center [626, 120] width 17 height 13
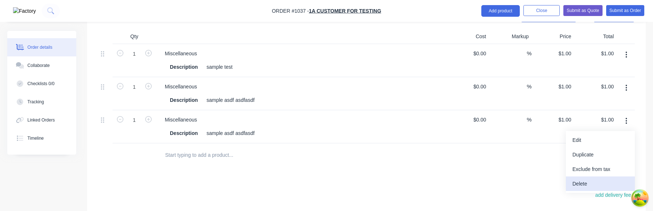
click at [594, 184] on div "Delete" at bounding box center [601, 183] width 56 height 11
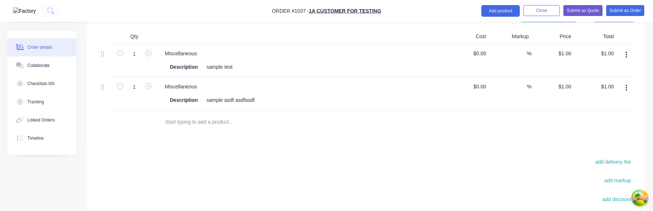
click at [629, 91] on button "button" at bounding box center [626, 87] width 17 height 13
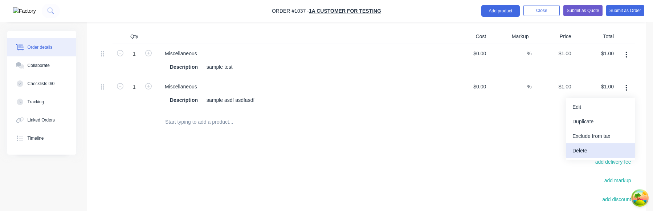
click at [590, 146] on div "Delete" at bounding box center [601, 150] width 56 height 11
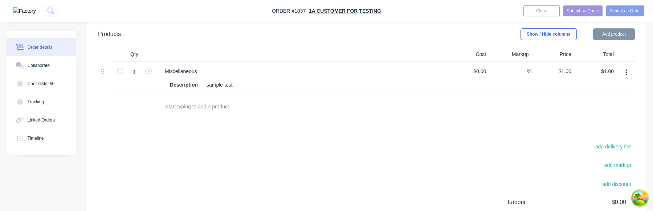
scroll to position [170, 0]
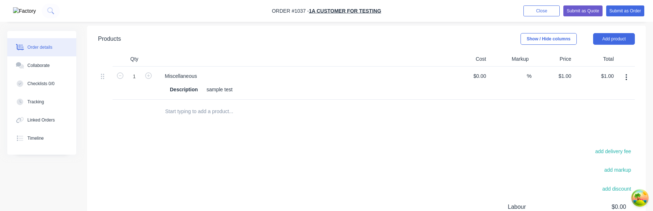
click at [627, 77] on icon "button" at bounding box center [626, 77] width 1 height 7
click at [608, 107] on div "Duplicate" at bounding box center [601, 111] width 56 height 11
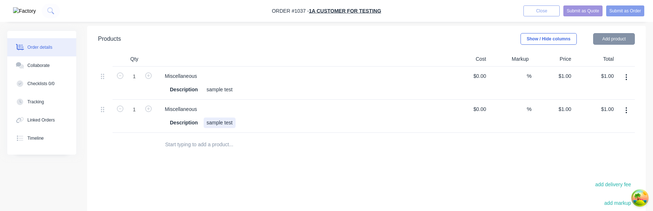
click at [229, 123] on div "sample test" at bounding box center [220, 122] width 32 height 11
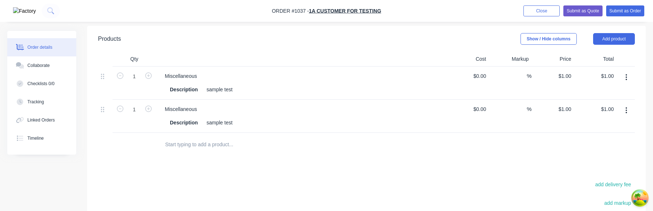
click at [276, 155] on div at bounding box center [286, 145] width 261 height 24
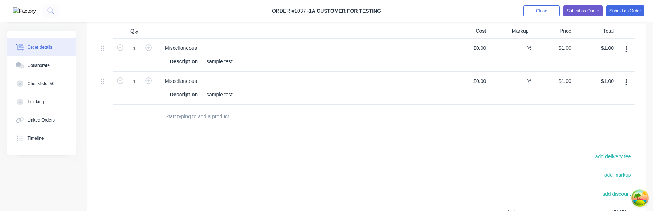
scroll to position [159, 0]
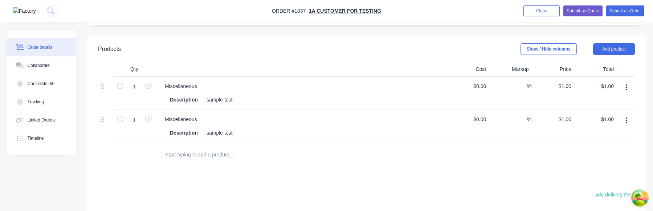
click at [628, 122] on button "button" at bounding box center [626, 120] width 17 height 13
click at [592, 186] on div "Delete" at bounding box center [601, 183] width 56 height 11
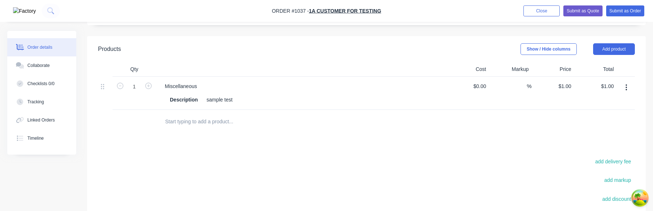
click at [624, 89] on button "button" at bounding box center [626, 87] width 17 height 13
click at [603, 122] on div "Duplicate" at bounding box center [601, 121] width 56 height 11
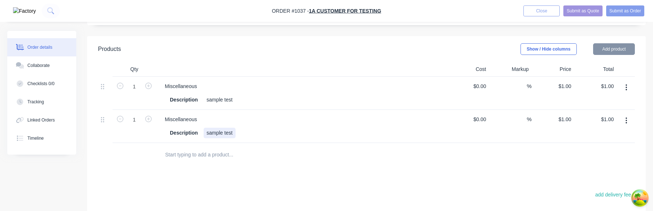
click at [232, 133] on div "sample test" at bounding box center [220, 132] width 32 height 11
click at [232, 133] on div "Description sample test" at bounding box center [300, 132] width 266 height 11
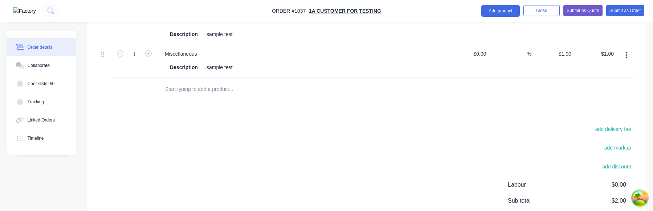
scroll to position [221, 0]
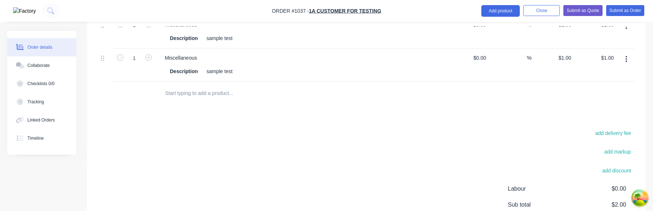
click at [627, 62] on button "button" at bounding box center [626, 59] width 17 height 13
click at [597, 122] on div "Delete" at bounding box center [601, 122] width 56 height 11
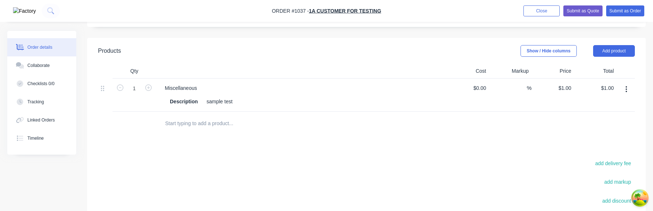
scroll to position [147, 0]
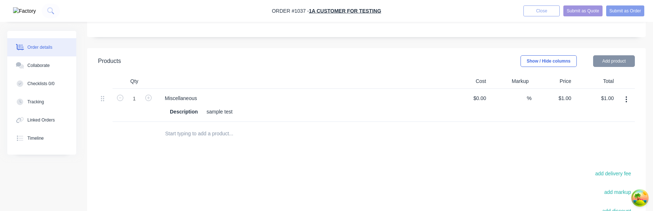
click at [606, 121] on div "$1.00 $1.00" at bounding box center [595, 105] width 42 height 33
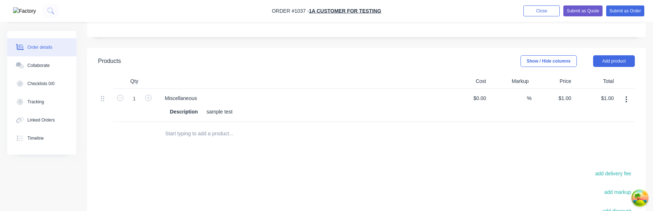
click at [628, 100] on button "button" at bounding box center [626, 99] width 17 height 13
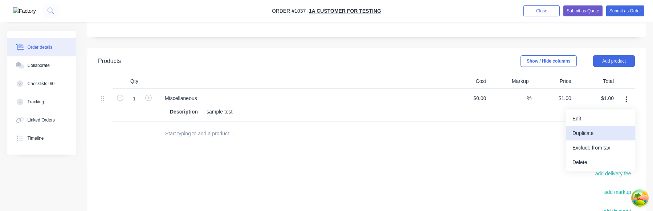
click at [605, 134] on div "Duplicate" at bounding box center [601, 133] width 56 height 11
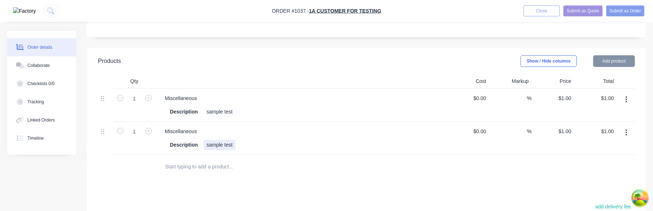
click at [231, 144] on div "sample test" at bounding box center [220, 144] width 32 height 11
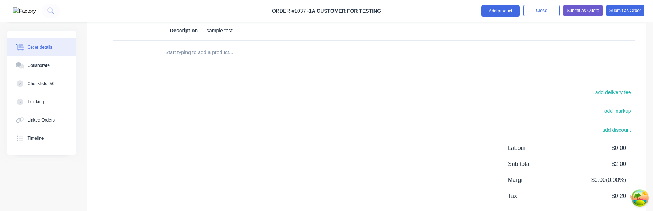
scroll to position [149, 0]
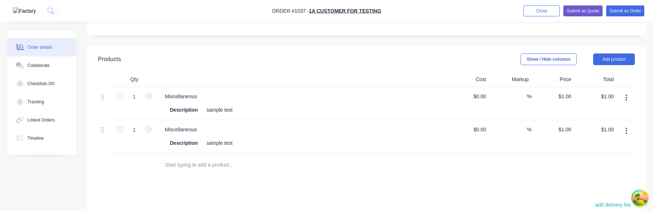
click at [628, 127] on button "button" at bounding box center [626, 130] width 17 height 13
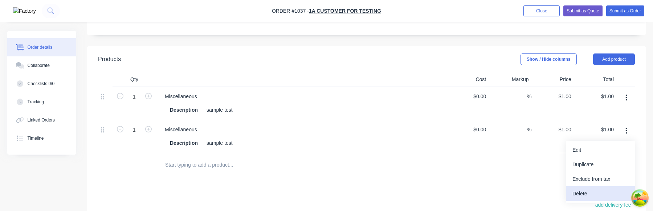
click at [592, 193] on div "Delete" at bounding box center [601, 193] width 56 height 11
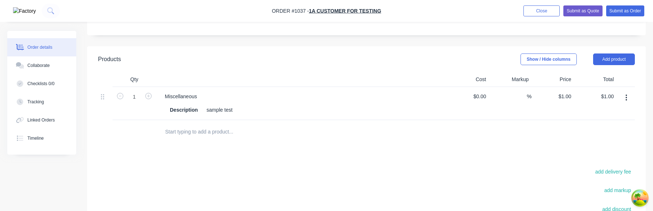
click at [627, 98] on button "button" at bounding box center [626, 97] width 17 height 13
click at [606, 128] on div "Duplicate" at bounding box center [601, 131] width 56 height 11
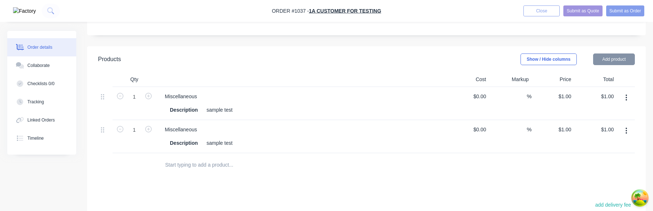
click at [225, 143] on div "sample test" at bounding box center [220, 143] width 32 height 11
click at [230, 143] on div "sample test" at bounding box center [220, 143] width 32 height 11
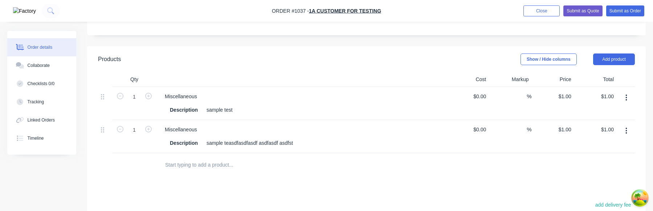
click at [293, 164] on input "text" at bounding box center [237, 164] width 145 height 15
click at [278, 144] on div "sample teasdfasdfasdf asdfasdf asdfst" at bounding box center [250, 143] width 92 height 11
click at [343, 151] on div "Miscellaneous Description sample asdfst" at bounding box center [301, 136] width 290 height 33
click at [289, 160] on input "text" at bounding box center [237, 164] width 145 height 15
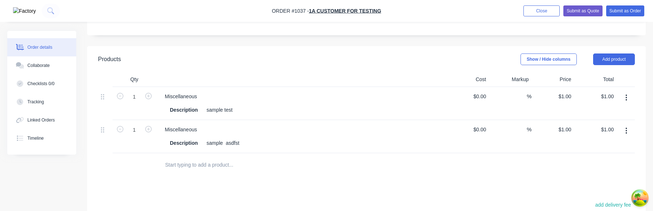
click at [626, 130] on icon "button" at bounding box center [627, 131] width 2 height 8
click at [598, 166] on div "Duplicate" at bounding box center [601, 164] width 56 height 11
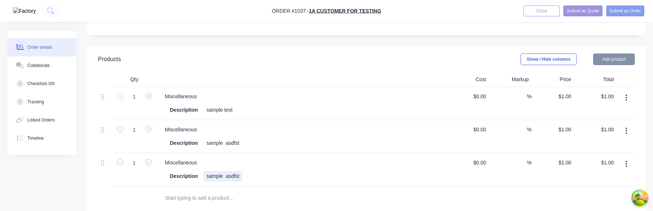
click at [233, 177] on div "sample asdfst" at bounding box center [223, 176] width 38 height 11
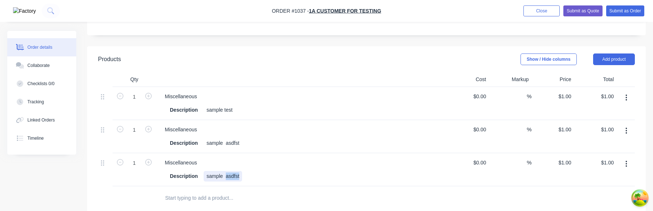
click at [239, 178] on div "sample asdfst" at bounding box center [223, 176] width 38 height 11
click at [320, 182] on div "Miscellaneous Description sample asdfasdfasdfasdfadf" at bounding box center [301, 169] width 290 height 33
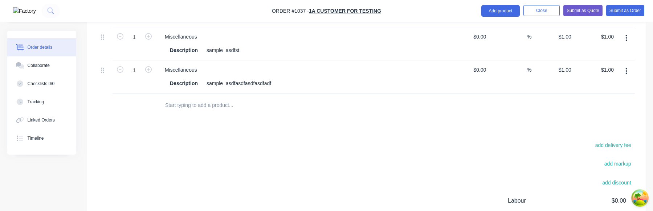
scroll to position [236, 0]
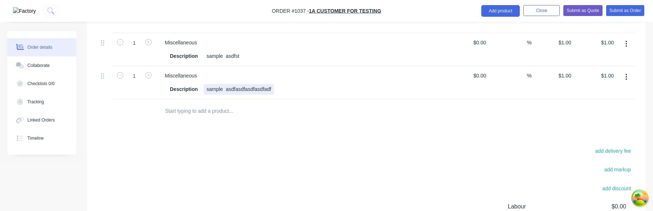
click at [263, 90] on div "sample asdfasdfasdfasdfadf" at bounding box center [239, 89] width 70 height 11
click at [315, 97] on div "Miscellaneous Description sample dasafasdf" at bounding box center [301, 82] width 290 height 33
click at [247, 90] on div "sample dasafasdf" at bounding box center [227, 89] width 47 height 11
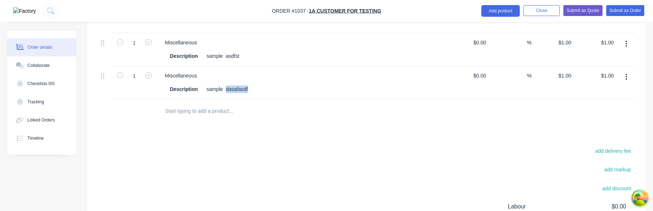
click at [283, 89] on div "Description sample dasafasdf" at bounding box center [300, 89] width 266 height 11
click at [237, 90] on div "sample dasafasdf" at bounding box center [227, 89] width 47 height 11
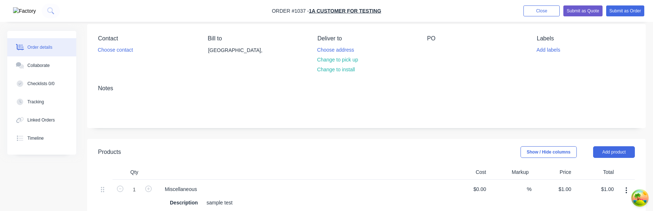
scroll to position [212, 0]
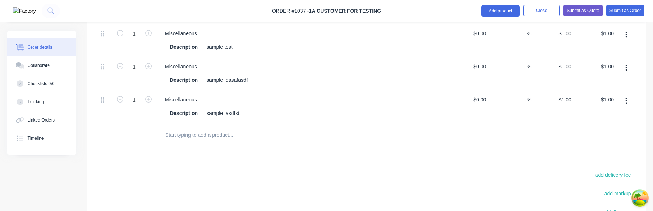
click at [627, 97] on icon "button" at bounding box center [627, 101] width 2 height 8
click at [616, 135] on div "Duplicate" at bounding box center [601, 134] width 56 height 11
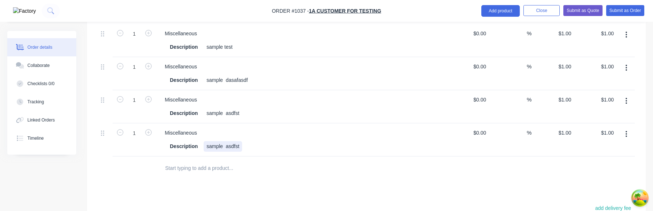
click at [231, 149] on div "sample asdfst" at bounding box center [223, 146] width 38 height 11
click at [627, 132] on icon "button" at bounding box center [627, 134] width 2 height 8
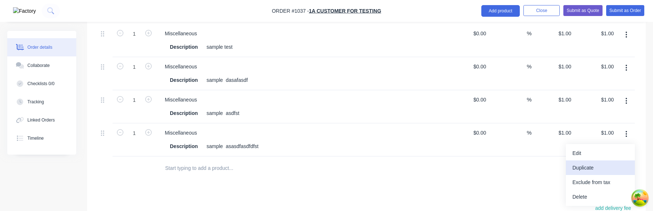
click at [603, 167] on div "Duplicate" at bounding box center [601, 167] width 56 height 11
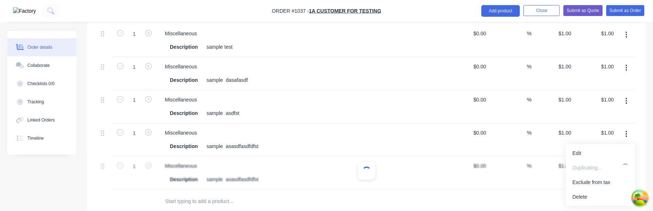
click at [247, 180] on div at bounding box center [366, 172] width 537 height 33
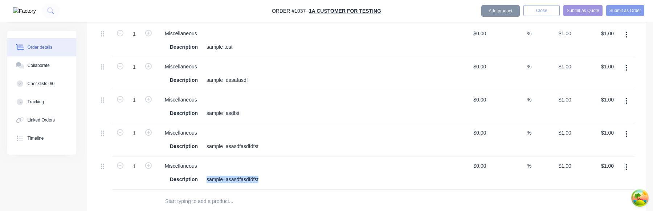
click at [247, 180] on div "sample asasdfasdfdfst" at bounding box center [233, 179] width 58 height 11
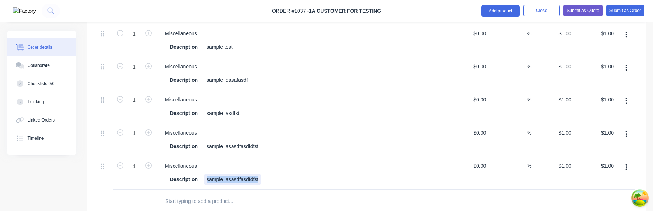
click at [247, 180] on div "sample asasdfasdfdfst" at bounding box center [233, 179] width 58 height 11
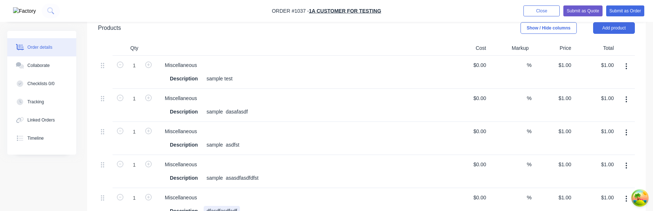
scroll to position [177, 0]
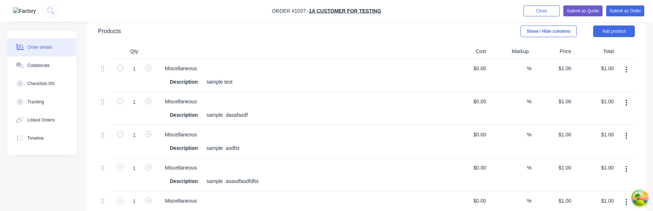
click at [629, 98] on button "button" at bounding box center [626, 102] width 17 height 13
click at [602, 157] on button "Exclude from tax" at bounding box center [600, 150] width 69 height 15
click at [626, 104] on icon "button" at bounding box center [627, 103] width 2 height 8
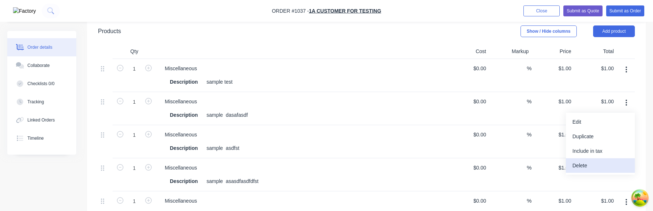
click at [603, 165] on div "Delete" at bounding box center [601, 165] width 56 height 11
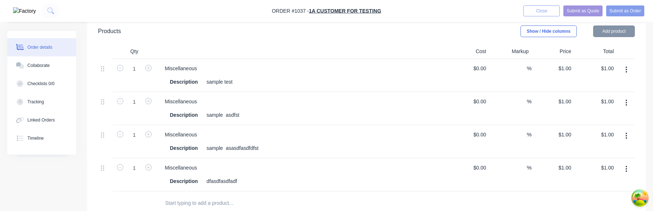
click at [627, 101] on icon "button" at bounding box center [627, 103] width 2 height 8
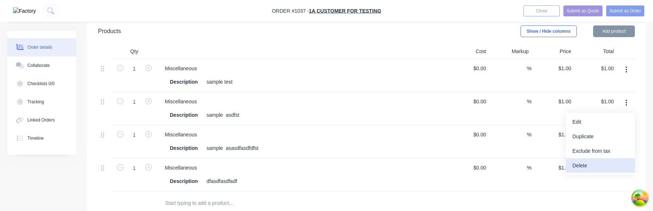
click at [594, 164] on div "Delete" at bounding box center [601, 165] width 56 height 11
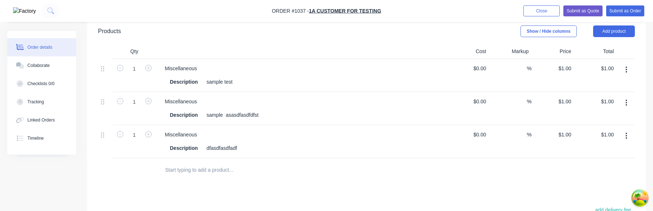
click at [627, 103] on icon "button" at bounding box center [627, 103] width 2 height 8
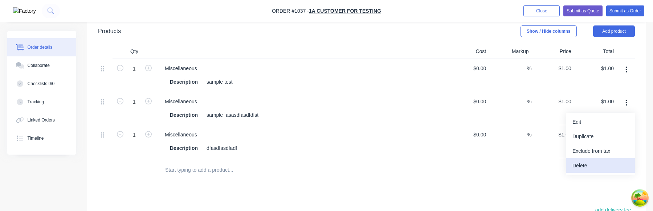
click at [595, 167] on div "Delete" at bounding box center [601, 165] width 56 height 11
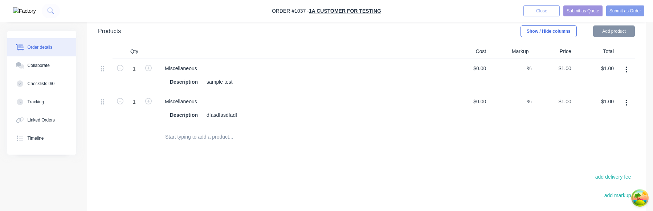
click at [628, 101] on button "button" at bounding box center [626, 102] width 17 height 13
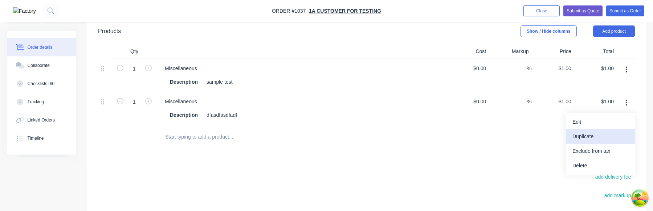
click at [600, 134] on div "Duplicate" at bounding box center [601, 136] width 56 height 11
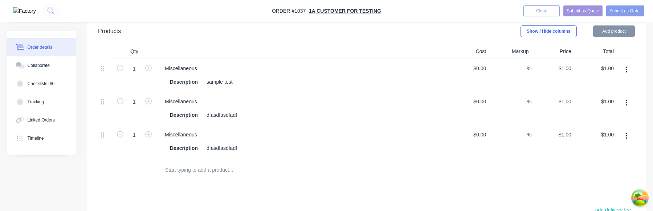
click at [231, 149] on div "dfasdfasdfadf" at bounding box center [222, 148] width 36 height 11
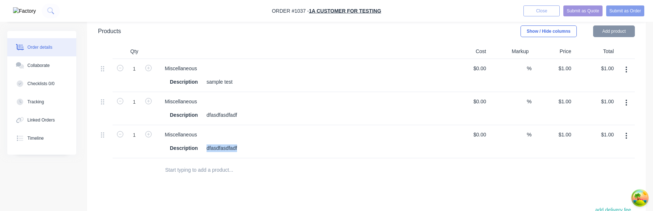
click at [231, 149] on div "dfasdfasdfadf" at bounding box center [222, 148] width 36 height 11
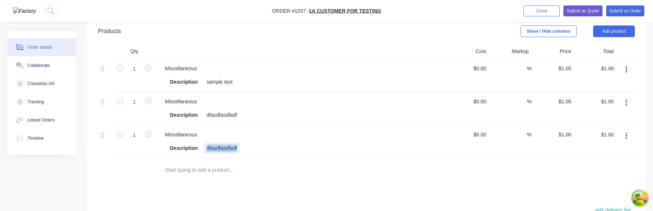
click at [237, 149] on div "dfasdfasdfadf" at bounding box center [222, 148] width 36 height 11
click at [411, 154] on div "Miscellaneous Description asdfasdfasdfasdfasdf" at bounding box center [301, 141] width 290 height 33
click at [617, 150] on div at bounding box center [626, 141] width 18 height 33
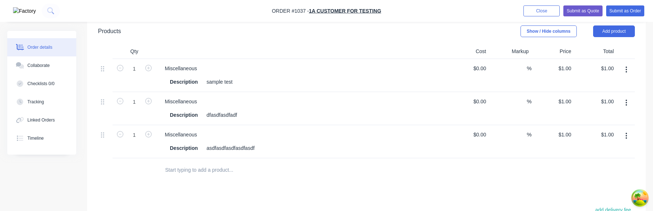
click at [626, 135] on icon "button" at bounding box center [627, 136] width 2 height 8
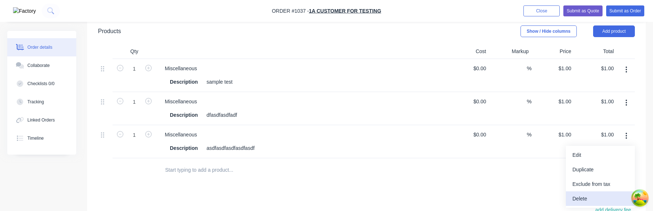
click at [590, 197] on div "Delete" at bounding box center [601, 198] width 56 height 11
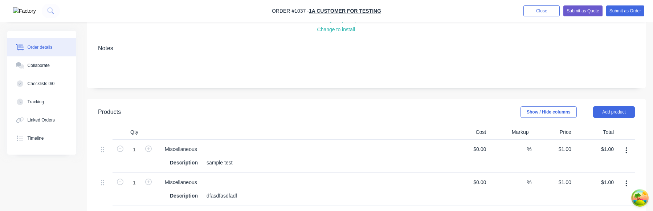
scroll to position [183, 0]
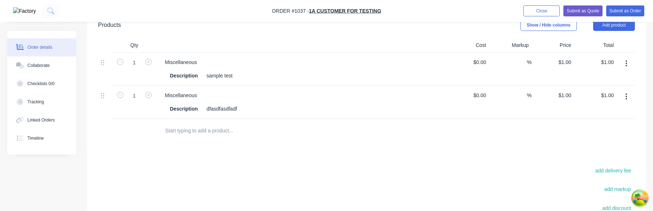
click at [630, 96] on button "button" at bounding box center [626, 96] width 17 height 13
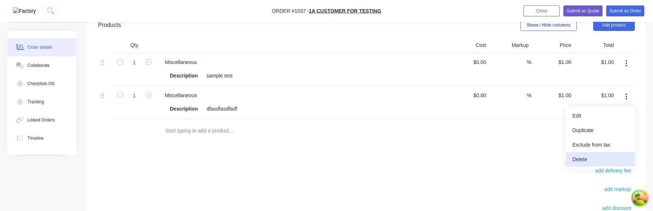
click at [606, 158] on div "Delete" at bounding box center [601, 159] width 56 height 11
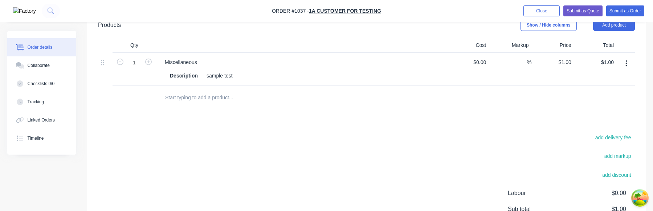
click at [630, 65] on button "button" at bounding box center [626, 63] width 17 height 13
click at [602, 99] on div "Duplicate" at bounding box center [601, 97] width 56 height 11
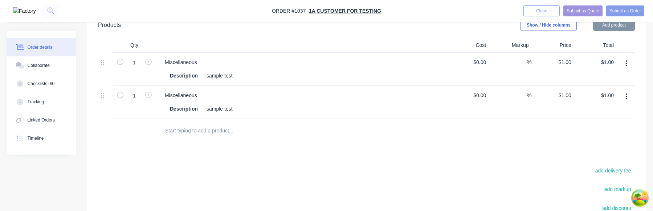
click at [221, 109] on div "sample test" at bounding box center [220, 108] width 32 height 11
click at [221, 109] on div "Description sample test" at bounding box center [300, 108] width 266 height 11
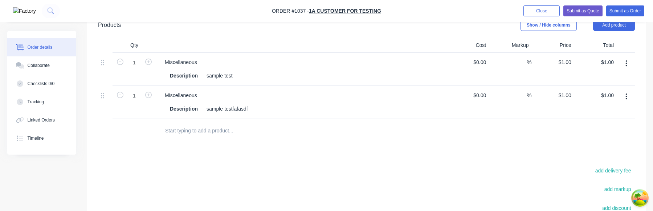
click at [285, 138] on div at bounding box center [286, 131] width 261 height 24
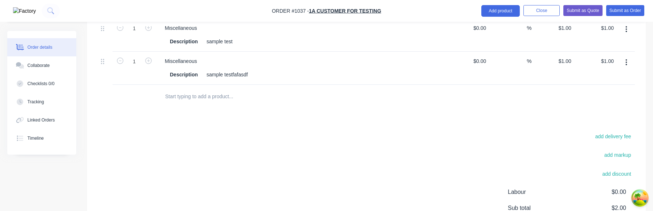
scroll to position [157, 0]
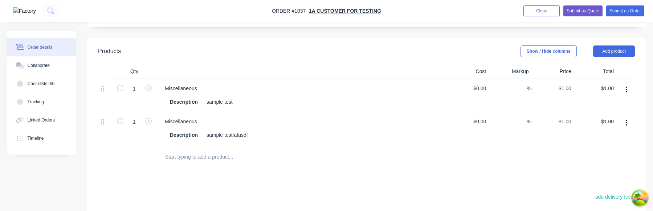
click at [628, 121] on button "button" at bounding box center [626, 122] width 17 height 13
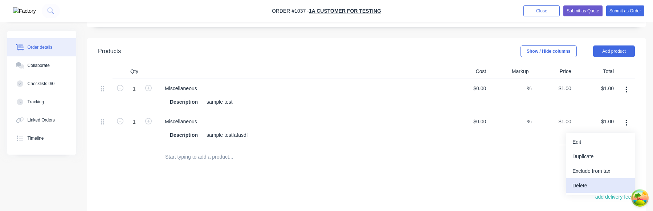
click at [606, 184] on div "Delete" at bounding box center [601, 185] width 56 height 11
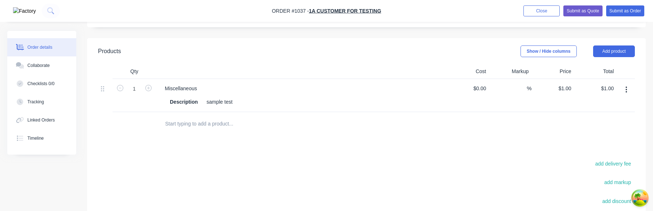
click at [627, 92] on button "button" at bounding box center [626, 89] width 17 height 13
click at [617, 125] on div "Duplicate" at bounding box center [601, 123] width 56 height 11
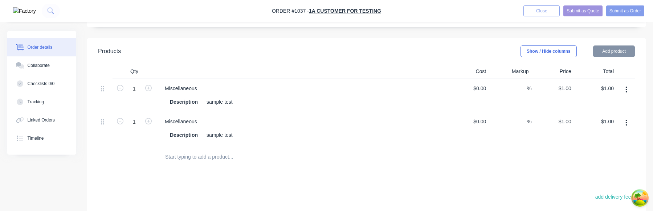
click at [228, 135] on div "sample test" at bounding box center [220, 135] width 32 height 11
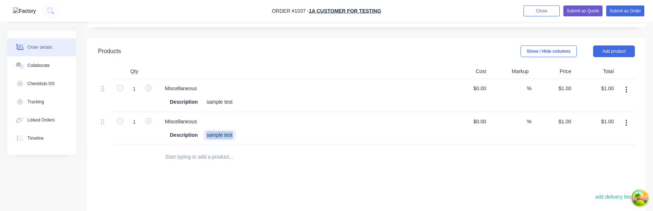
click at [228, 135] on div "sample test" at bounding box center [220, 135] width 32 height 11
click at [331, 145] on div at bounding box center [286, 157] width 261 height 24
click at [629, 118] on button "button" at bounding box center [626, 122] width 17 height 13
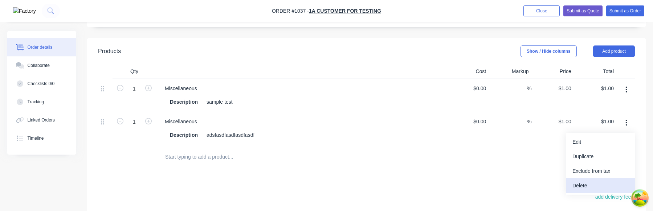
click at [591, 188] on div "Delete" at bounding box center [601, 185] width 56 height 11
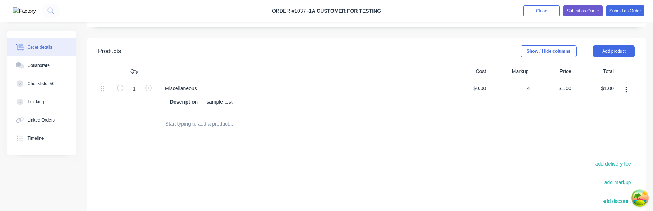
click at [623, 91] on button "button" at bounding box center [626, 89] width 17 height 13
click at [606, 127] on div "Duplicate" at bounding box center [601, 123] width 56 height 11
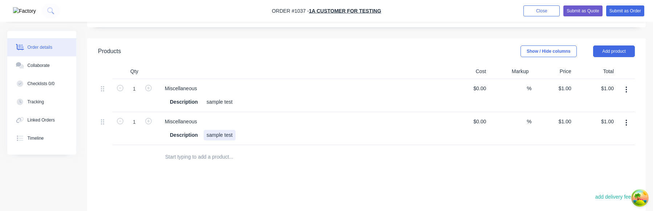
click at [234, 136] on div "sample test" at bounding box center [220, 135] width 32 height 11
click at [247, 150] on input "text" at bounding box center [237, 156] width 145 height 15
click at [626, 124] on icon "button" at bounding box center [627, 123] width 2 height 8
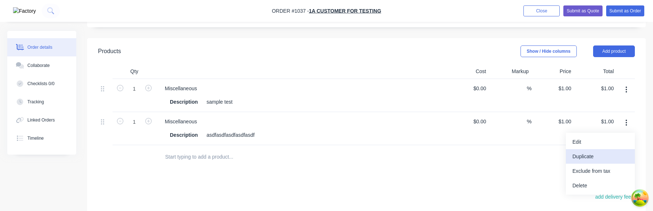
click at [602, 162] on button "Duplicate" at bounding box center [600, 156] width 69 height 15
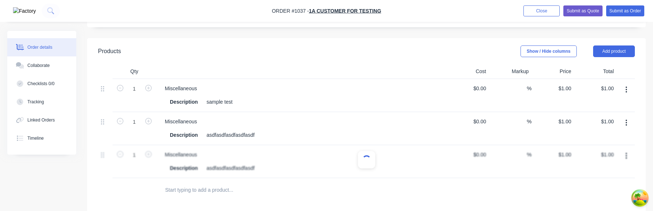
click at [237, 170] on div at bounding box center [366, 161] width 537 height 33
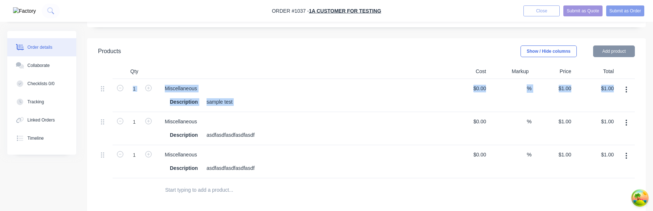
click at [237, 170] on div "asdfasdfasdfasdfasdf" at bounding box center [231, 168] width 54 height 11
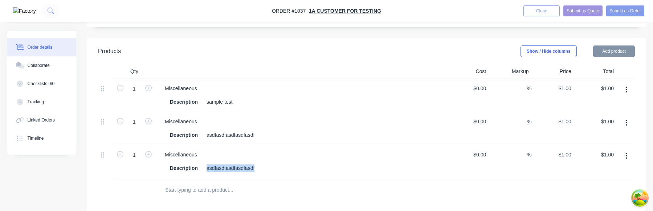
click at [237, 170] on div "asdfasdfasdfasdfasdf" at bounding box center [231, 168] width 54 height 11
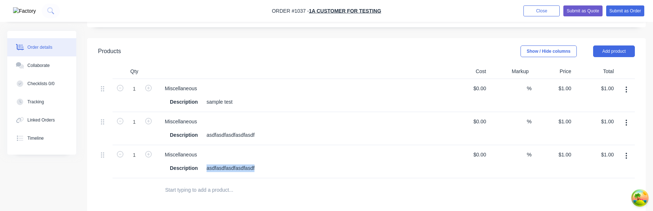
click at [260, 171] on div "Description asdfasdfasdfasdfasdf" at bounding box center [300, 168] width 266 height 11
click at [249, 165] on div "asdfasdfasdfasdfasdf" at bounding box center [231, 168] width 54 height 11
click at [624, 153] on button "button" at bounding box center [626, 155] width 17 height 13
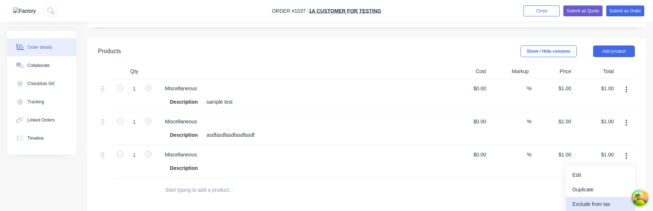
scroll to position [219, 0]
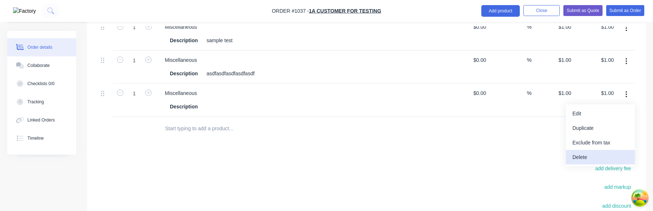
click at [595, 158] on div "Delete" at bounding box center [601, 157] width 56 height 11
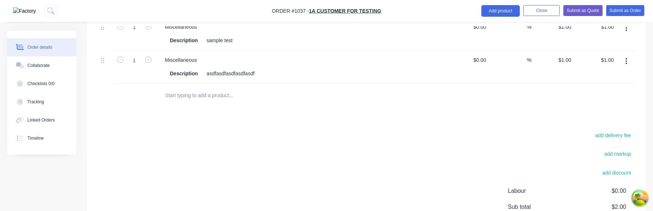
scroll to position [181, 0]
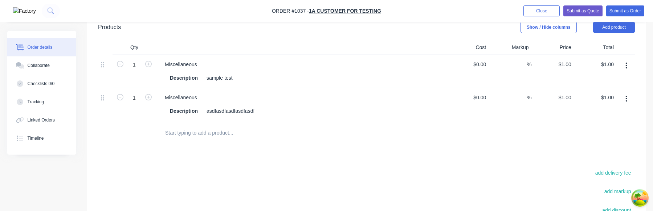
click at [625, 94] on button "button" at bounding box center [626, 98] width 17 height 13
click at [599, 159] on div "Delete" at bounding box center [601, 161] width 56 height 11
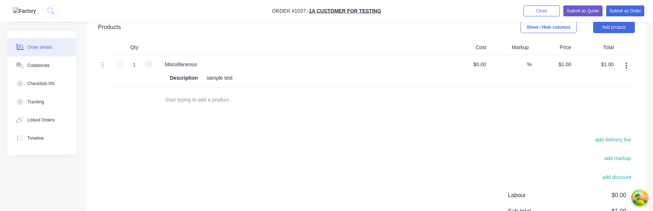
click at [624, 69] on button "button" at bounding box center [626, 65] width 17 height 13
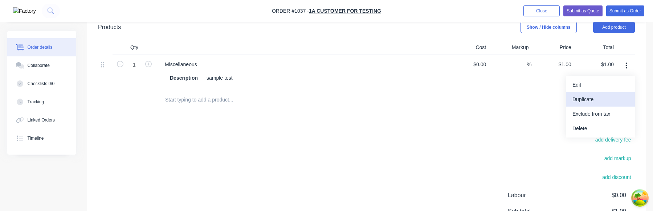
click at [606, 99] on div "Duplicate" at bounding box center [601, 99] width 56 height 11
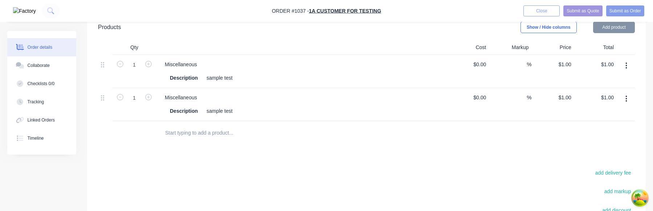
click at [232, 113] on div "sample test" at bounding box center [220, 111] width 32 height 11
click at [226, 111] on div "sample test" at bounding box center [220, 111] width 32 height 11
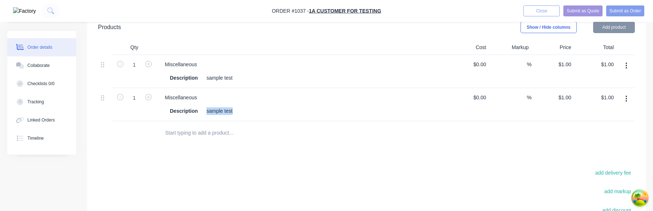
click at [226, 111] on div "sample test" at bounding box center [220, 111] width 32 height 11
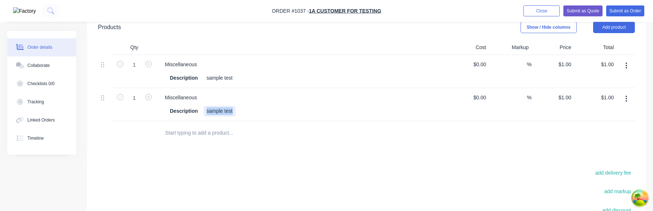
click at [226, 111] on div "sample test" at bounding box center [220, 111] width 32 height 11
click at [248, 150] on div "Products Show / Hide columns Add product Qty Cost Markup Price Total 1 Miscella…" at bounding box center [366, 166] width 559 height 305
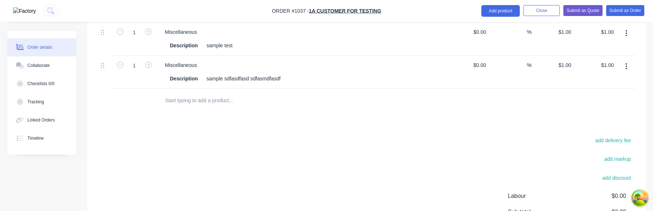
scroll to position [203, 0]
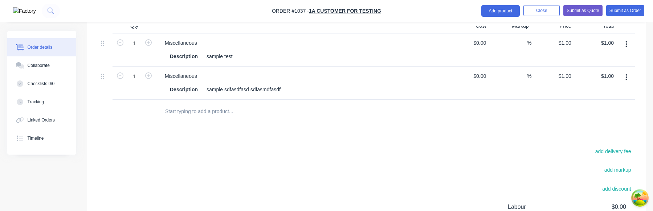
click at [626, 78] on icon "button" at bounding box center [627, 77] width 2 height 8
click at [592, 114] on div "Duplicate" at bounding box center [601, 111] width 56 height 11
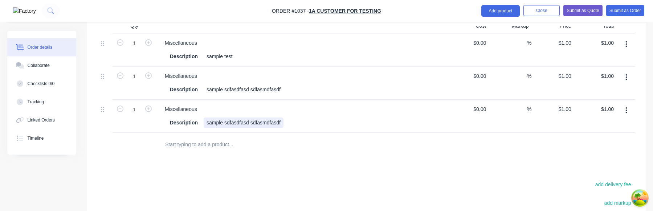
click at [284, 125] on div "sample sdfasdfasd sdfasmdfasdf" at bounding box center [244, 122] width 80 height 11
click at [510, 72] on div "%" at bounding box center [510, 82] width 42 height 33
click at [626, 109] on icon "button" at bounding box center [627, 110] width 2 height 8
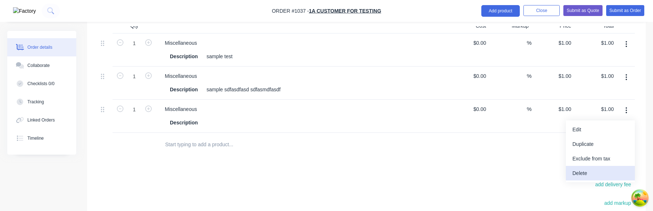
click at [602, 173] on div "Delete" at bounding box center [601, 173] width 56 height 11
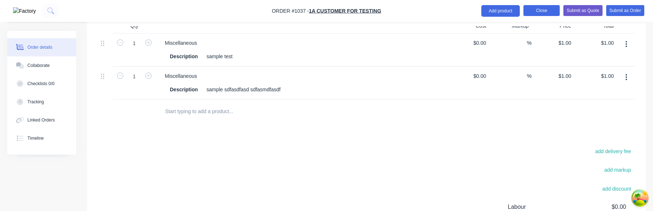
click at [531, 14] on button "Close" at bounding box center [542, 10] width 36 height 11
